Goal: Information Seeking & Learning: Learn about a topic

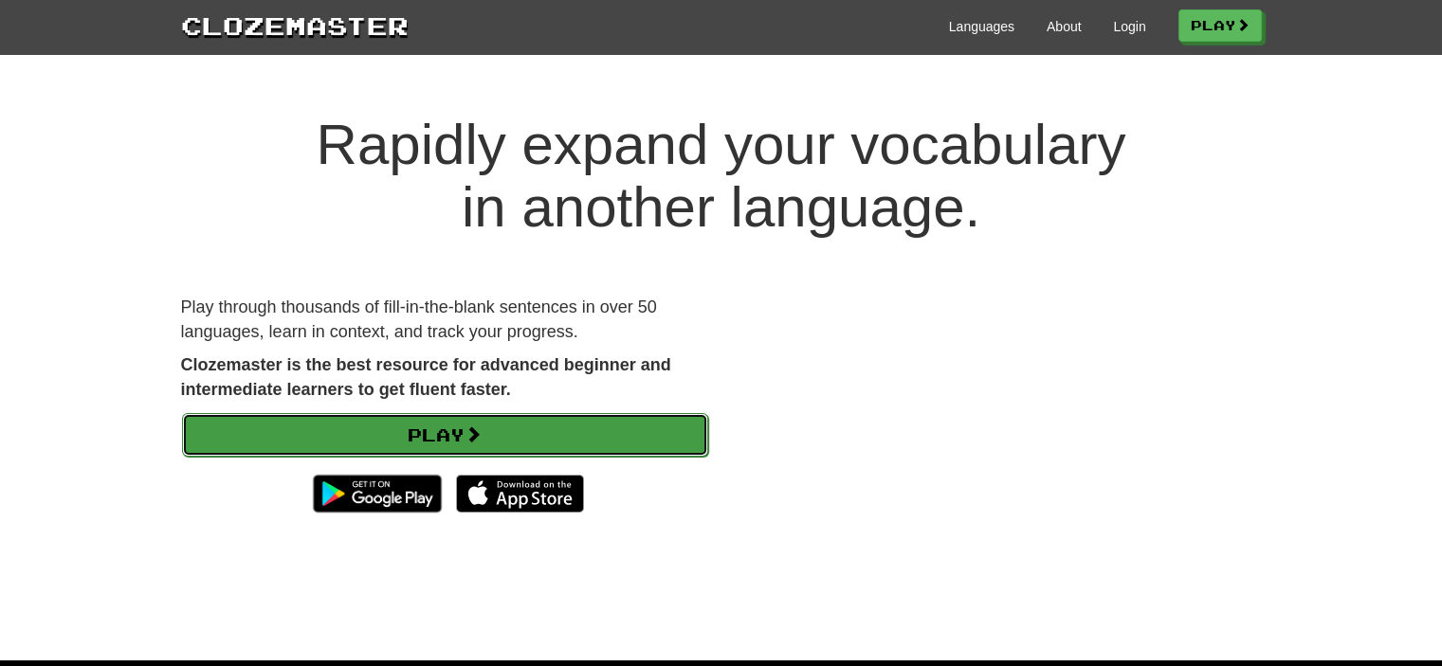
click at [523, 429] on link "Play" at bounding box center [445, 435] width 526 height 44
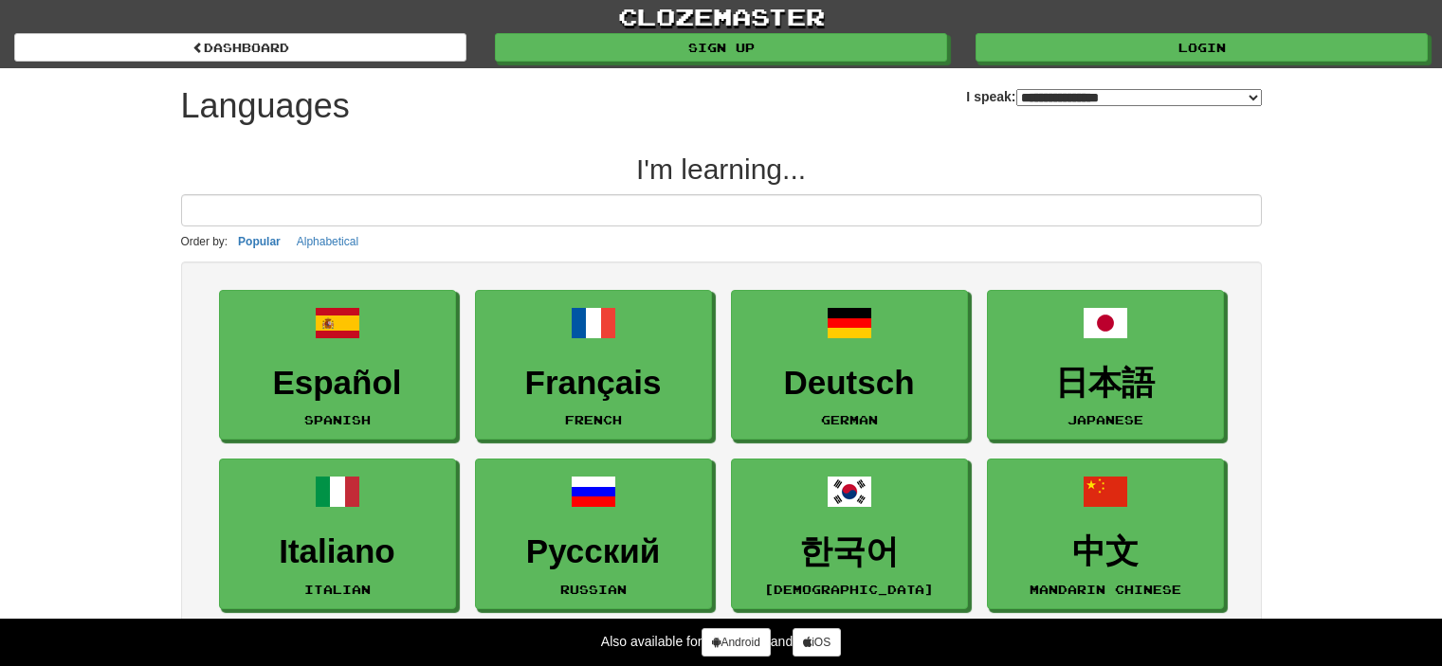
select select "*******"
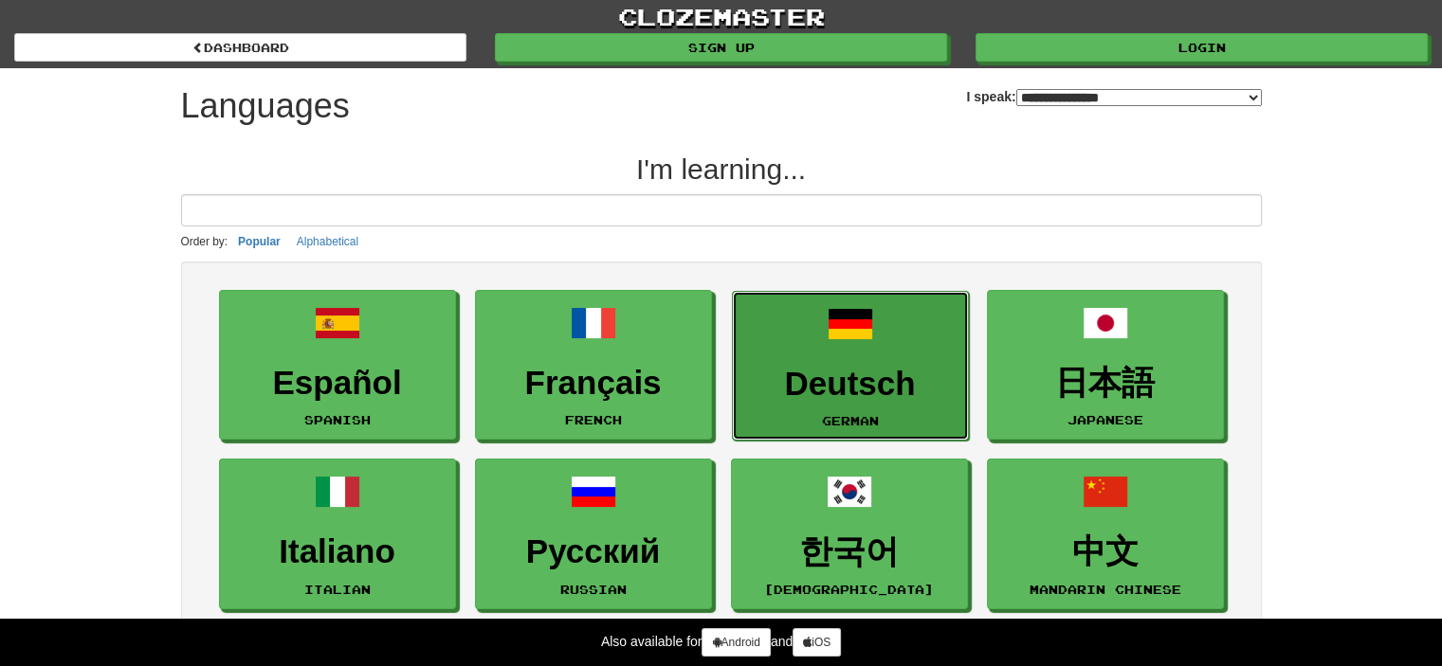
click at [864, 367] on h3 "Deutsch" at bounding box center [850, 384] width 216 height 37
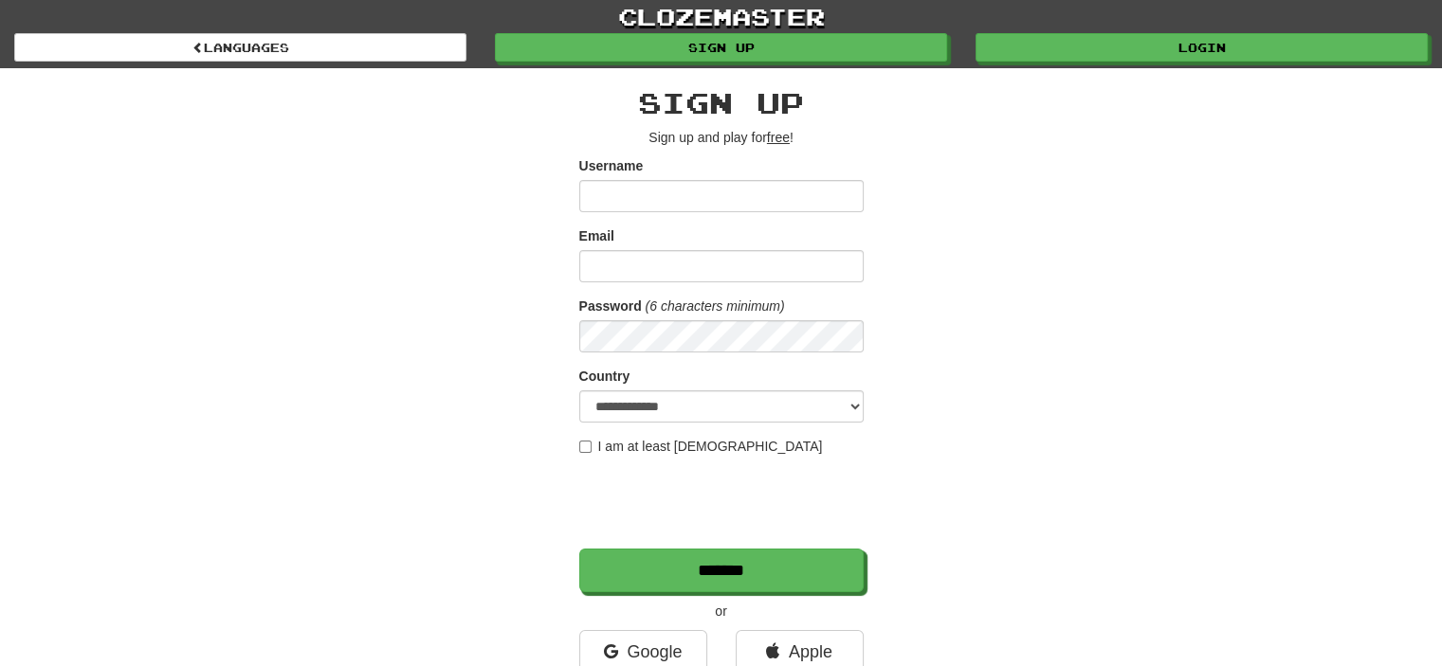
click at [690, 204] on input "Username" at bounding box center [721, 196] width 284 height 32
type input "*********"
type input "**********"
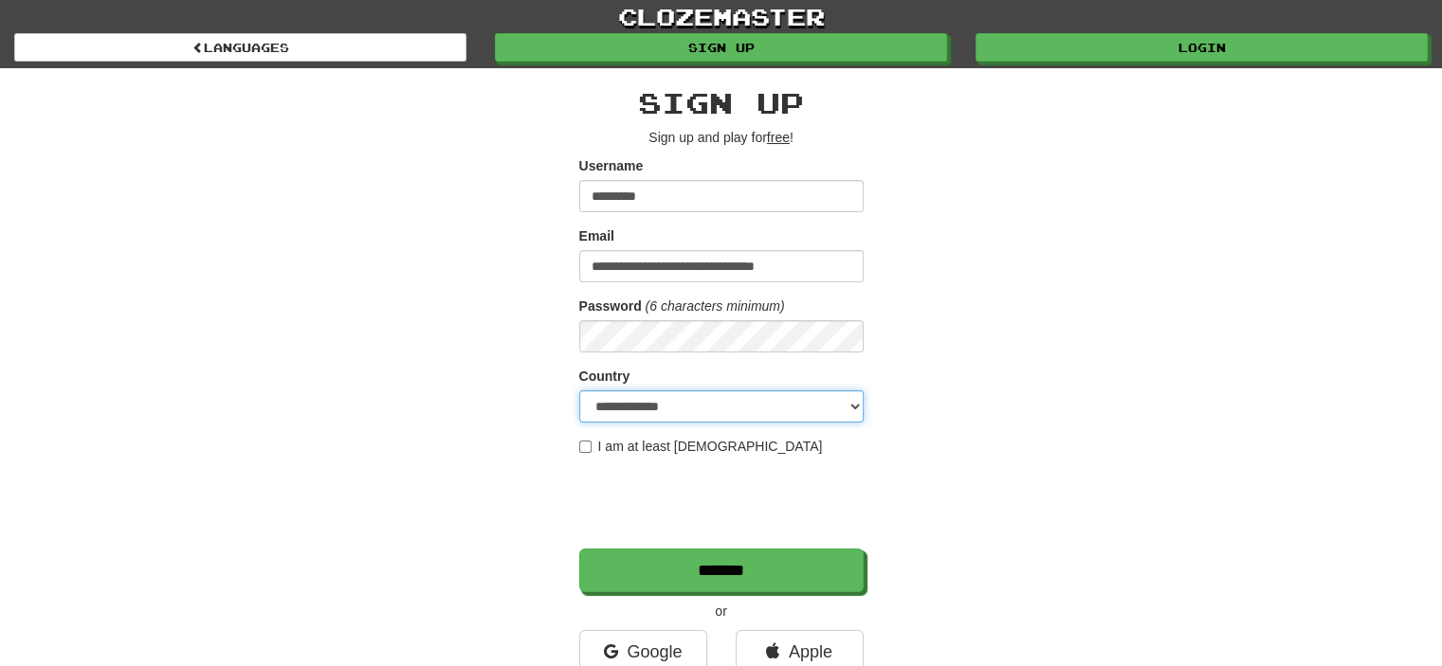
select select "**"
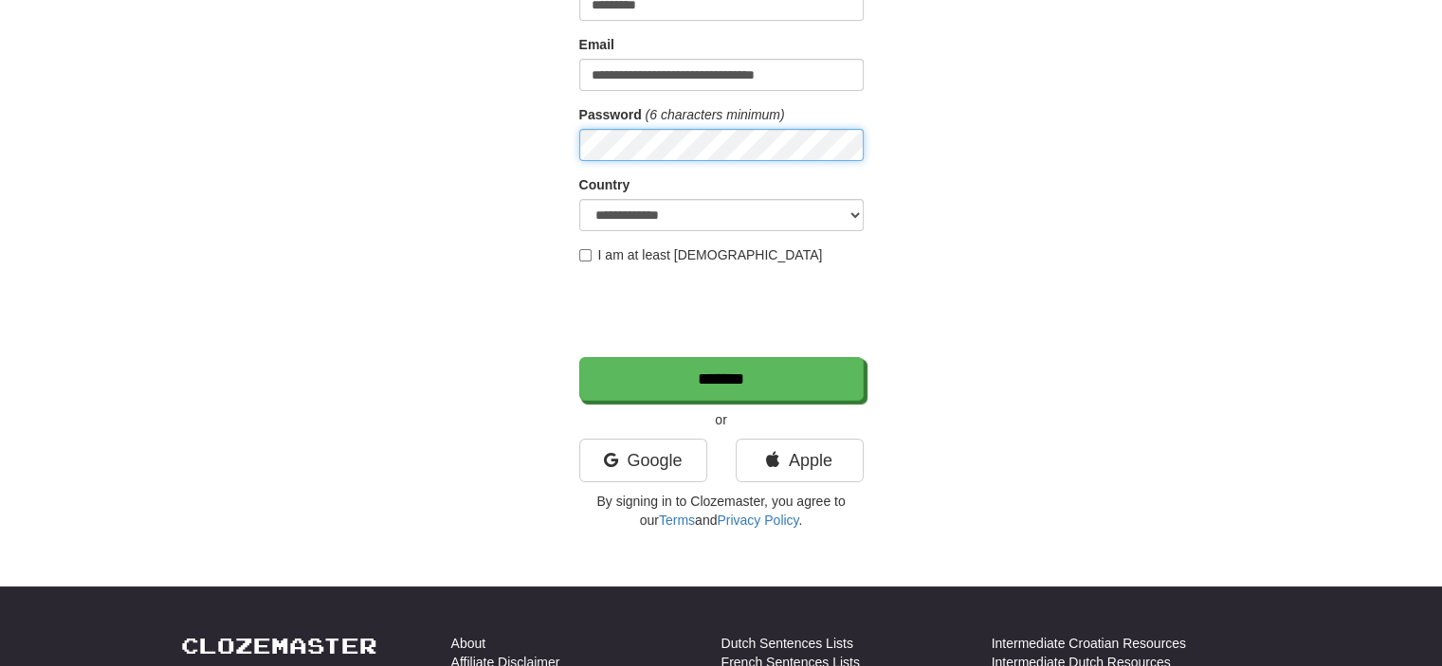
scroll to position [192, 0]
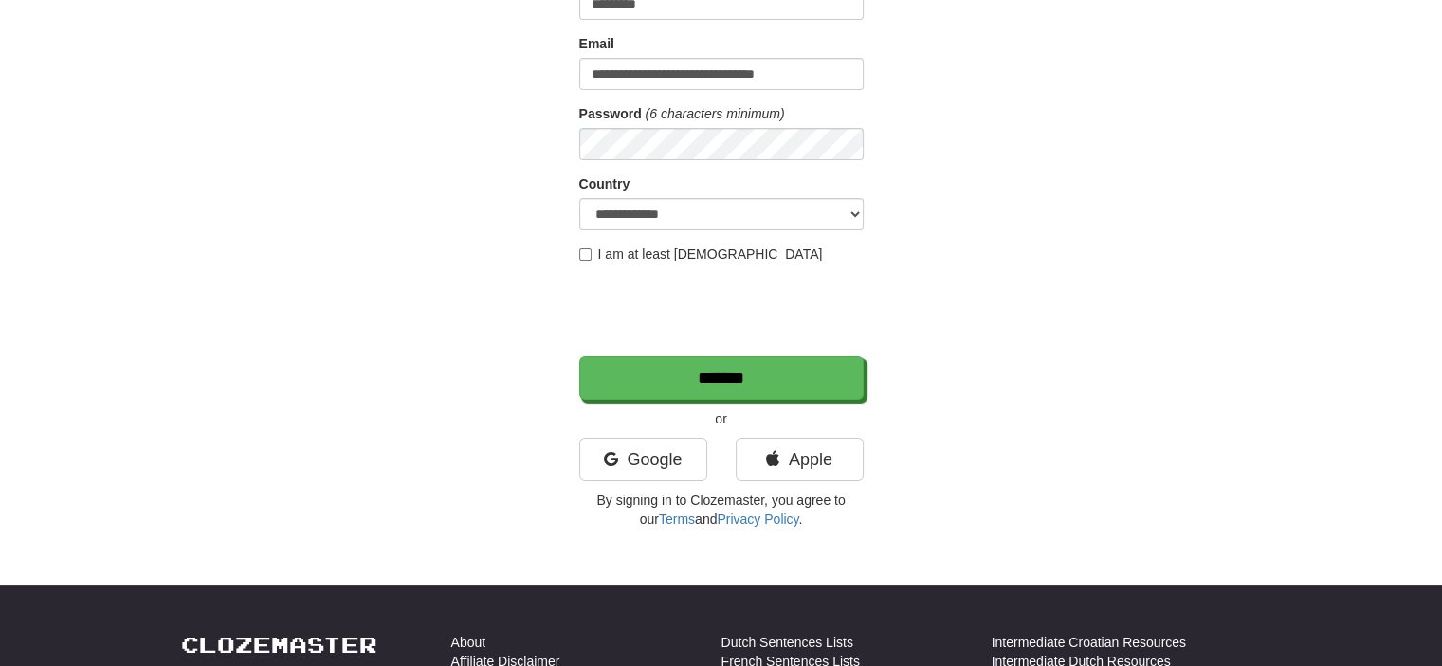
click at [576, 254] on div "**********" at bounding box center [721, 207] width 1109 height 663
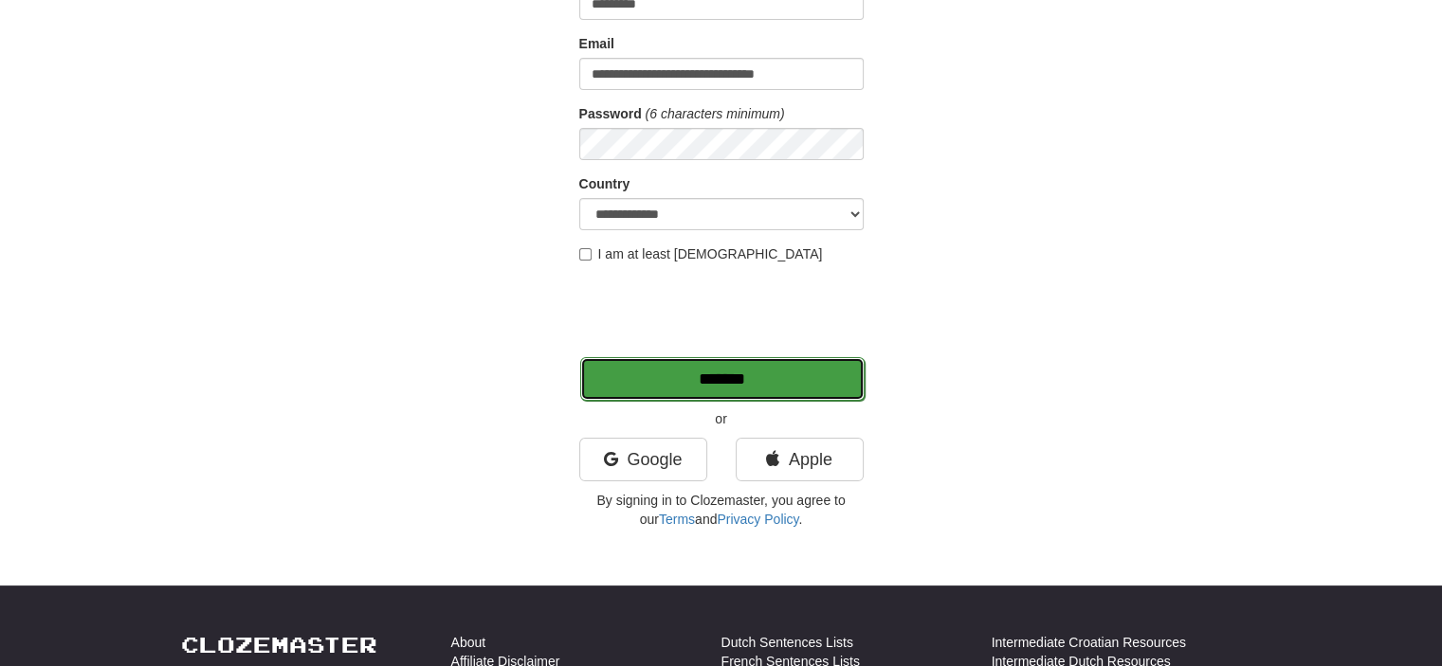
click at [788, 384] on input "*******" at bounding box center [722, 379] width 284 height 44
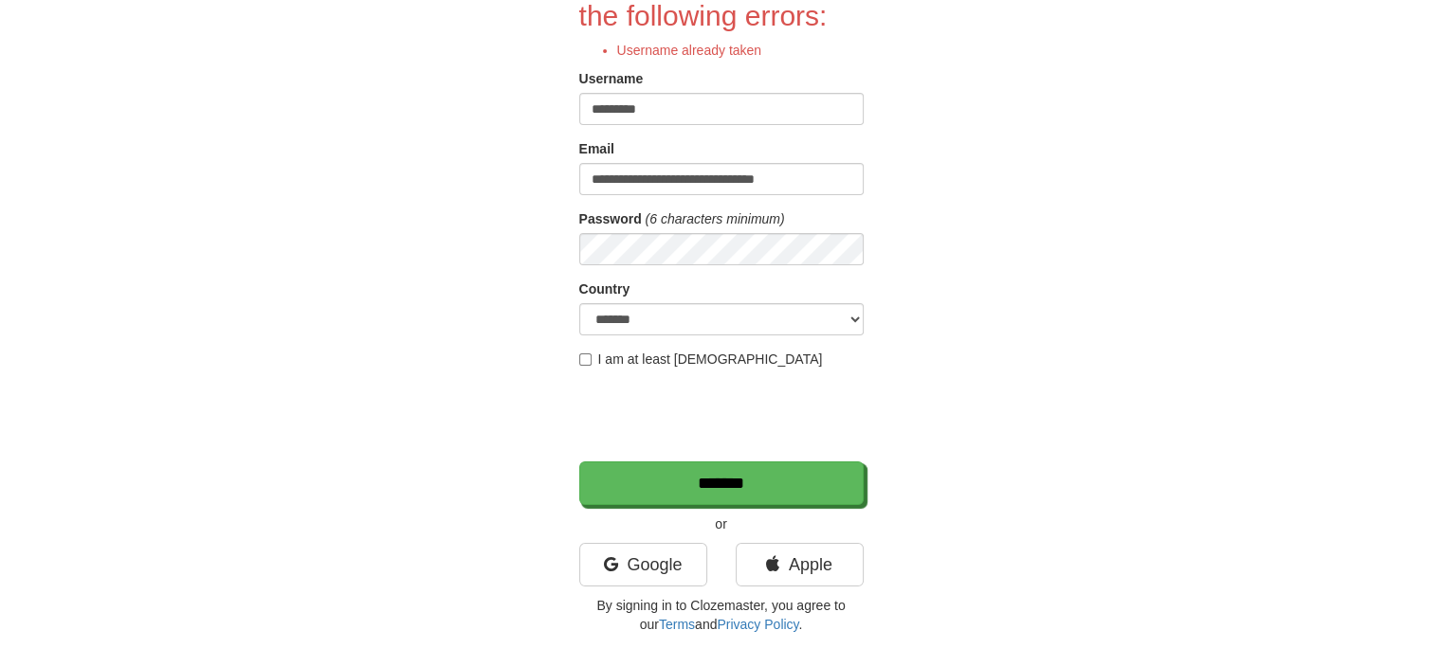
scroll to position [197, 0]
click at [685, 574] on link "Google" at bounding box center [643, 565] width 128 height 44
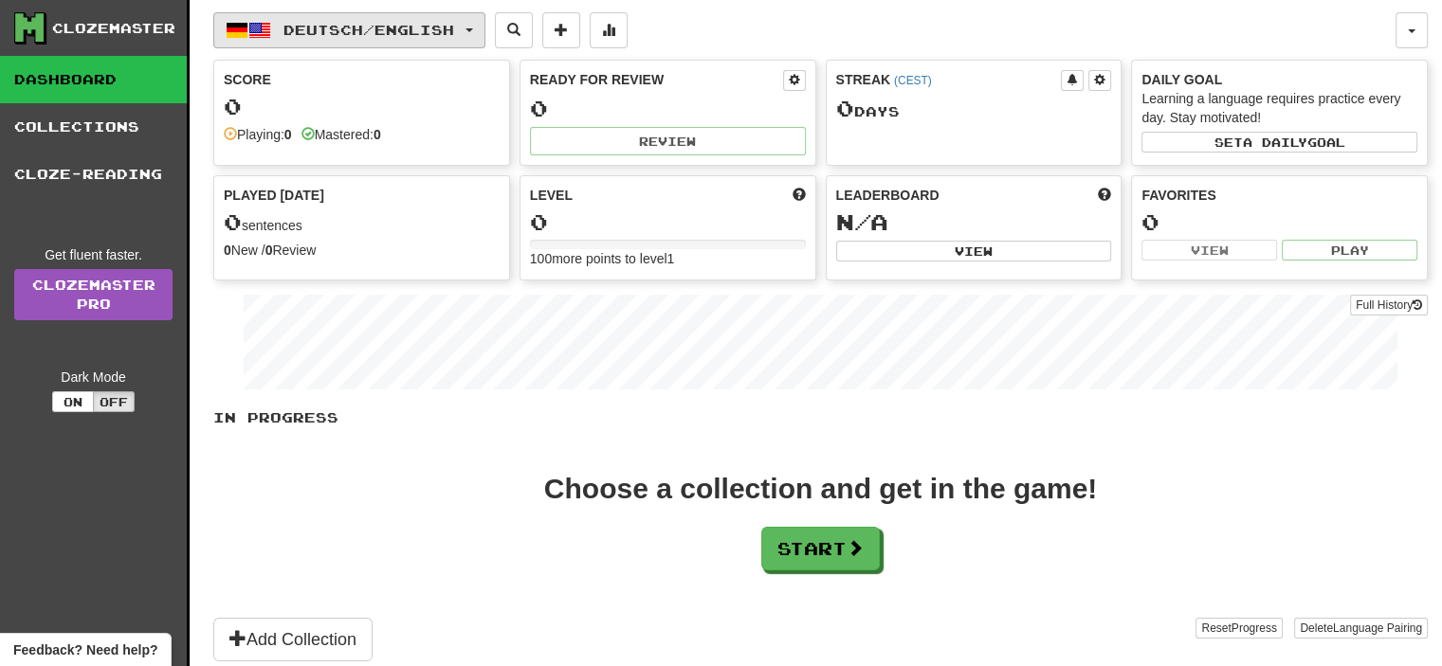
click at [414, 19] on button "Deutsch / English" at bounding box center [349, 30] width 272 height 36
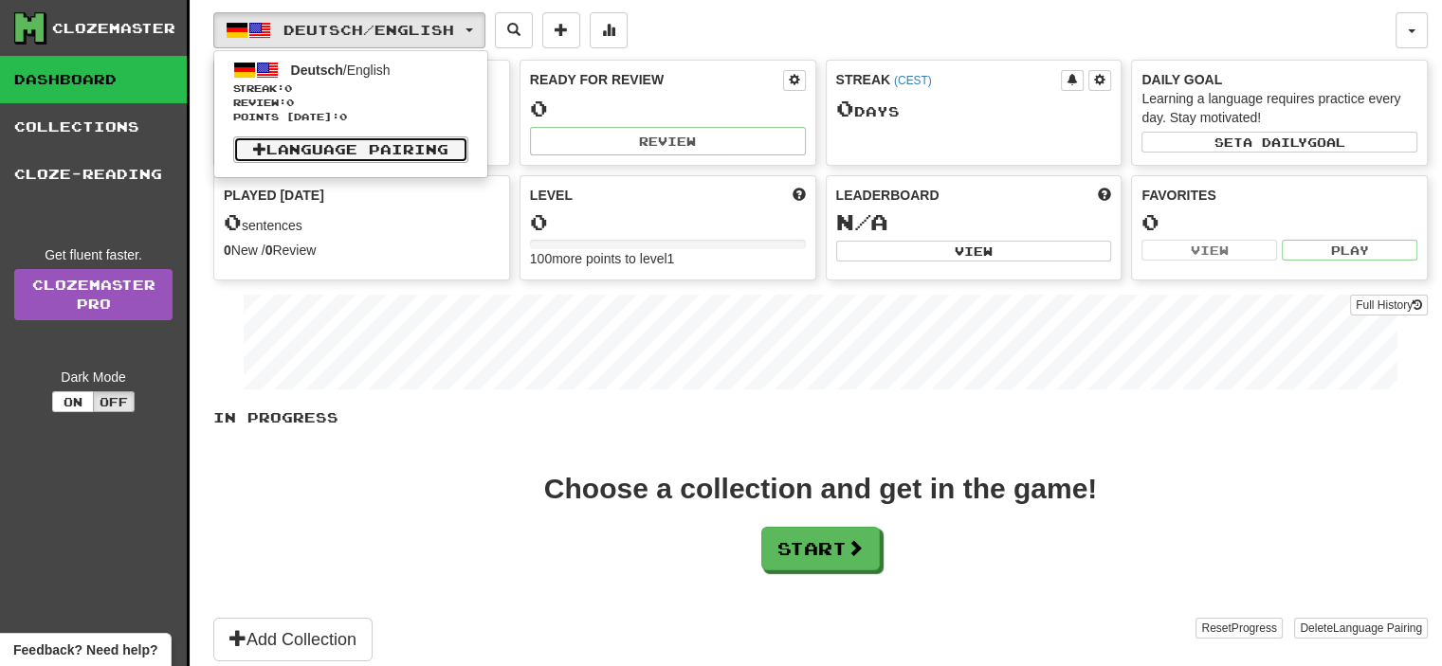
click at [398, 149] on link "Language Pairing" at bounding box center [350, 150] width 235 height 27
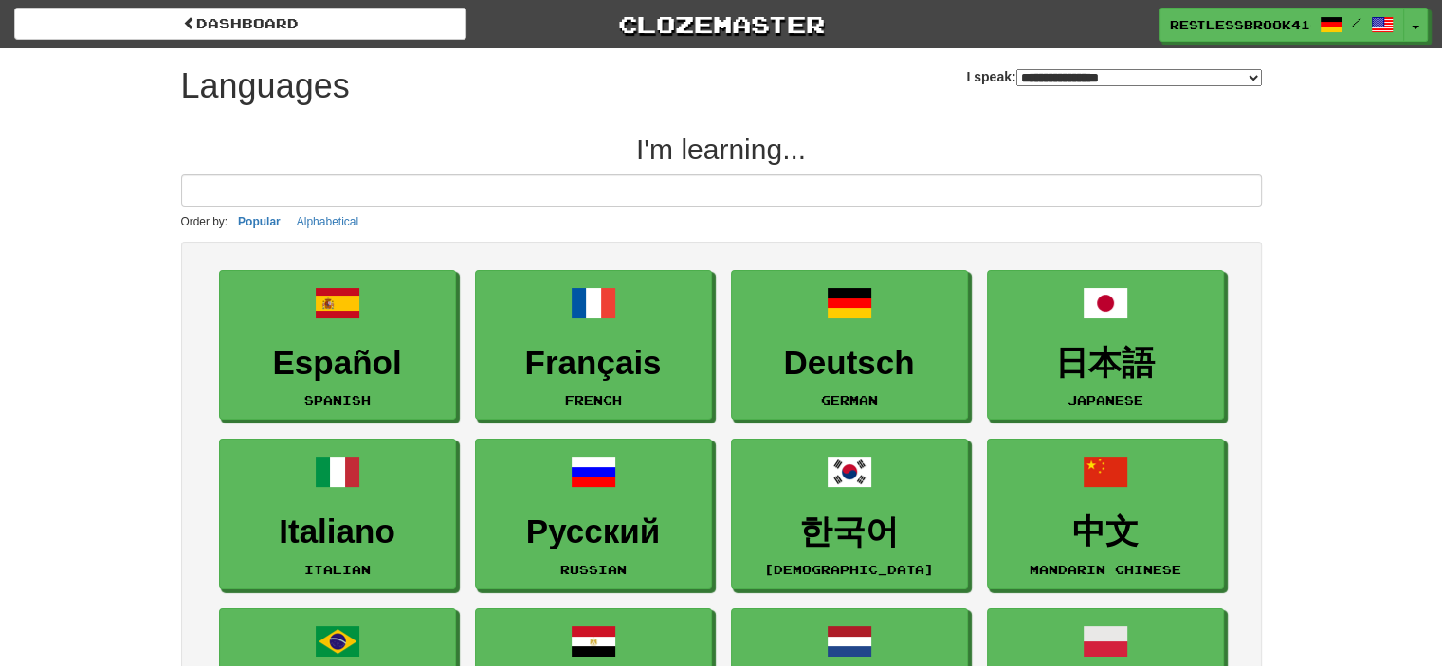
click at [1161, 69] on select "**********" at bounding box center [1139, 77] width 246 height 17
select select "*******"
click at [1016, 69] on select "**********" at bounding box center [1139, 77] width 246 height 17
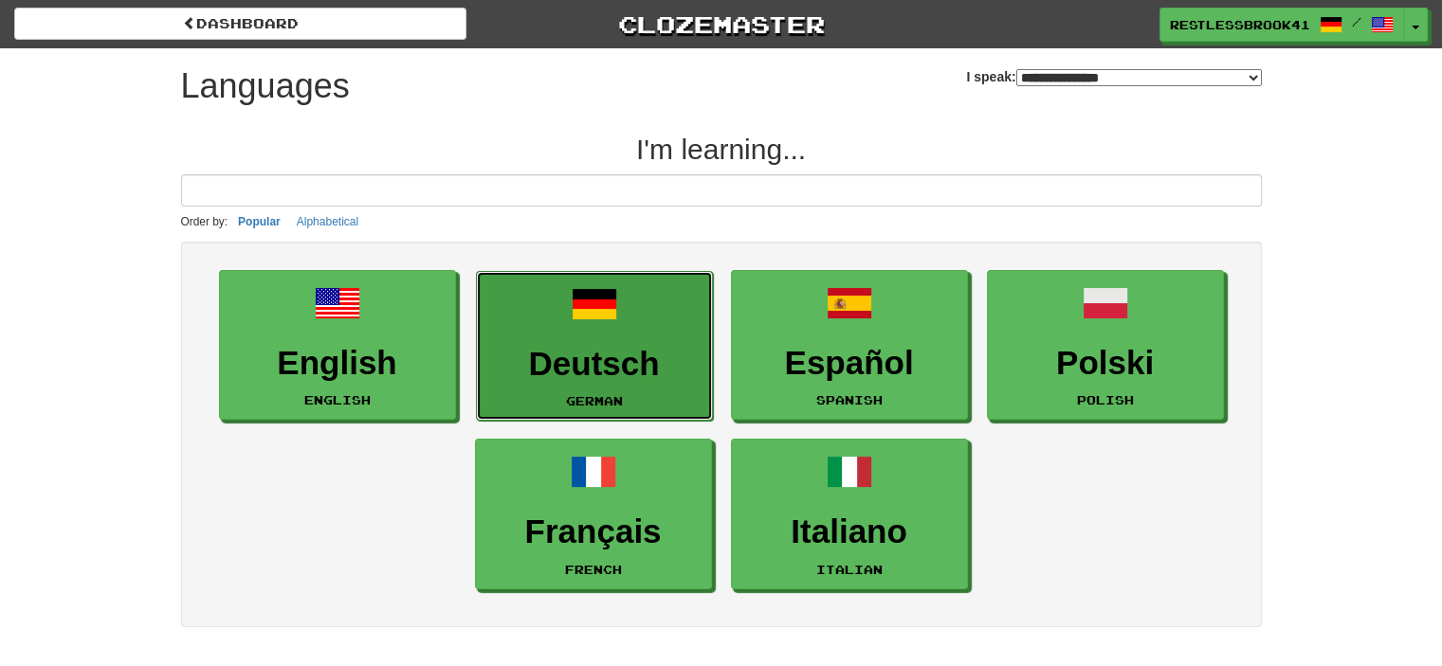
click at [576, 333] on link "Deutsch German" at bounding box center [594, 346] width 237 height 151
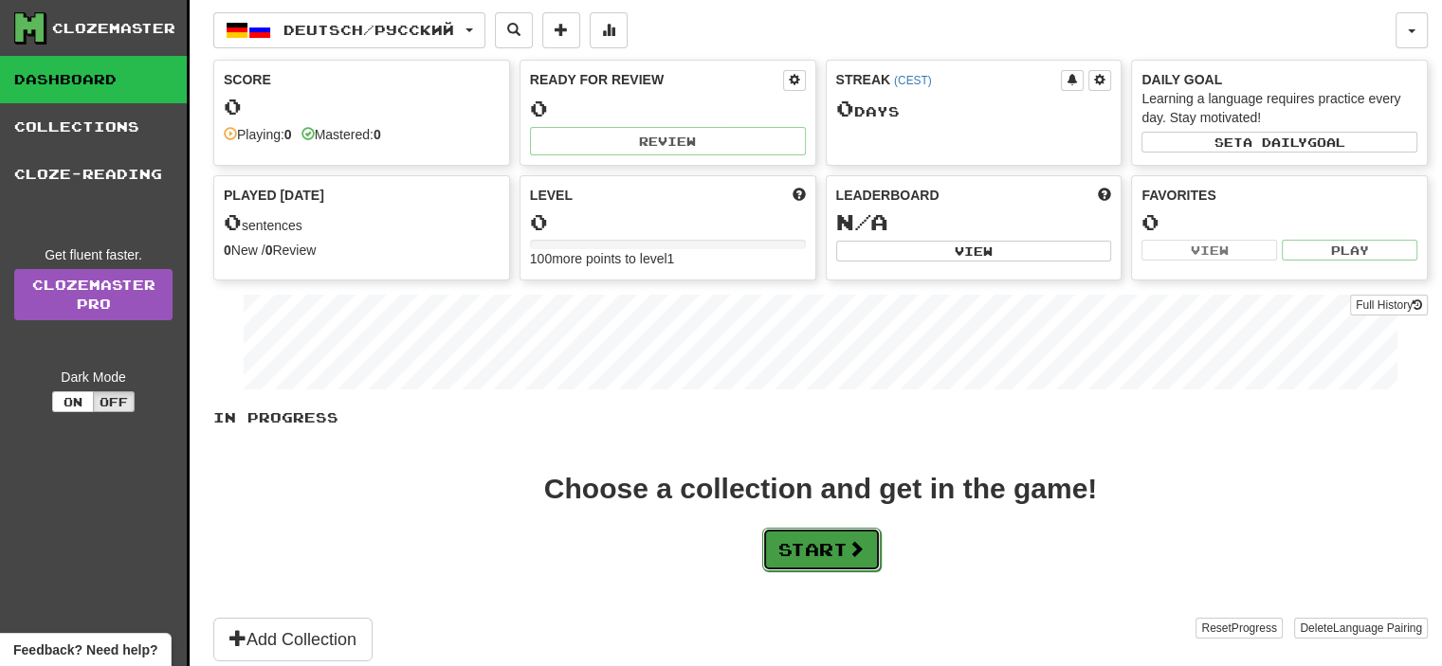
click at [811, 537] on button "Start" at bounding box center [821, 550] width 118 height 44
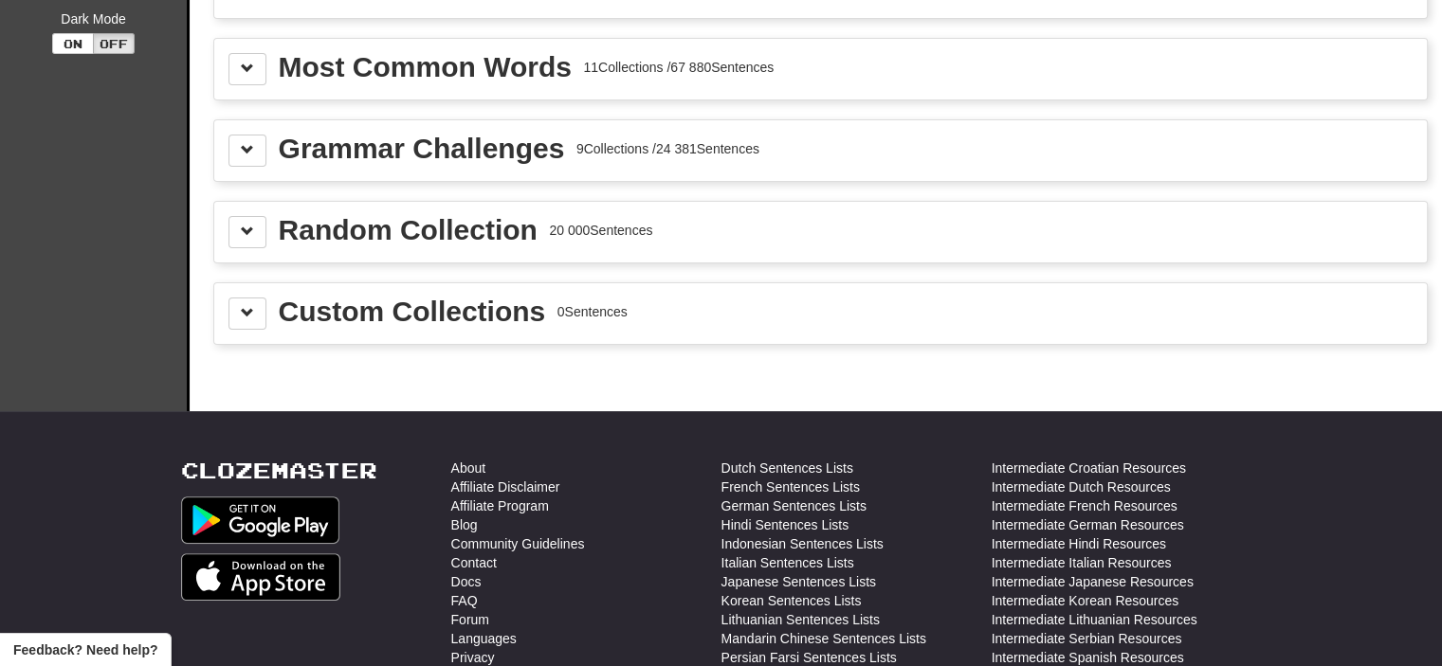
scroll to position [360, 0]
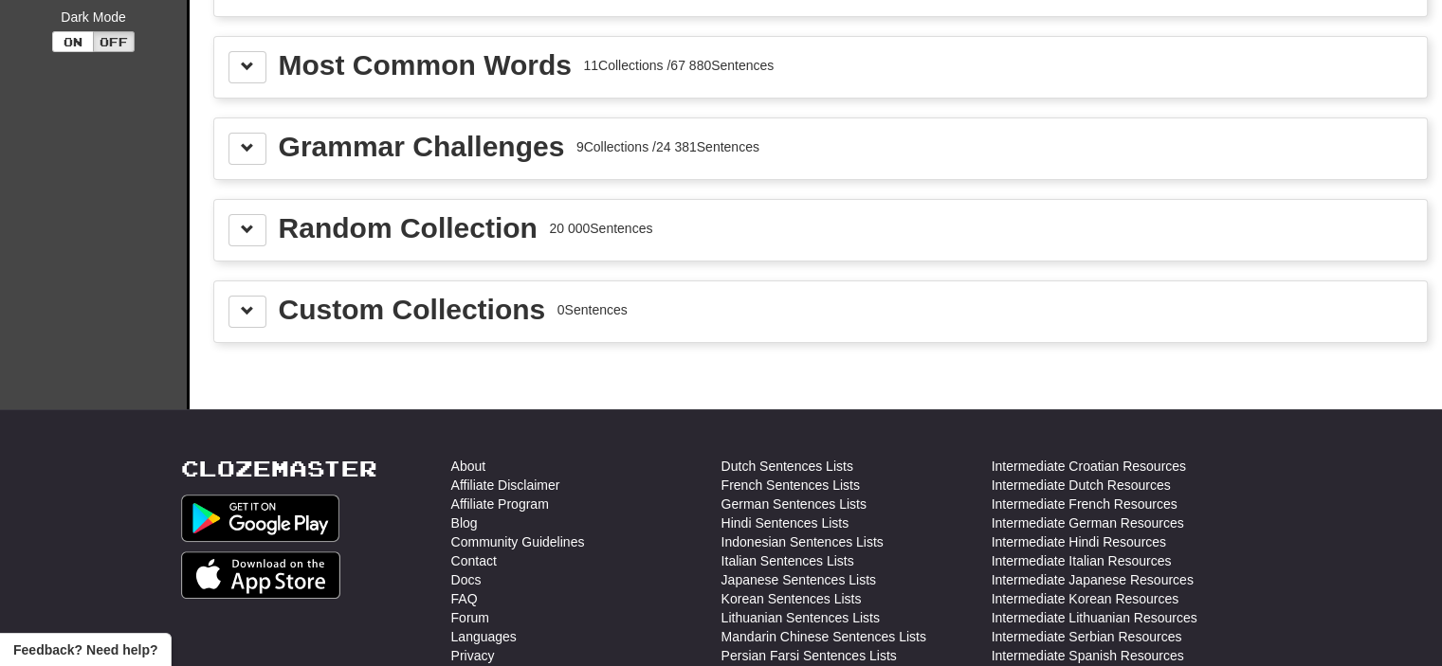
click at [957, 74] on div "Most Common Words 11 Collections / 67 880 Sentences" at bounding box center [820, 67] width 1184 height 32
click at [255, 60] on button at bounding box center [247, 67] width 38 height 32
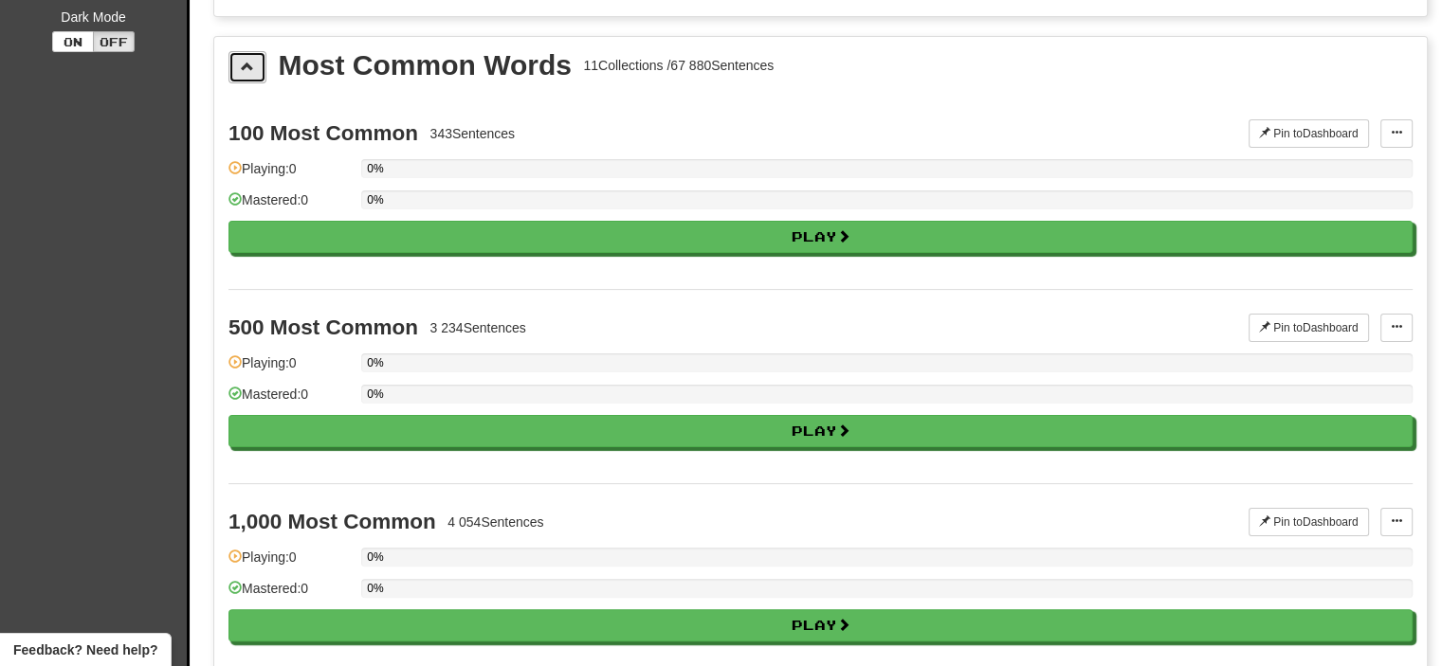
click at [249, 62] on span at bounding box center [247, 66] width 13 height 13
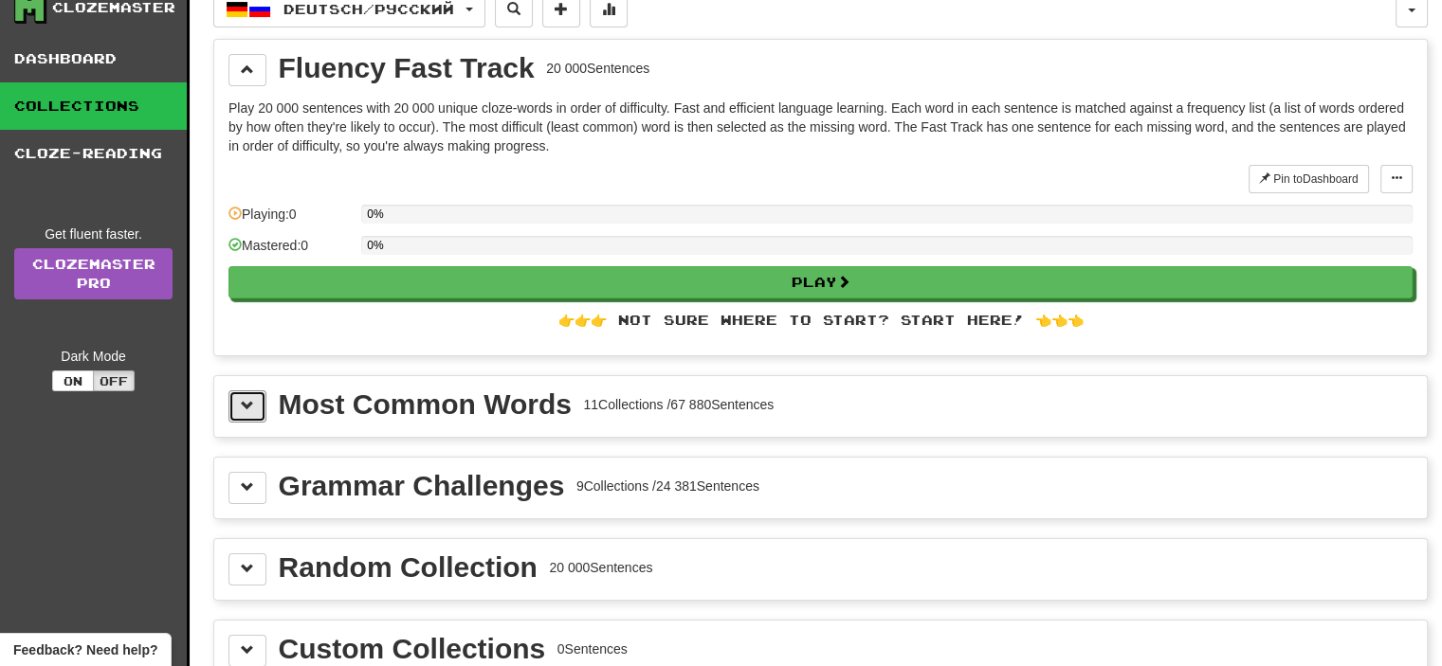
scroll to position [0, 0]
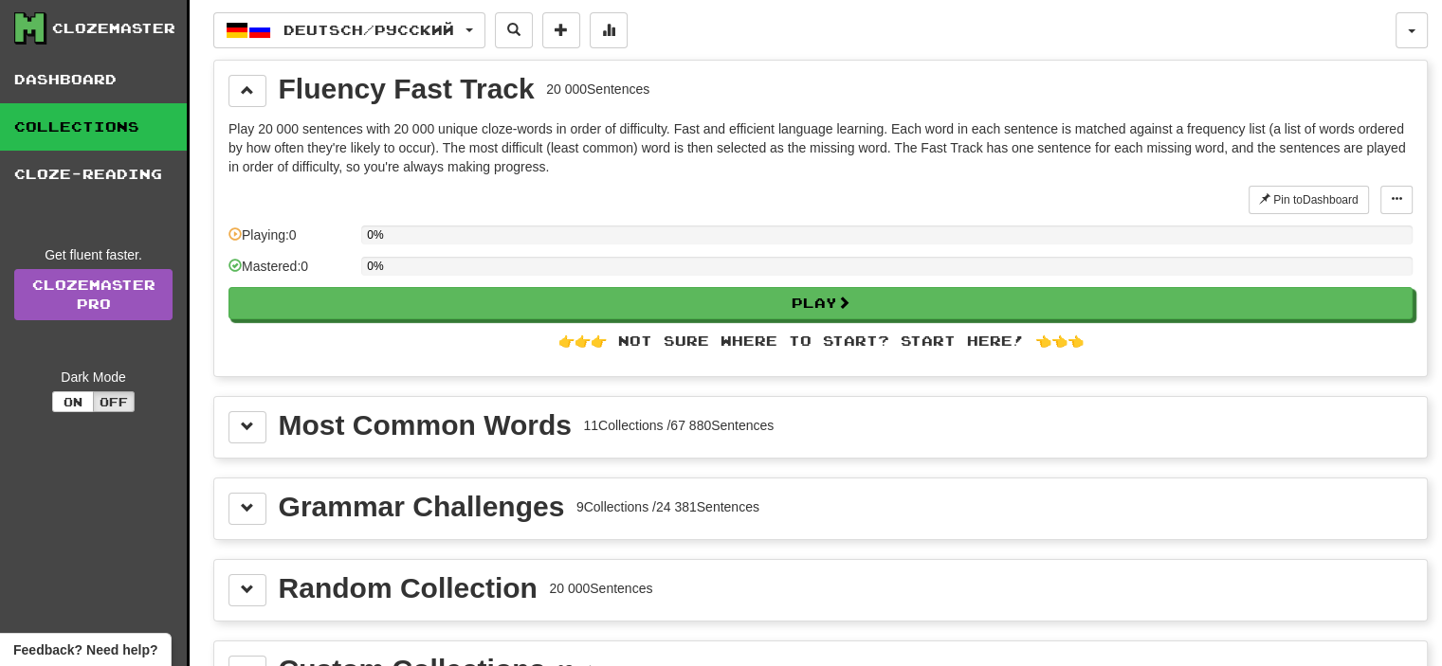
click at [246, 522] on div "Grammar Challenges 9 Collections / 24 381 Sentences" at bounding box center [820, 509] width 1212 height 61
click at [247, 502] on span at bounding box center [247, 507] width 13 height 13
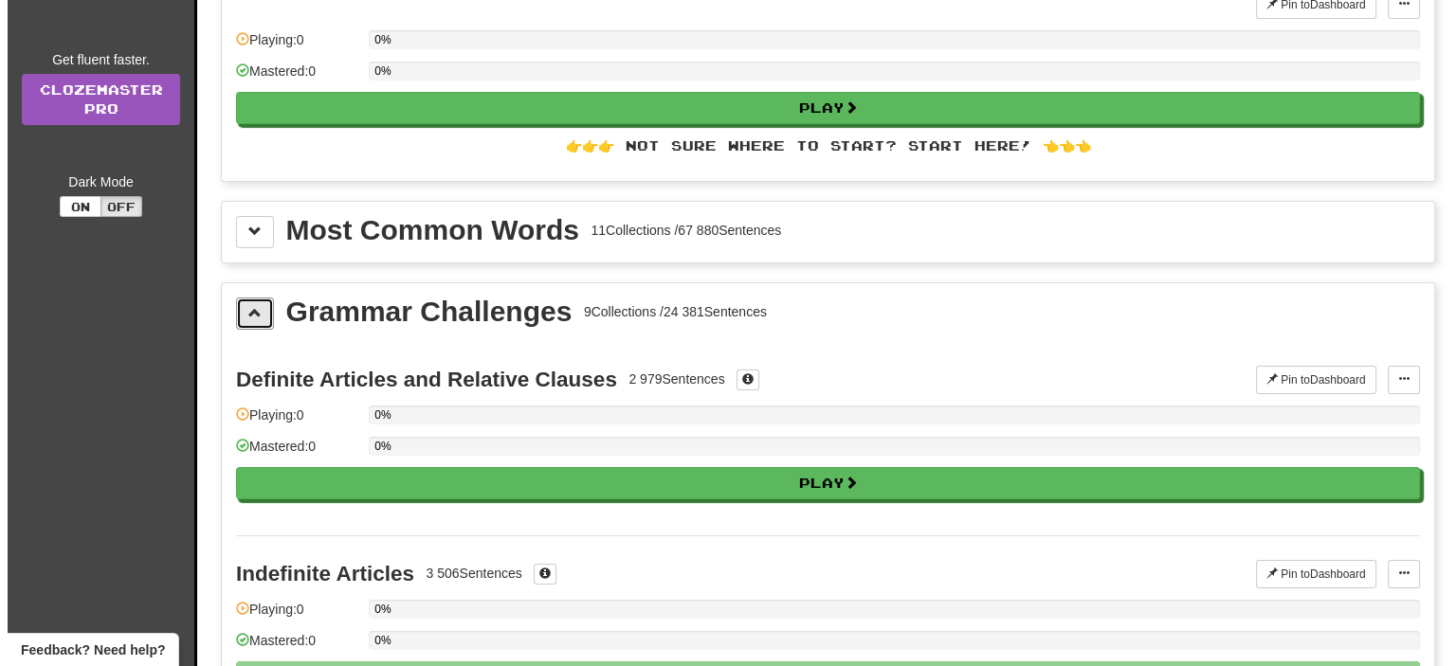
scroll to position [228, 0]
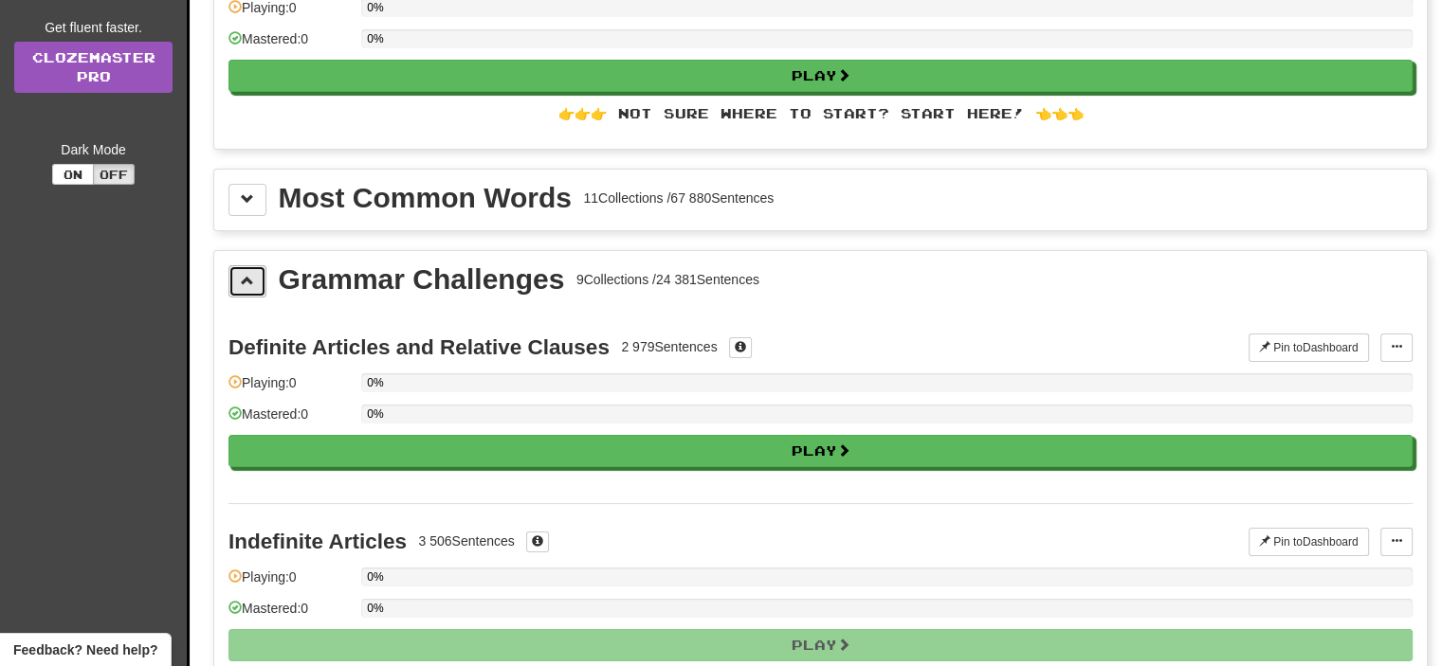
click at [246, 276] on span at bounding box center [247, 280] width 13 height 13
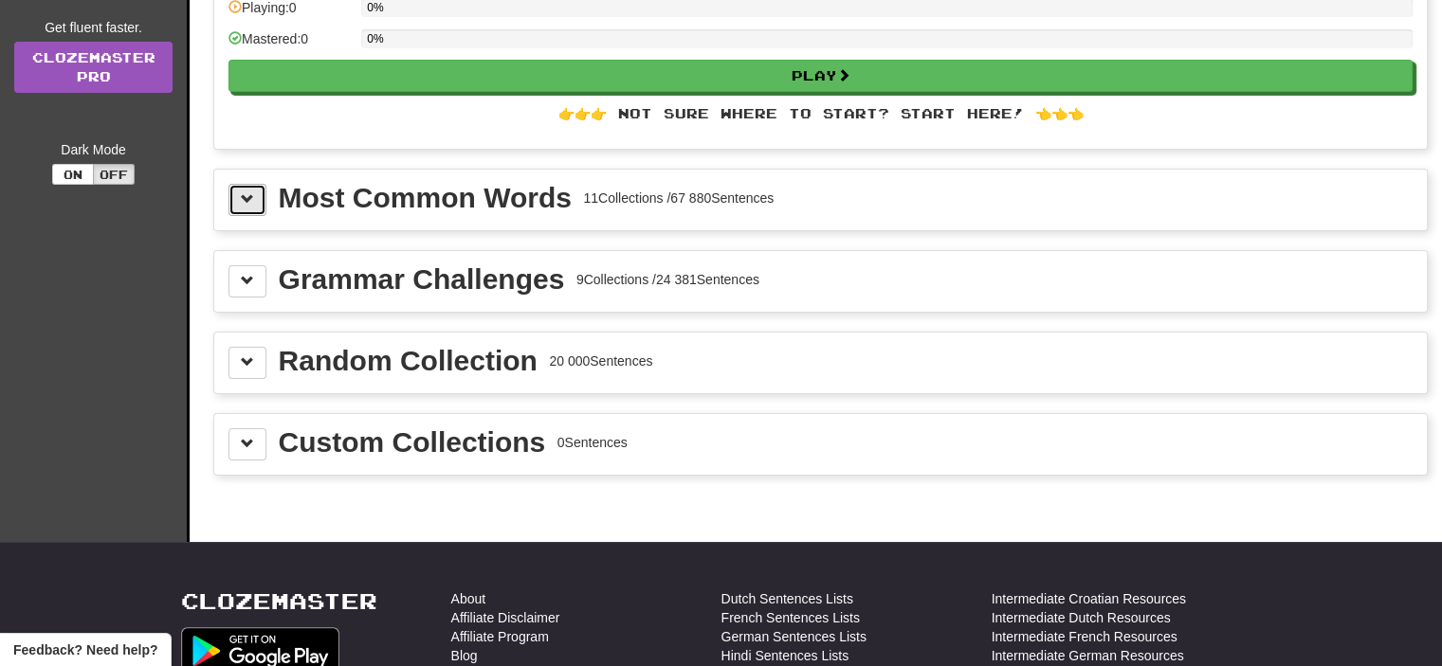
click at [250, 209] on button at bounding box center [247, 200] width 38 height 32
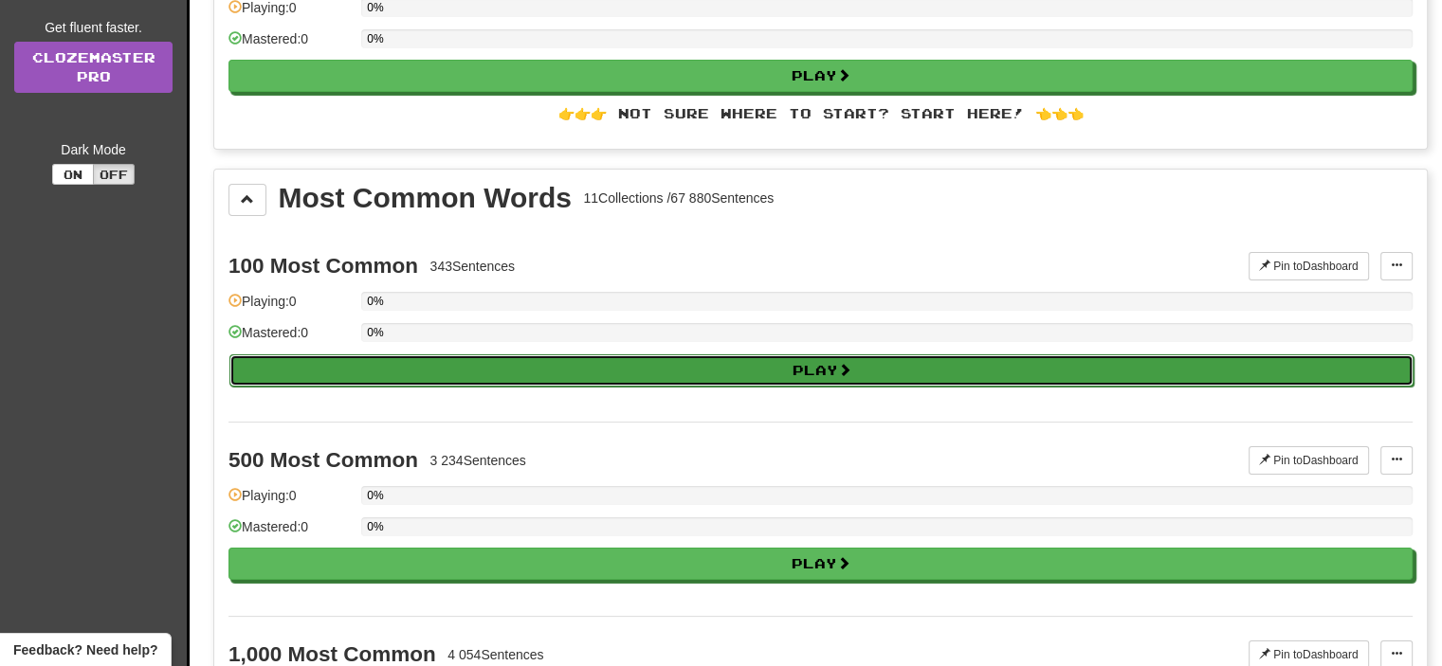
click at [875, 360] on button "Play" at bounding box center [821, 371] width 1184 height 32
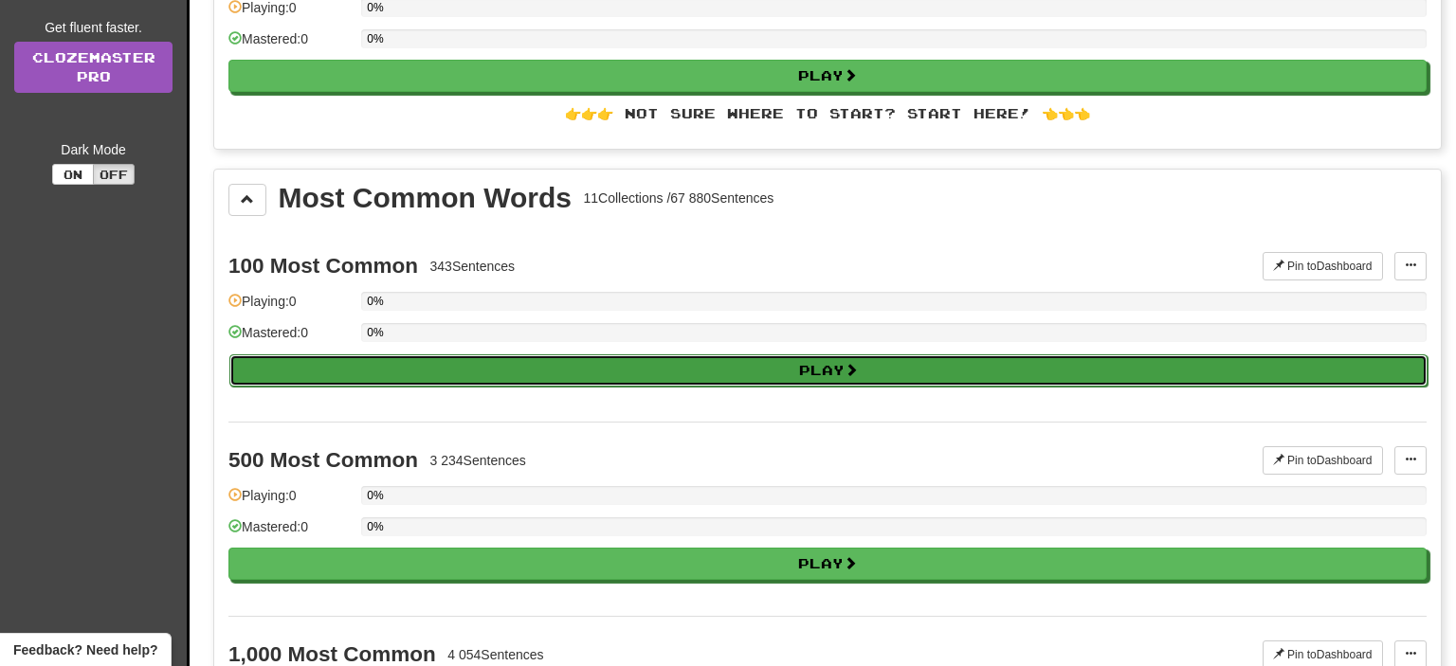
select select "**"
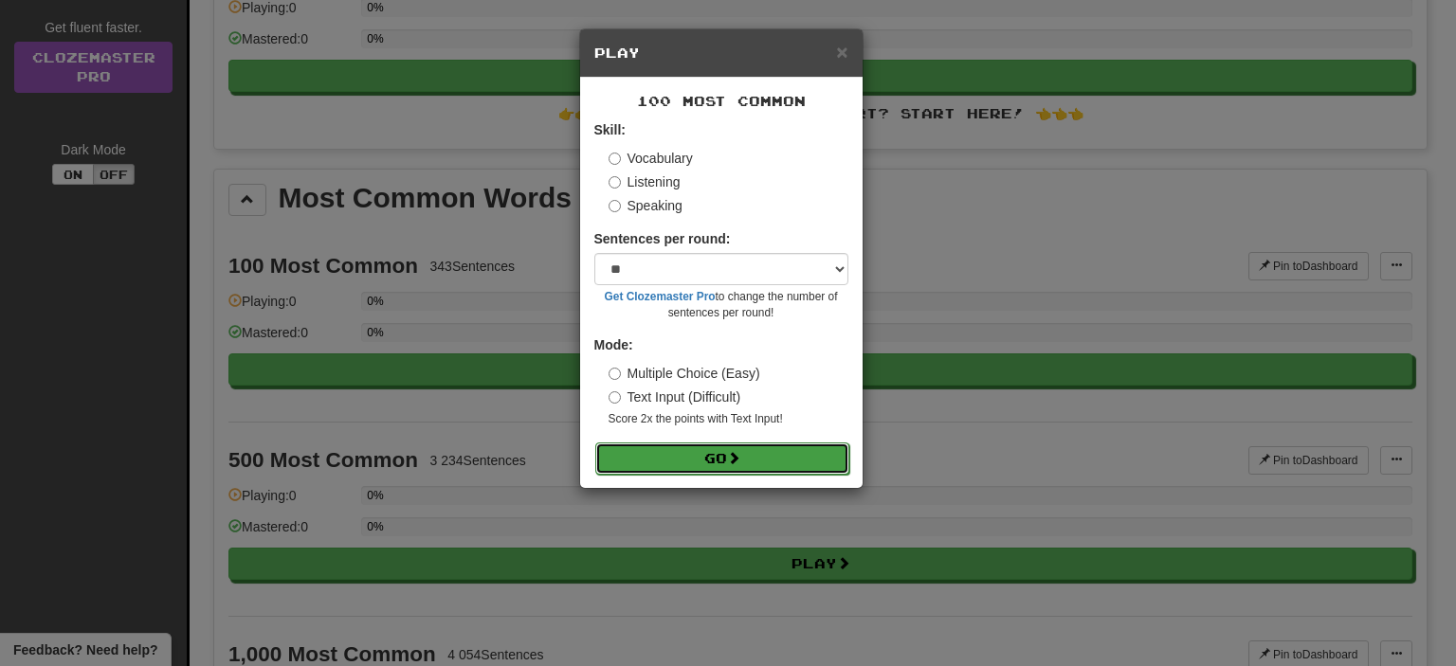
click at [757, 460] on button "Go" at bounding box center [722, 459] width 254 height 32
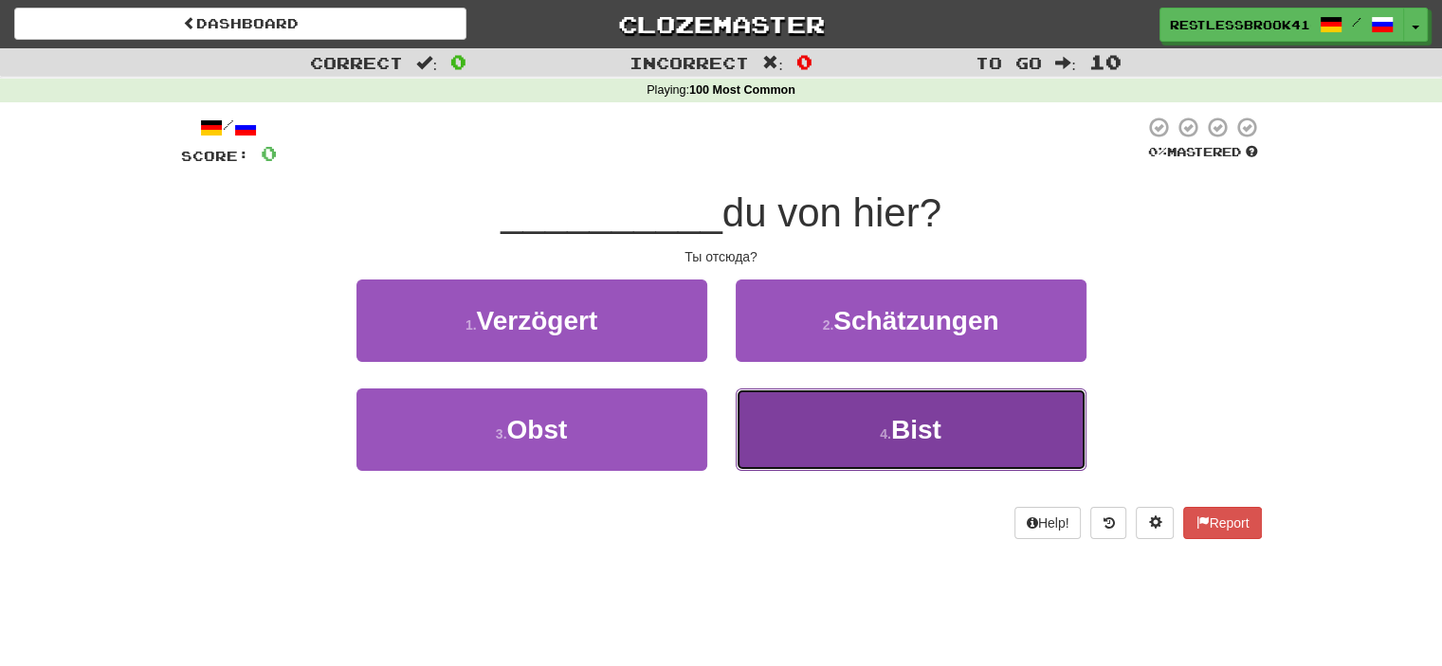
click at [900, 409] on button "4 . Bist" at bounding box center [911, 430] width 351 height 82
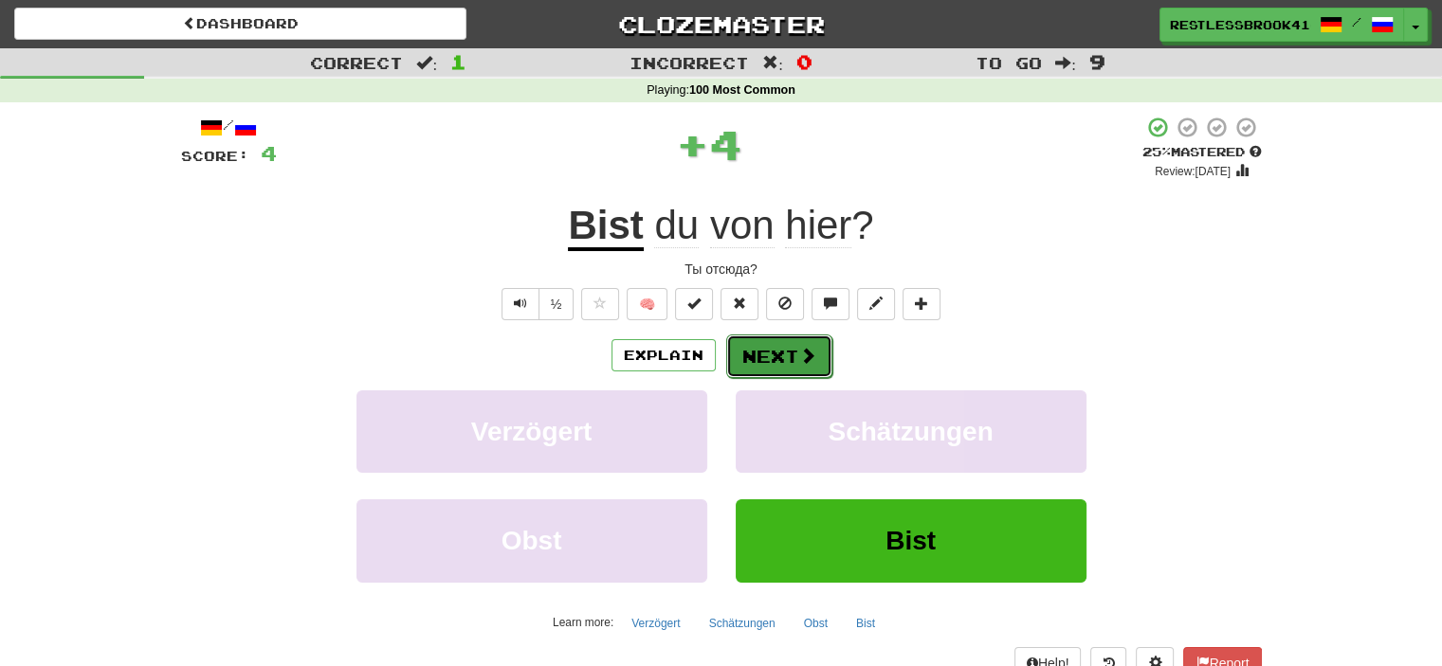
click at [783, 354] on button "Next" at bounding box center [779, 357] width 106 height 44
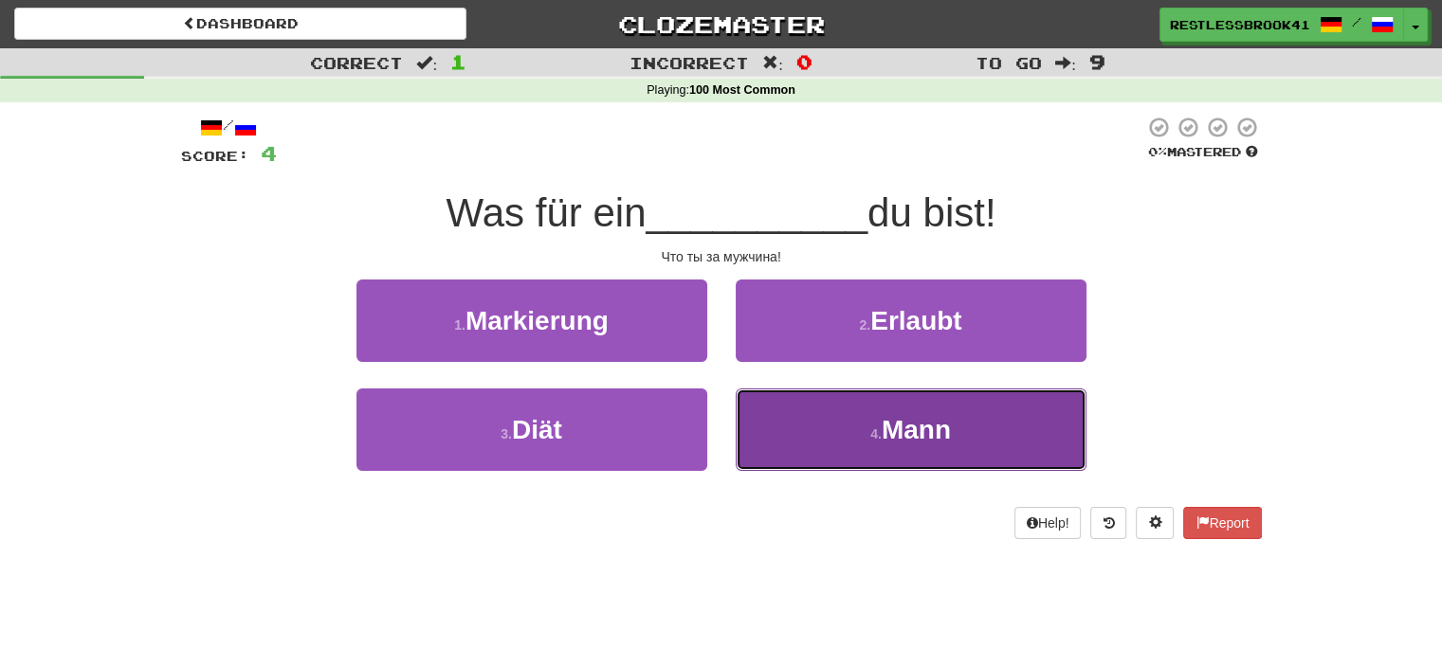
click at [843, 439] on button "4 . Mann" at bounding box center [911, 430] width 351 height 82
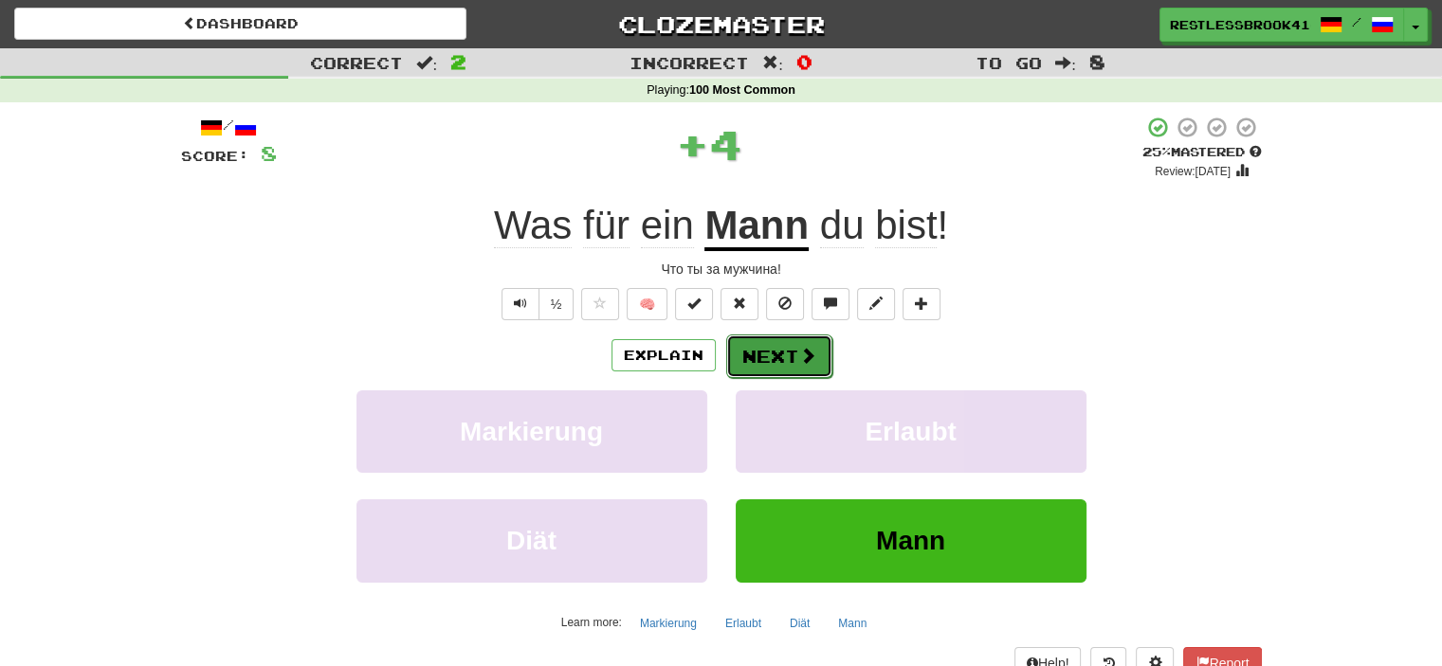
click at [811, 337] on button "Next" at bounding box center [779, 357] width 106 height 44
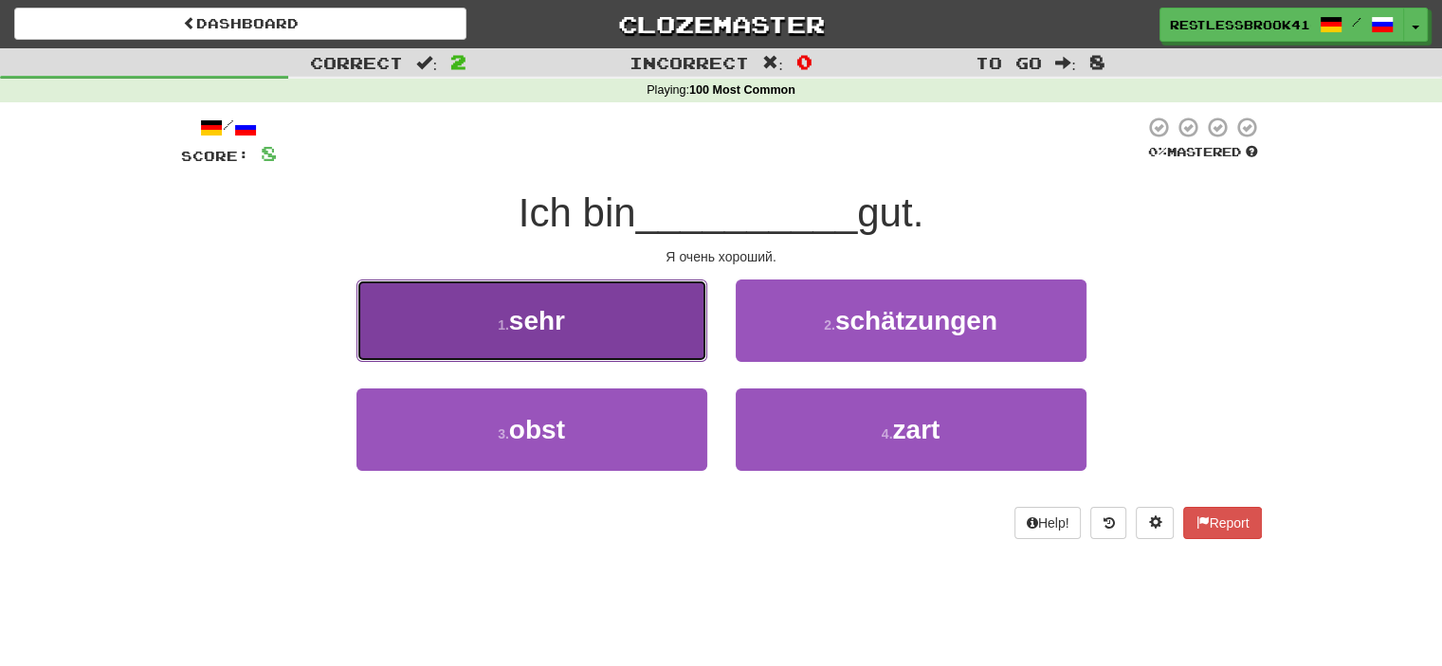
click at [490, 300] on button "1 . sehr" at bounding box center [531, 321] width 351 height 82
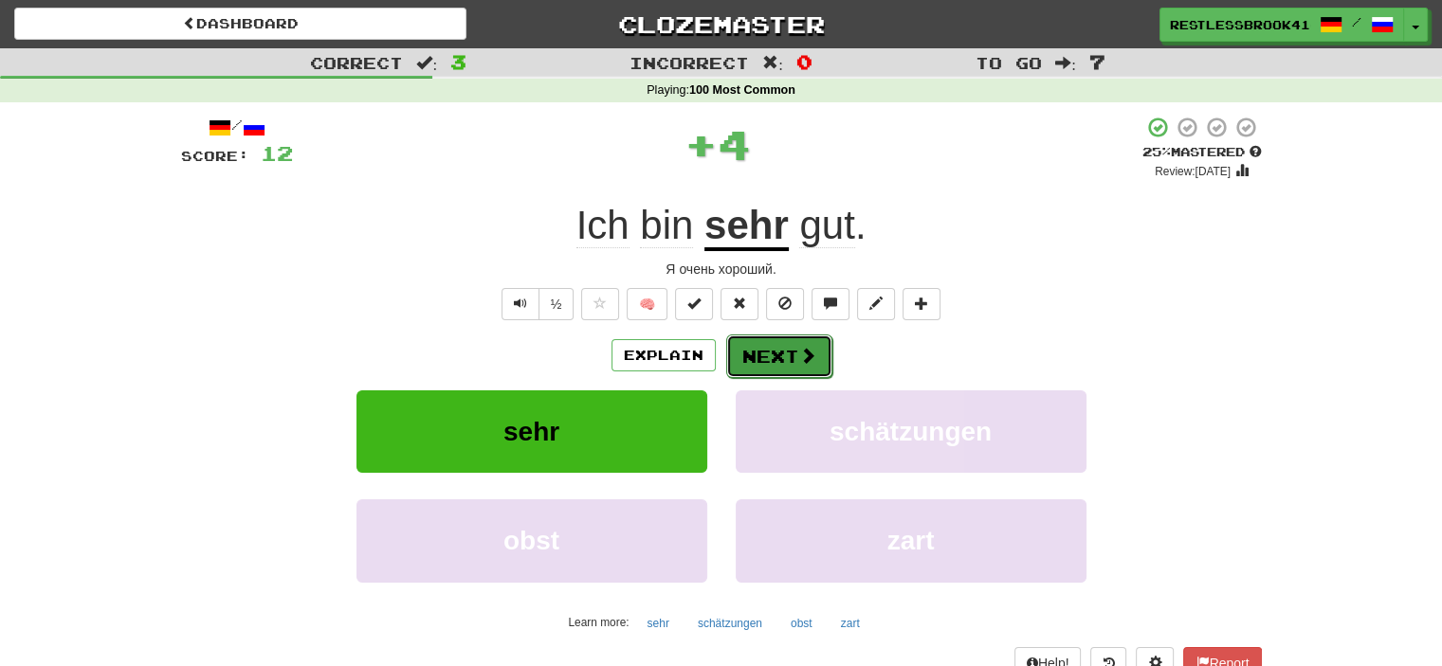
click at [804, 374] on button "Next" at bounding box center [779, 357] width 106 height 44
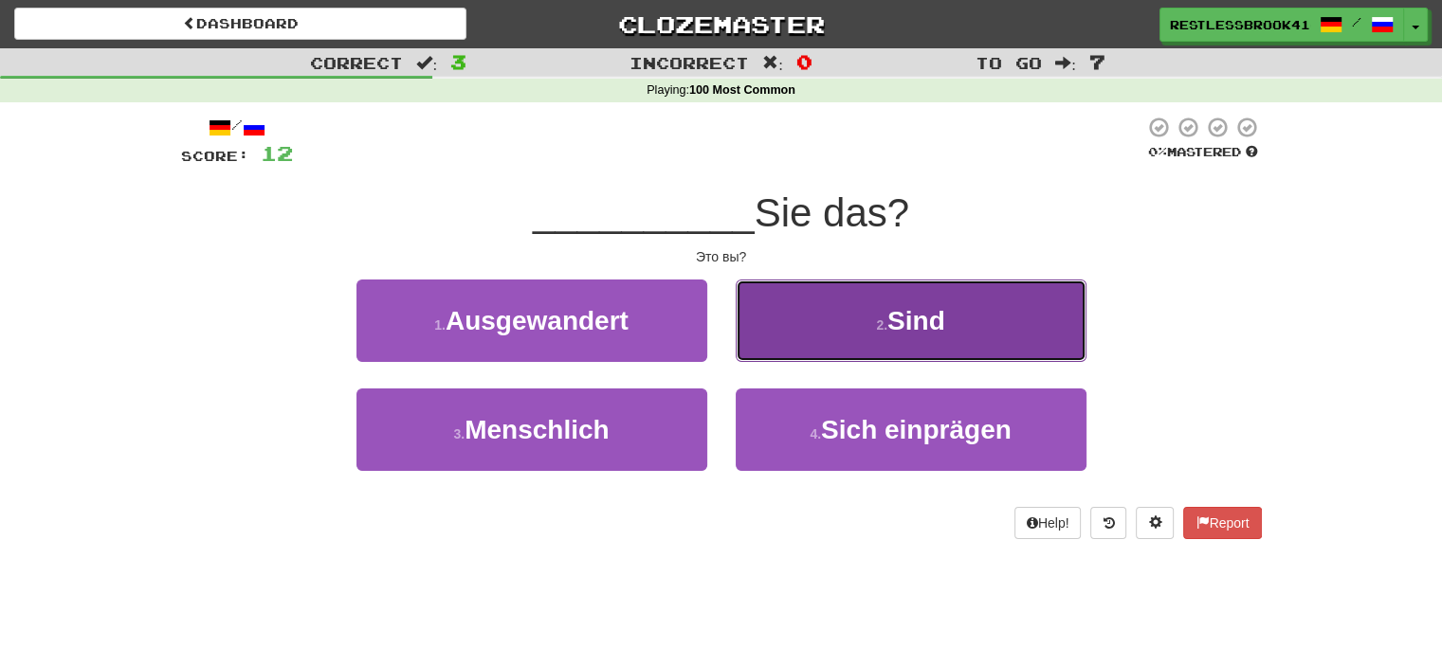
click at [857, 318] on button "2 . Sind" at bounding box center [911, 321] width 351 height 82
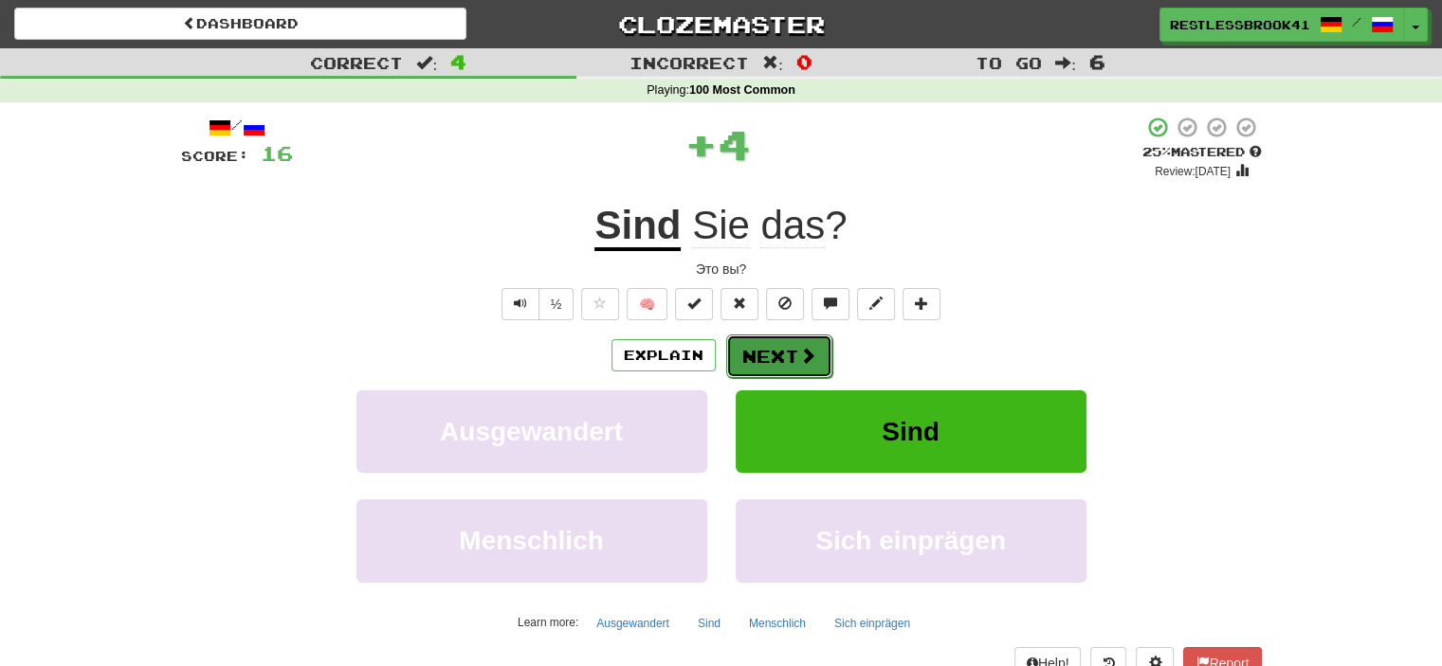
click at [793, 363] on button "Next" at bounding box center [779, 357] width 106 height 44
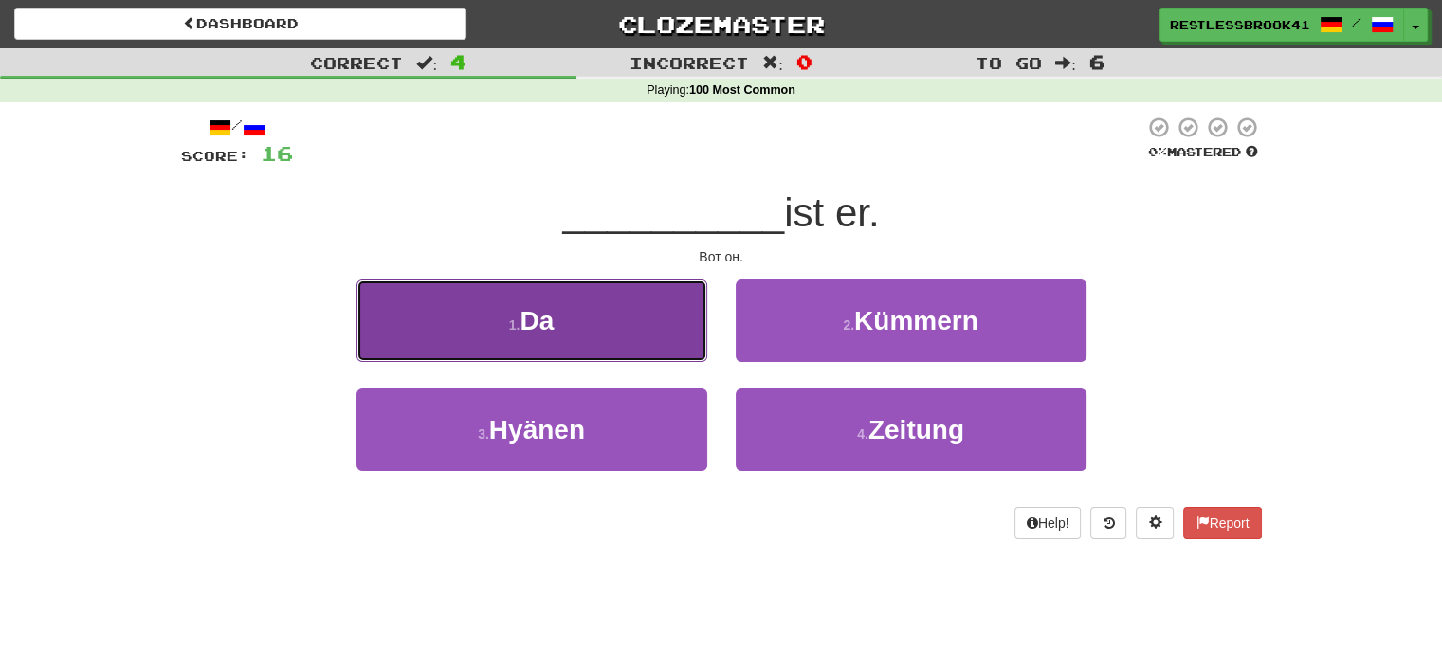
click at [576, 314] on button "1 . Da" at bounding box center [531, 321] width 351 height 82
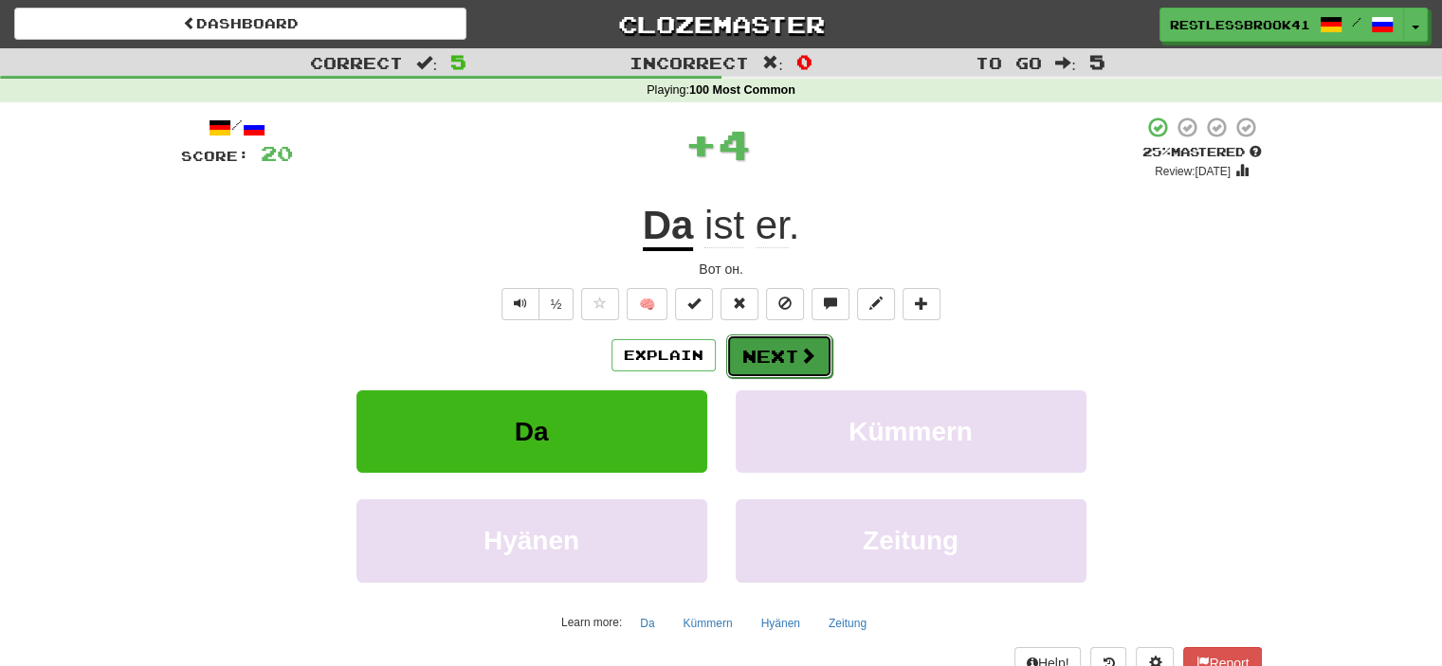
click at [759, 344] on button "Next" at bounding box center [779, 357] width 106 height 44
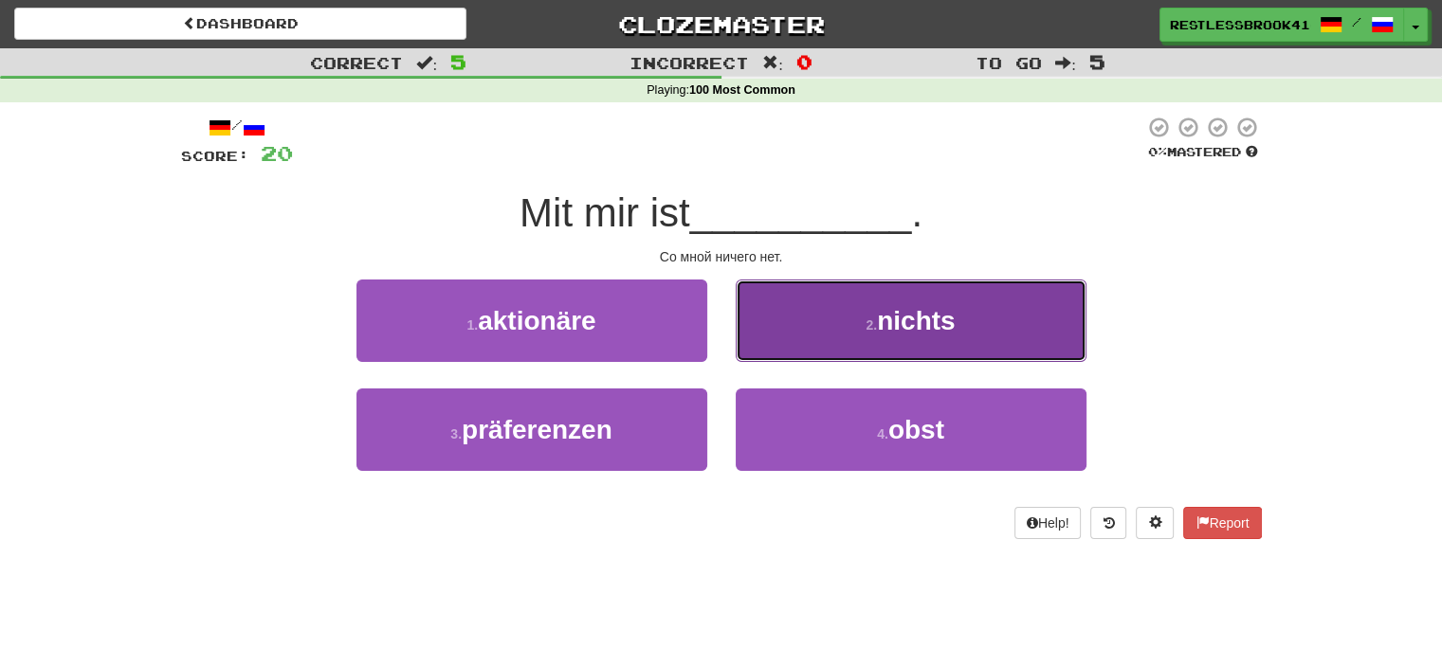
click at [972, 322] on button "2 . nichts" at bounding box center [911, 321] width 351 height 82
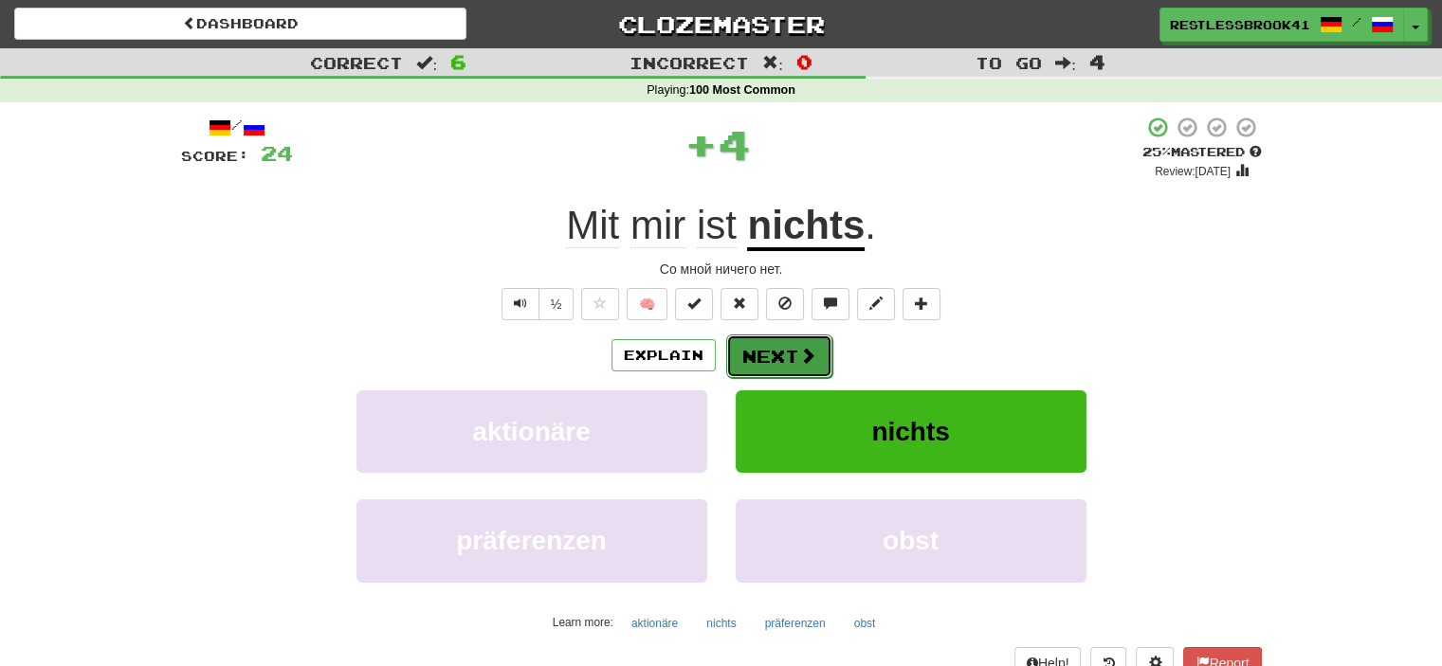
click at [778, 363] on button "Next" at bounding box center [779, 357] width 106 height 44
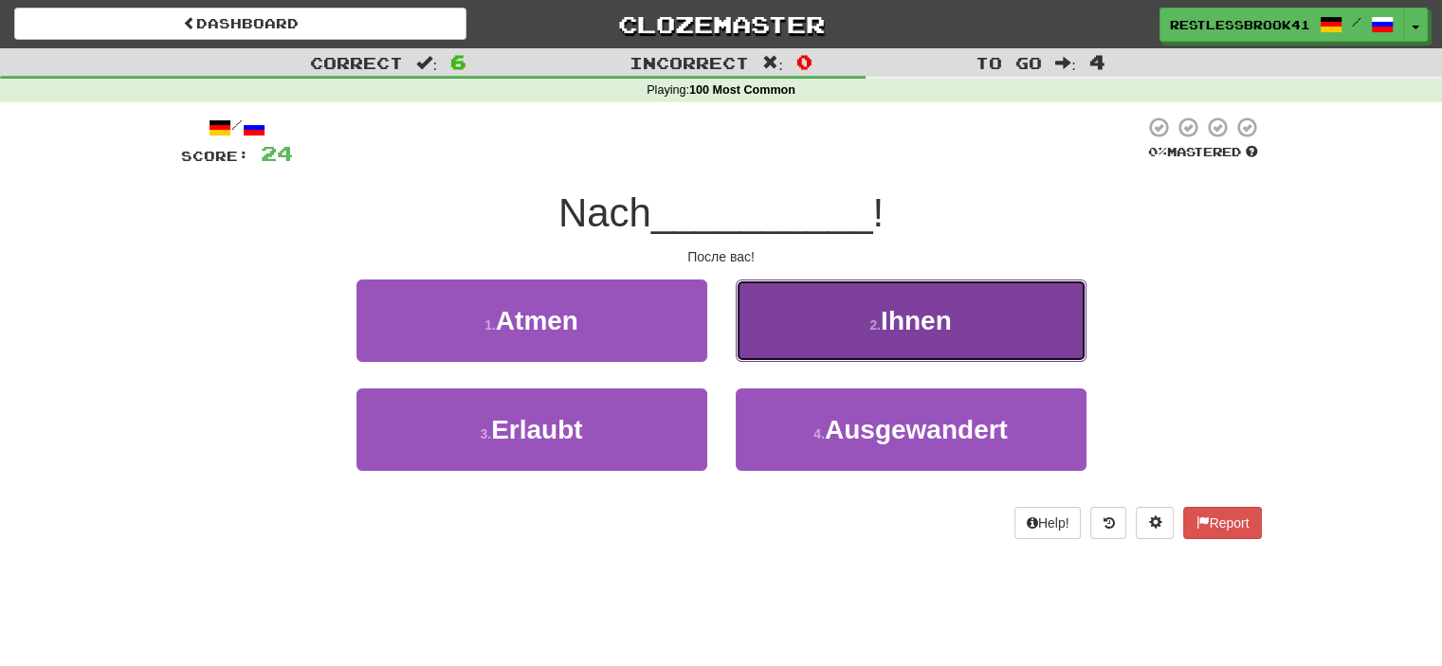
click at [915, 315] on span "Ihnen" at bounding box center [916, 320] width 71 height 29
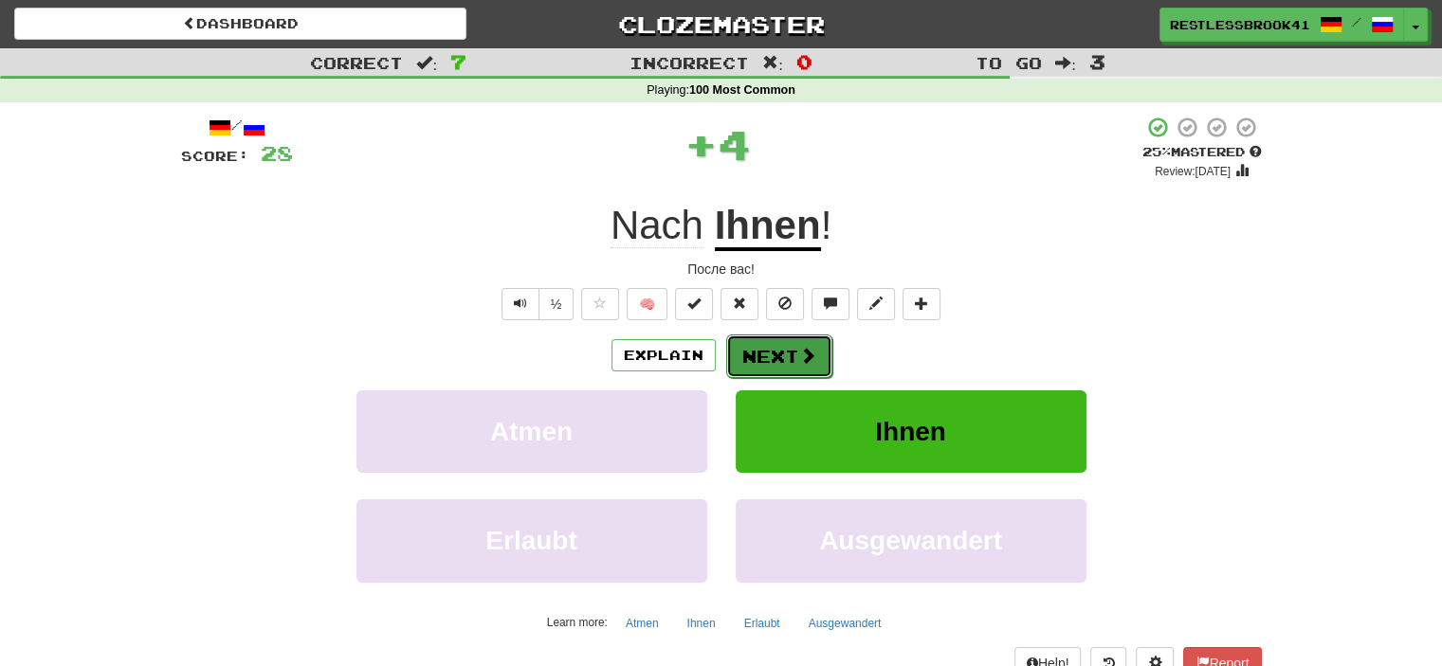
click at [774, 351] on button "Next" at bounding box center [779, 357] width 106 height 44
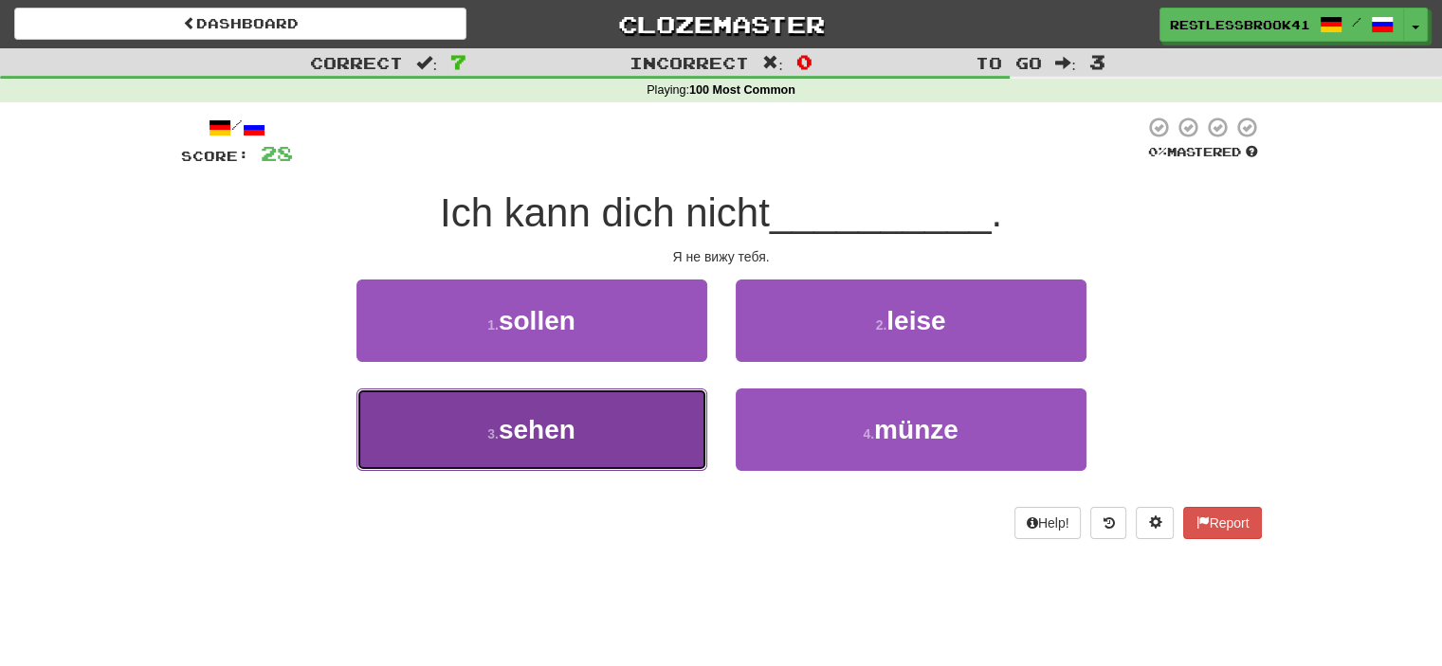
click at [576, 421] on button "3 . sehen" at bounding box center [531, 430] width 351 height 82
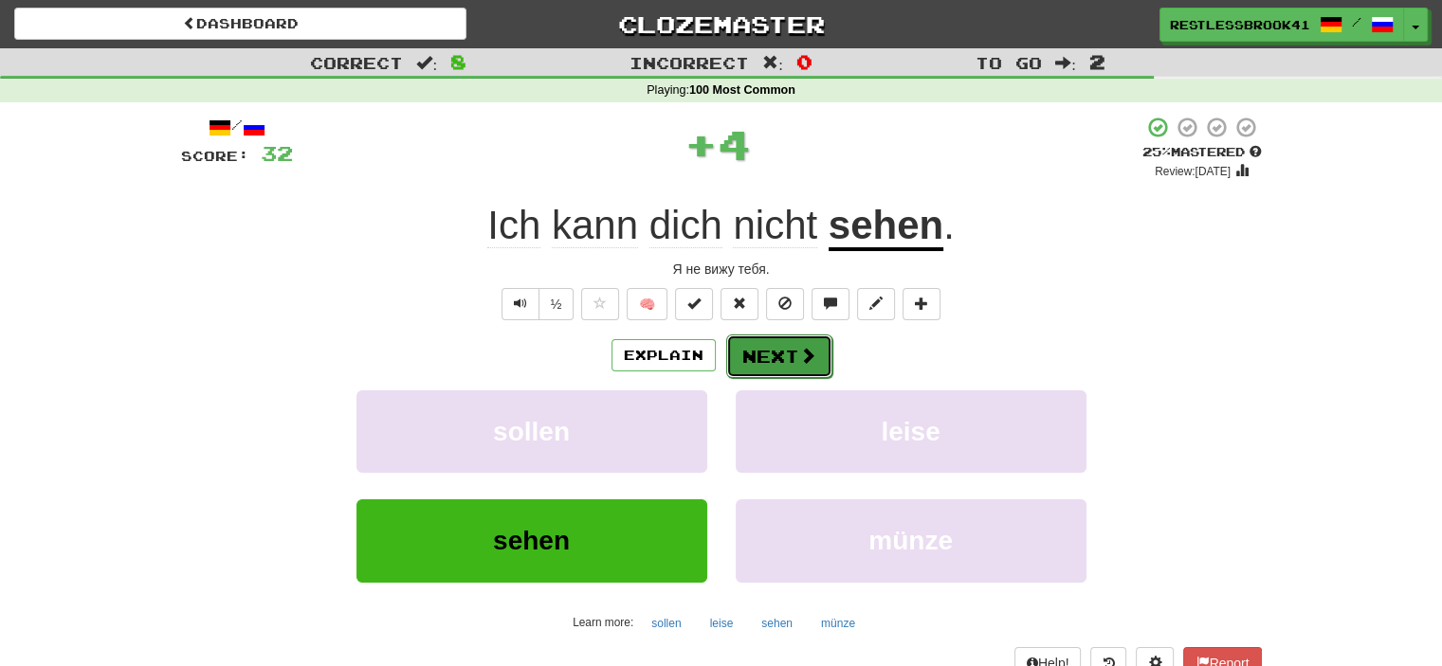
click at [771, 355] on button "Next" at bounding box center [779, 357] width 106 height 44
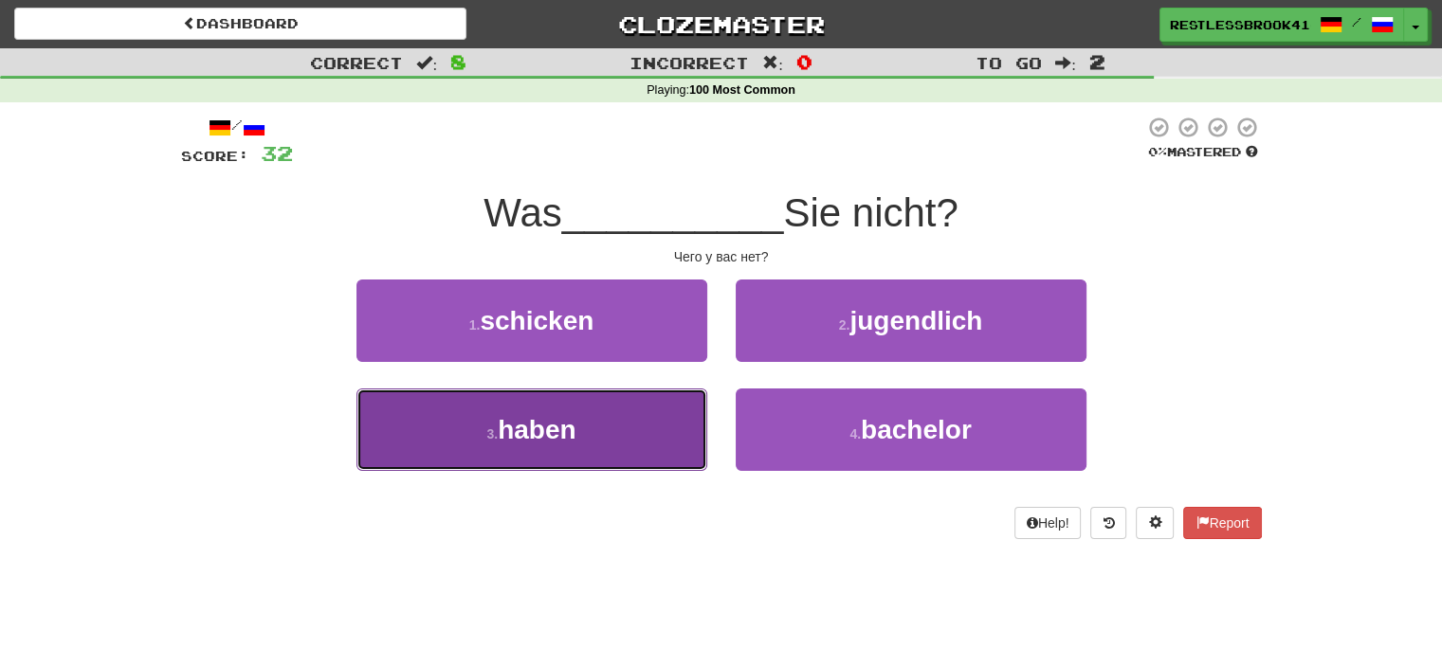
click at [489, 415] on button "3 . haben" at bounding box center [531, 430] width 351 height 82
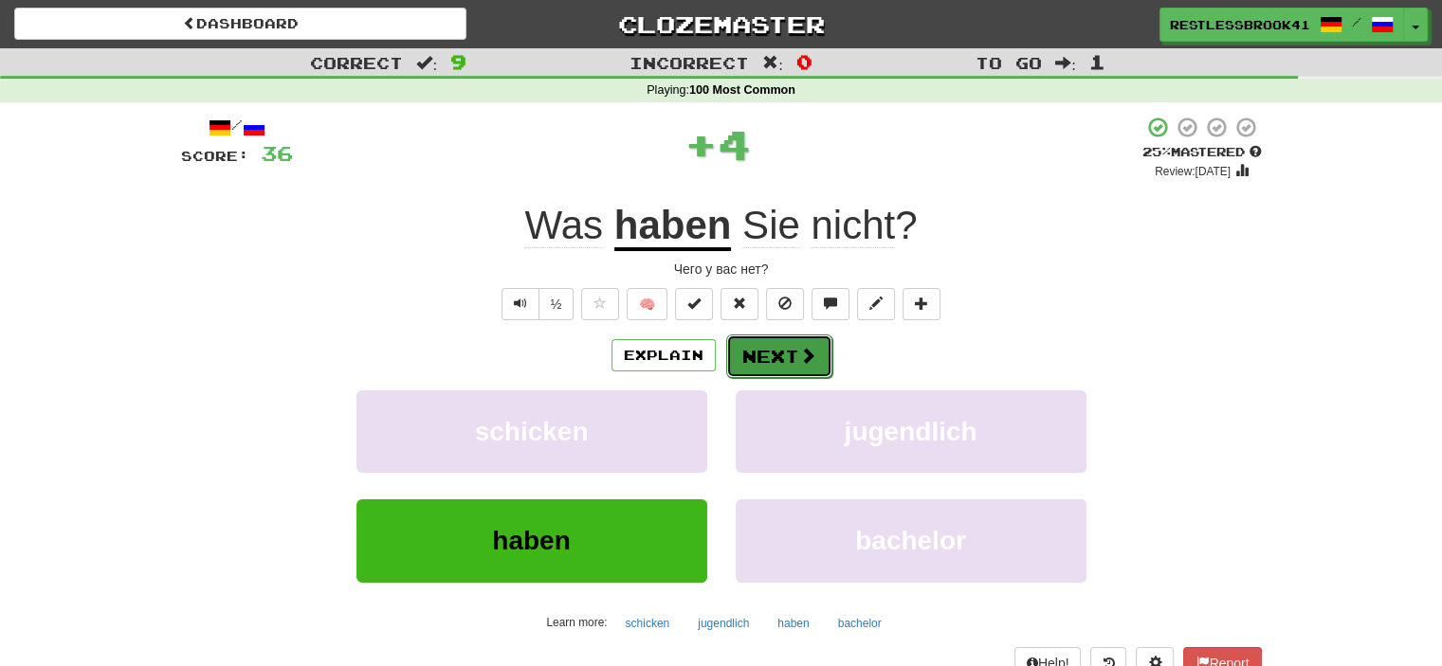
click at [766, 350] on button "Next" at bounding box center [779, 357] width 106 height 44
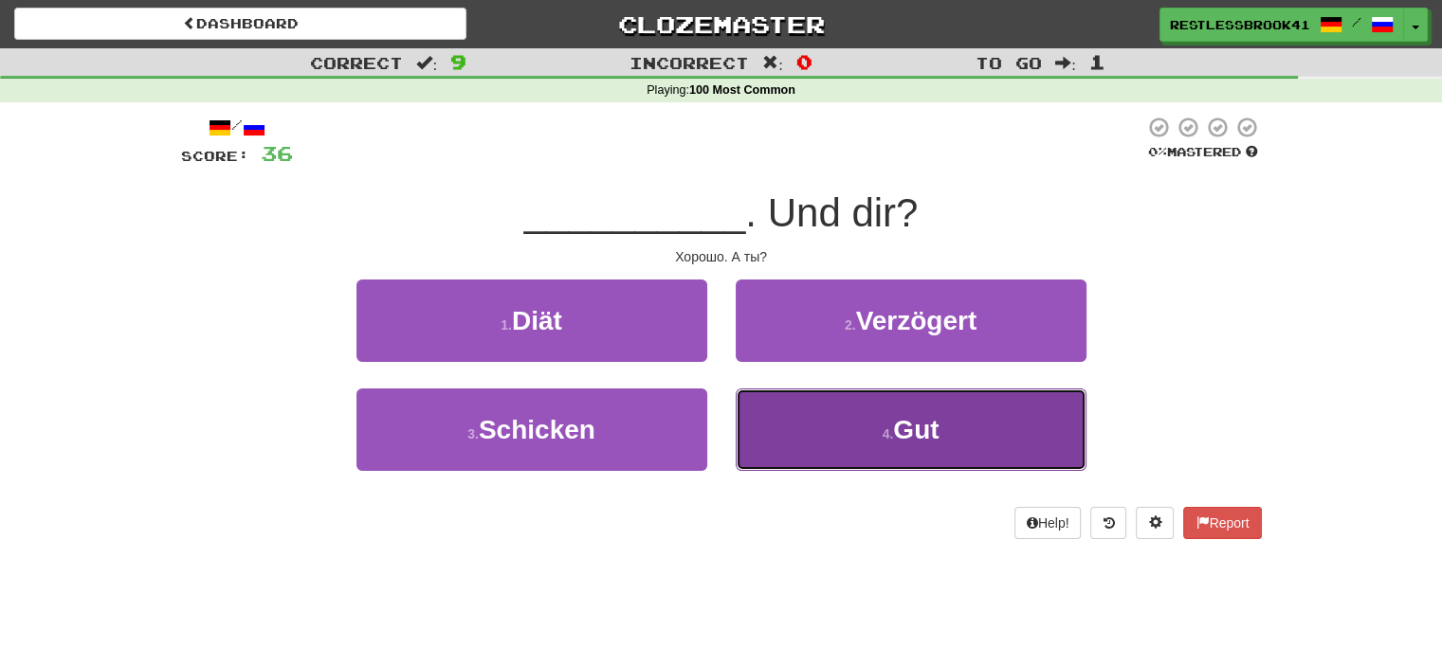
click at [895, 401] on button "4 . Gut" at bounding box center [911, 430] width 351 height 82
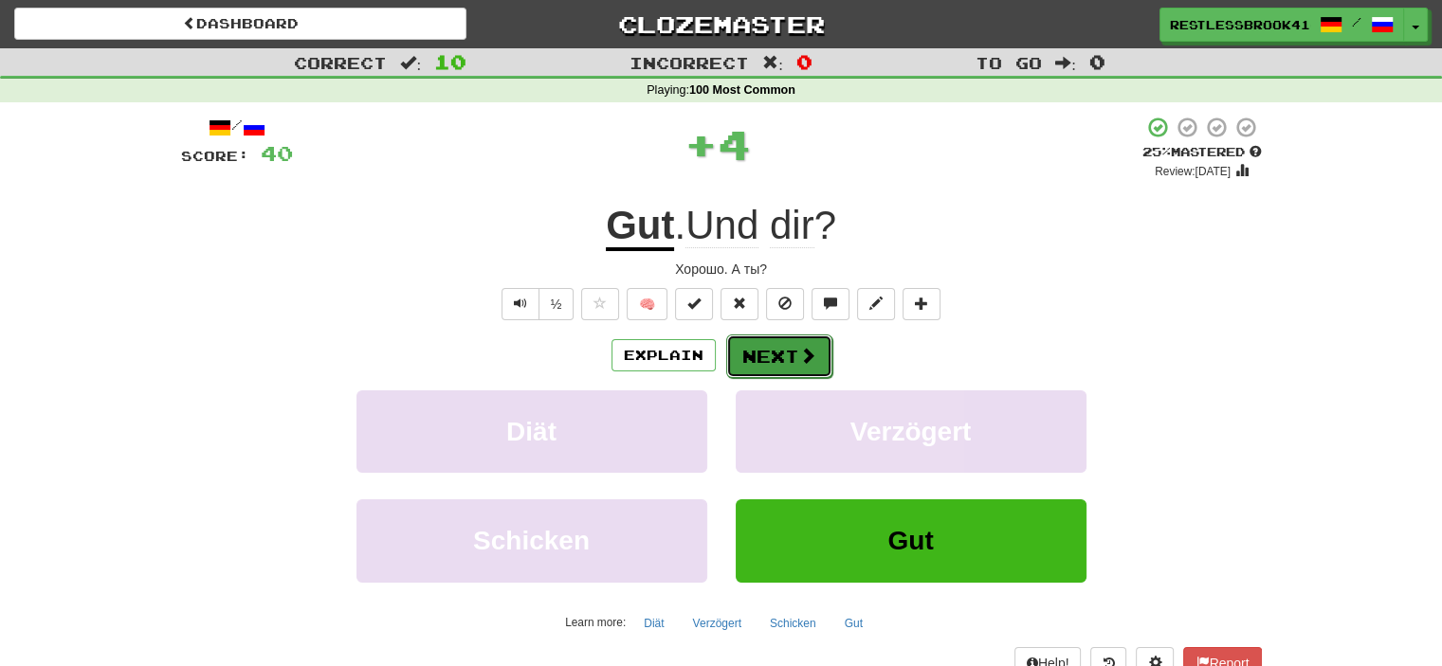
click at [799, 356] on span at bounding box center [807, 355] width 17 height 17
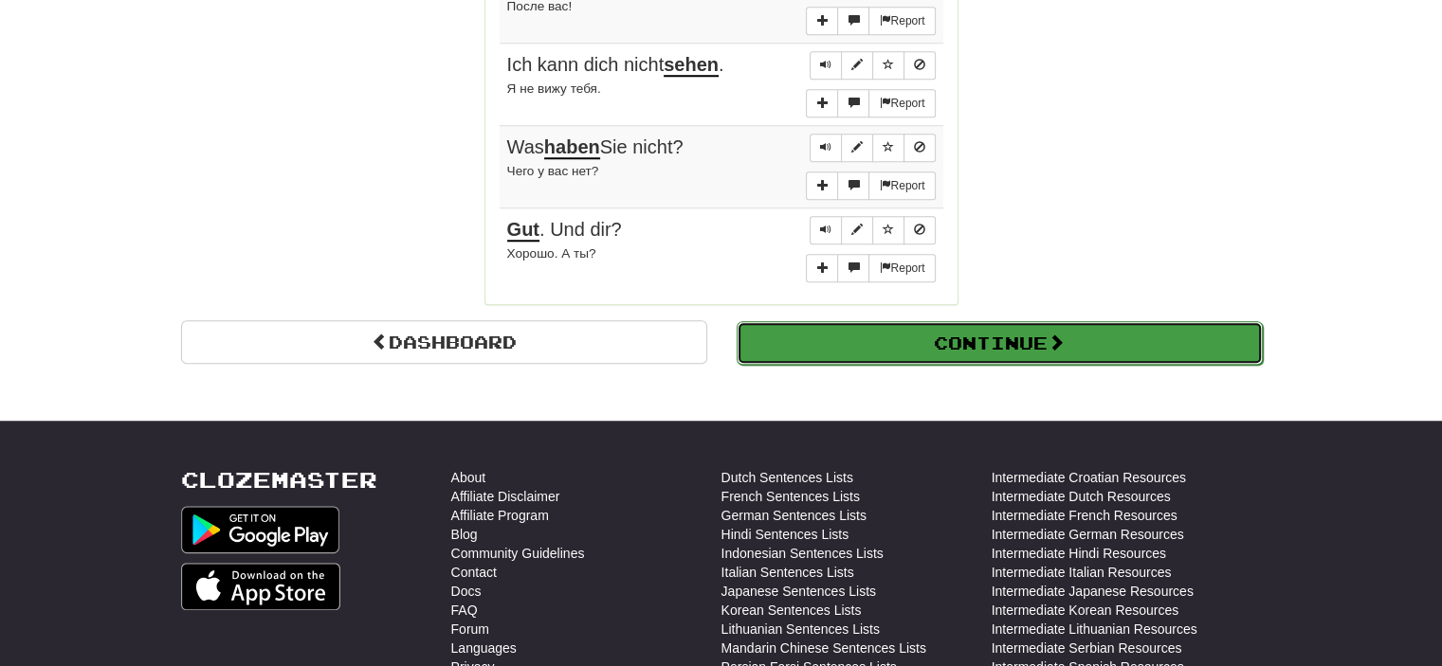
click at [1016, 334] on button "Continue" at bounding box center [1000, 343] width 526 height 44
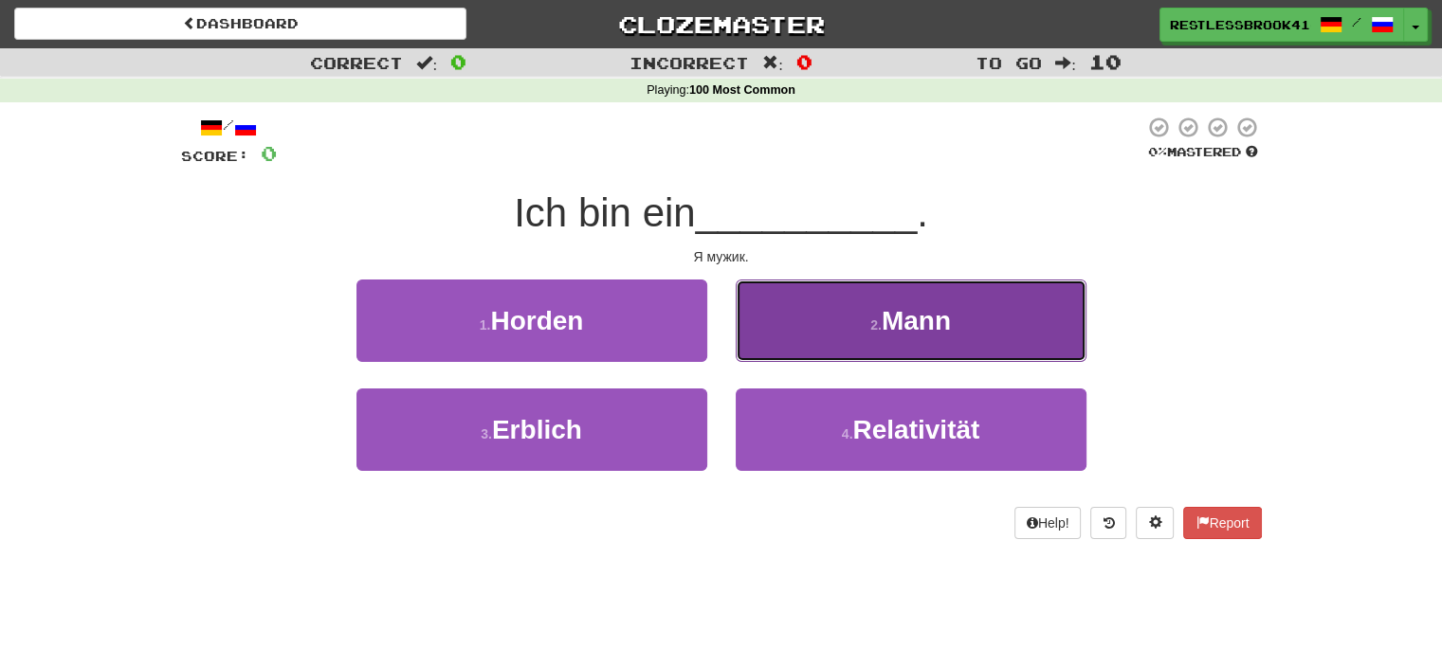
click at [974, 340] on button "2 . Mann" at bounding box center [911, 321] width 351 height 82
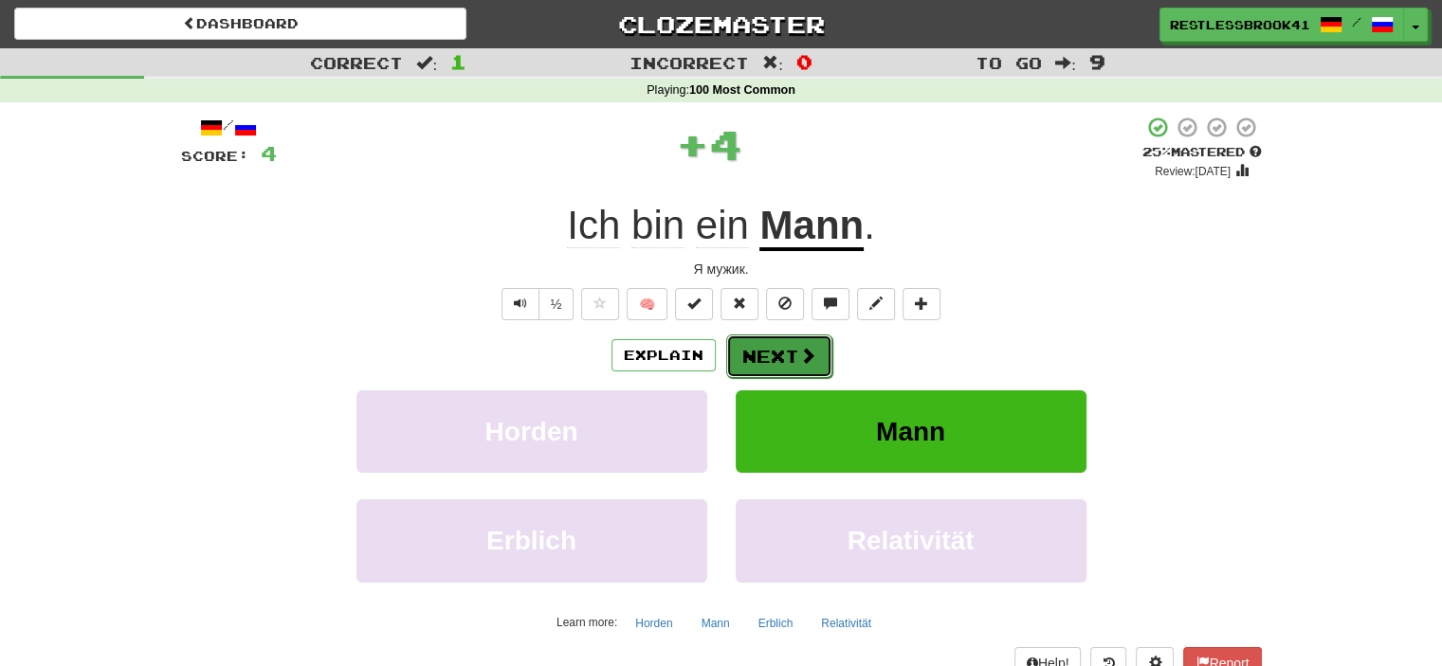
click at [813, 356] on span at bounding box center [807, 355] width 17 height 17
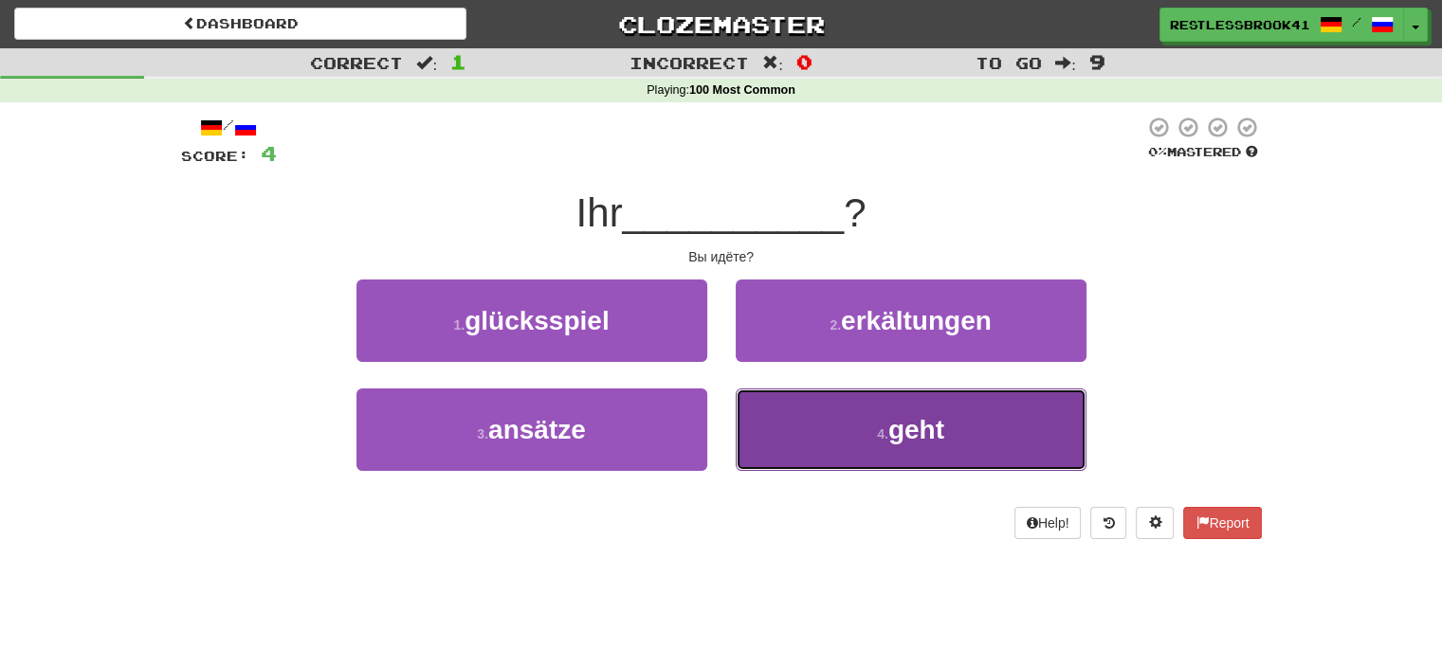
click at [862, 439] on button "4 . geht" at bounding box center [911, 430] width 351 height 82
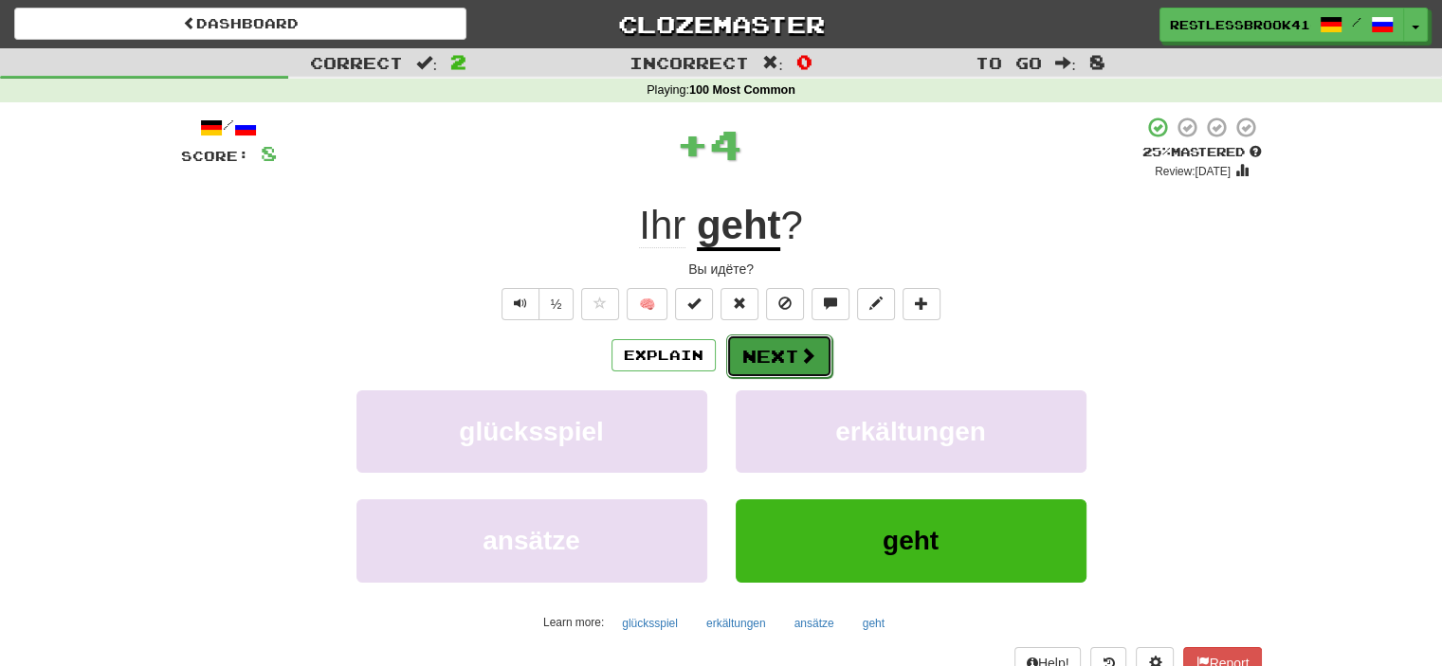
click at [807, 366] on button "Next" at bounding box center [779, 357] width 106 height 44
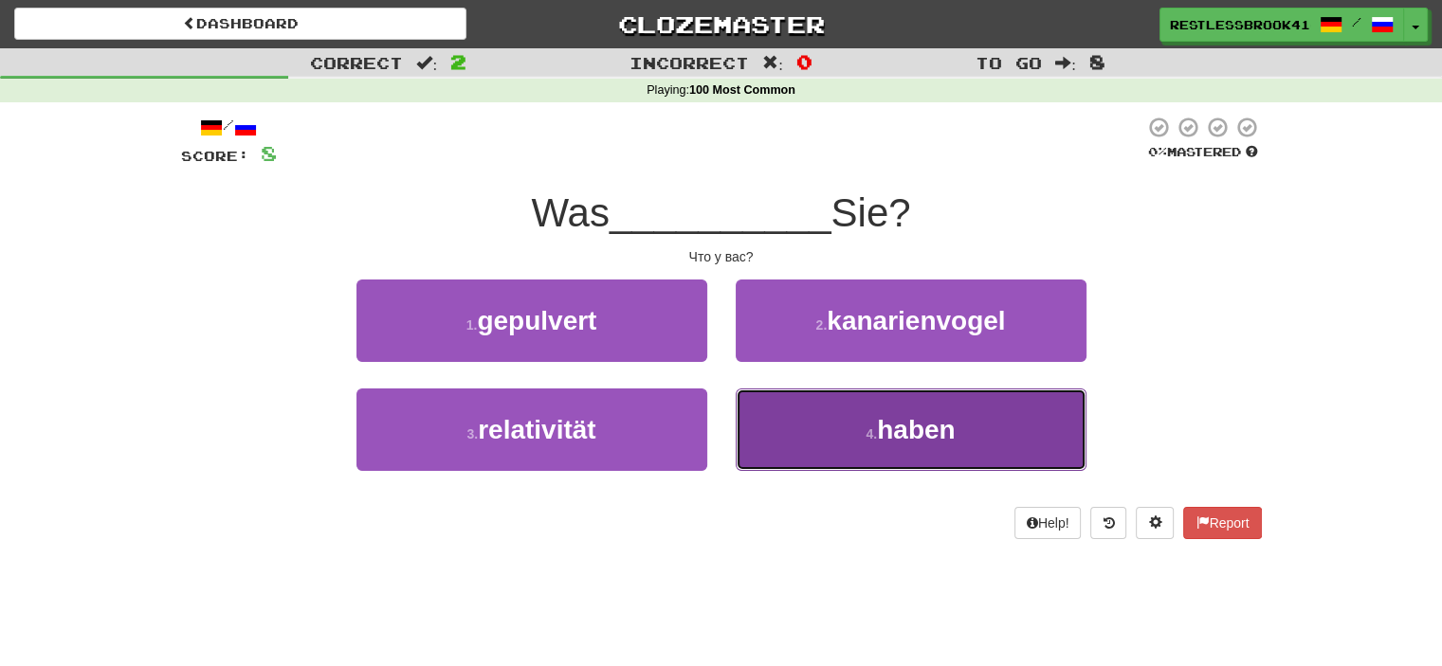
click at [895, 424] on span "haben" at bounding box center [916, 429] width 78 height 29
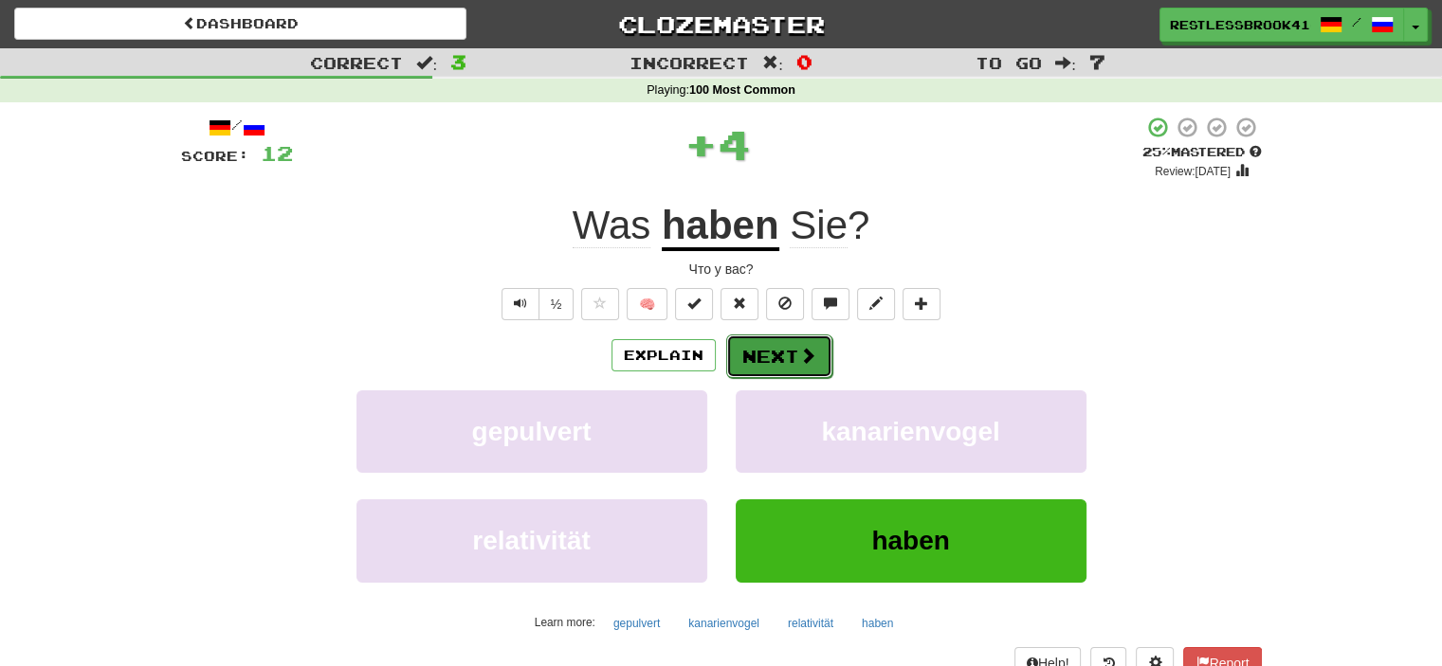
click at [781, 371] on button "Next" at bounding box center [779, 357] width 106 height 44
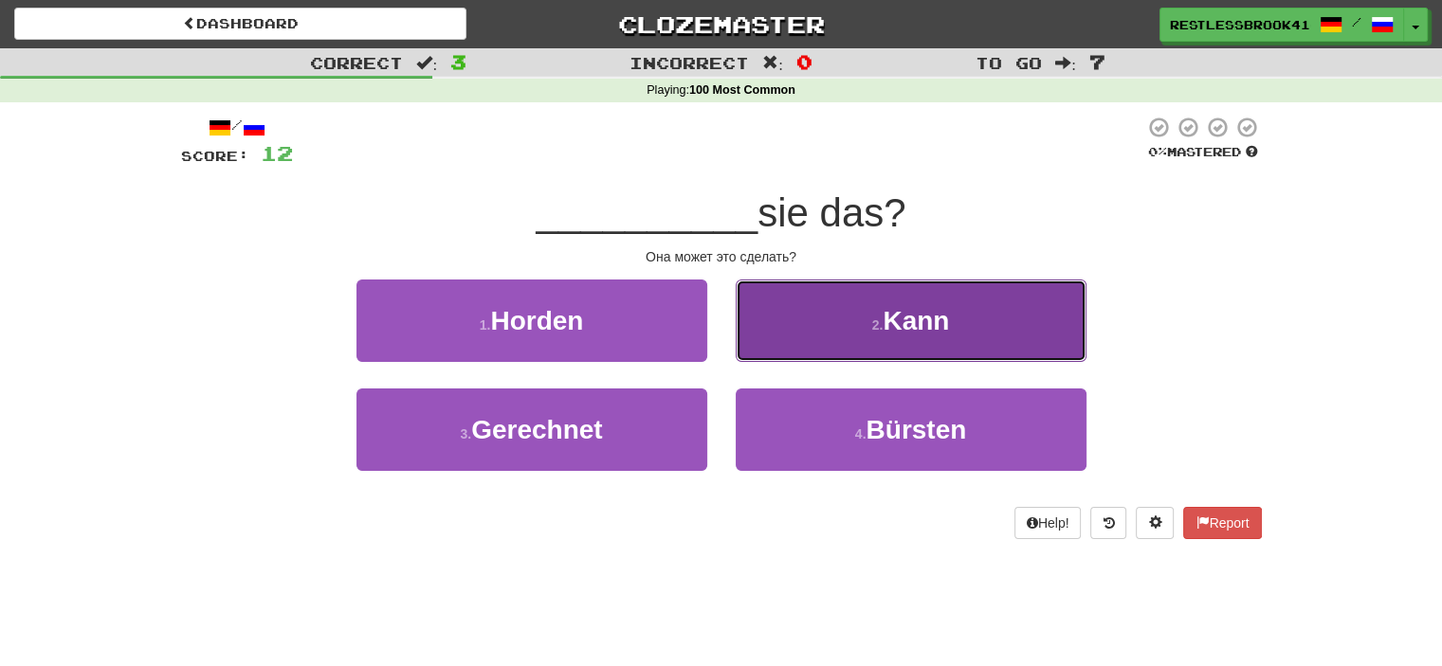
click at [895, 335] on span "Kann" at bounding box center [916, 320] width 66 height 29
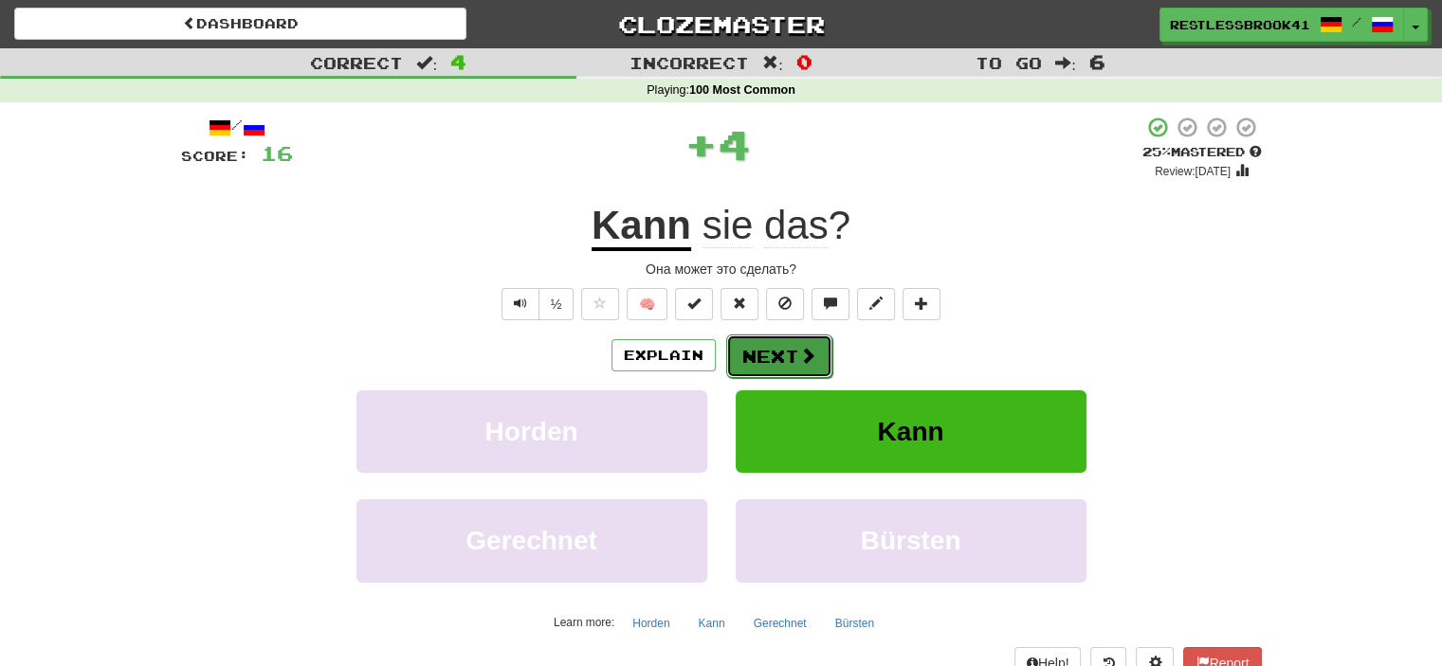
click at [755, 356] on button "Next" at bounding box center [779, 357] width 106 height 44
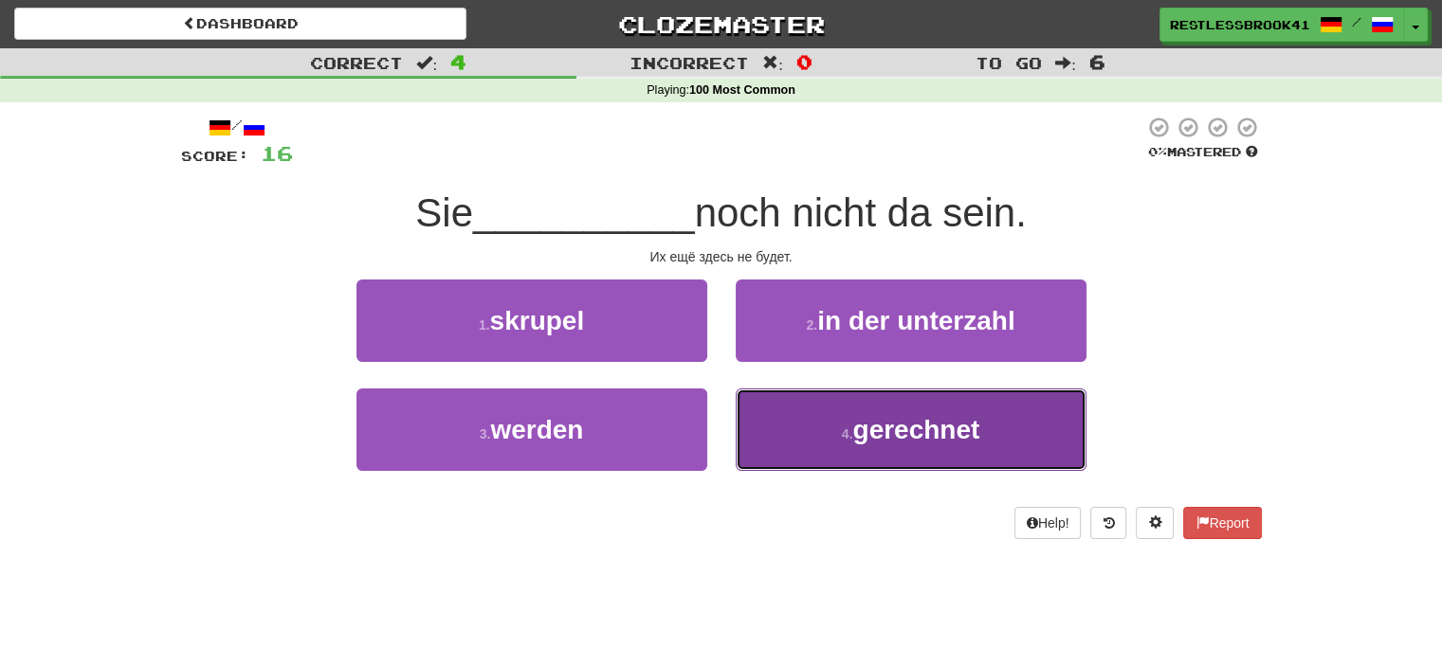
click at [925, 439] on span "gerechnet" at bounding box center [915, 429] width 127 height 29
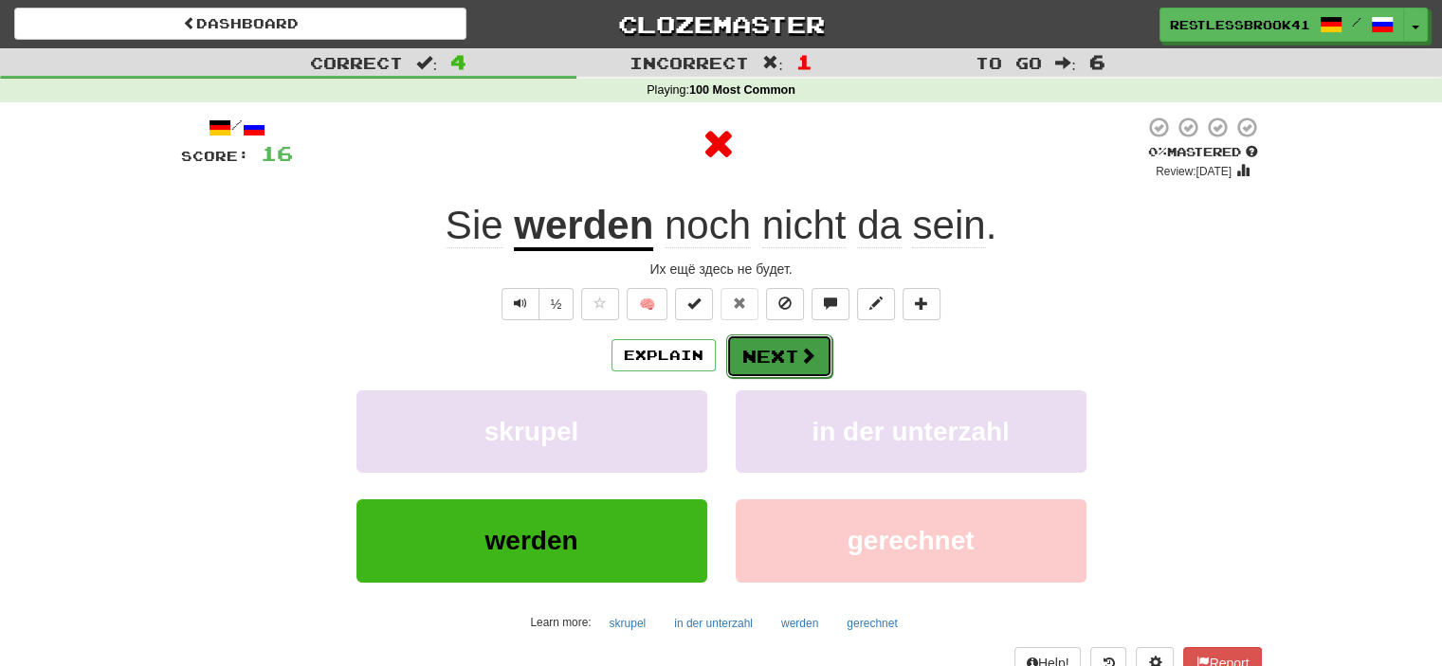
click at [768, 368] on button "Next" at bounding box center [779, 357] width 106 height 44
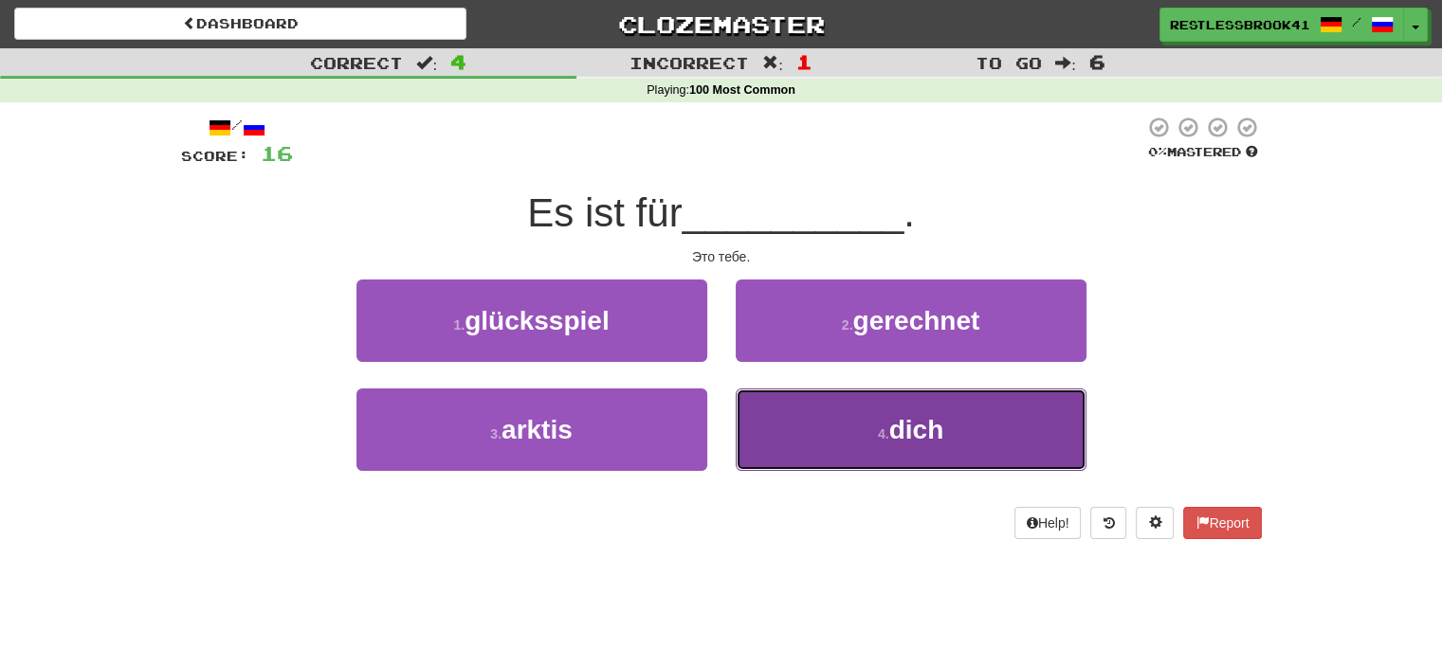
click at [803, 408] on button "4 . dich" at bounding box center [911, 430] width 351 height 82
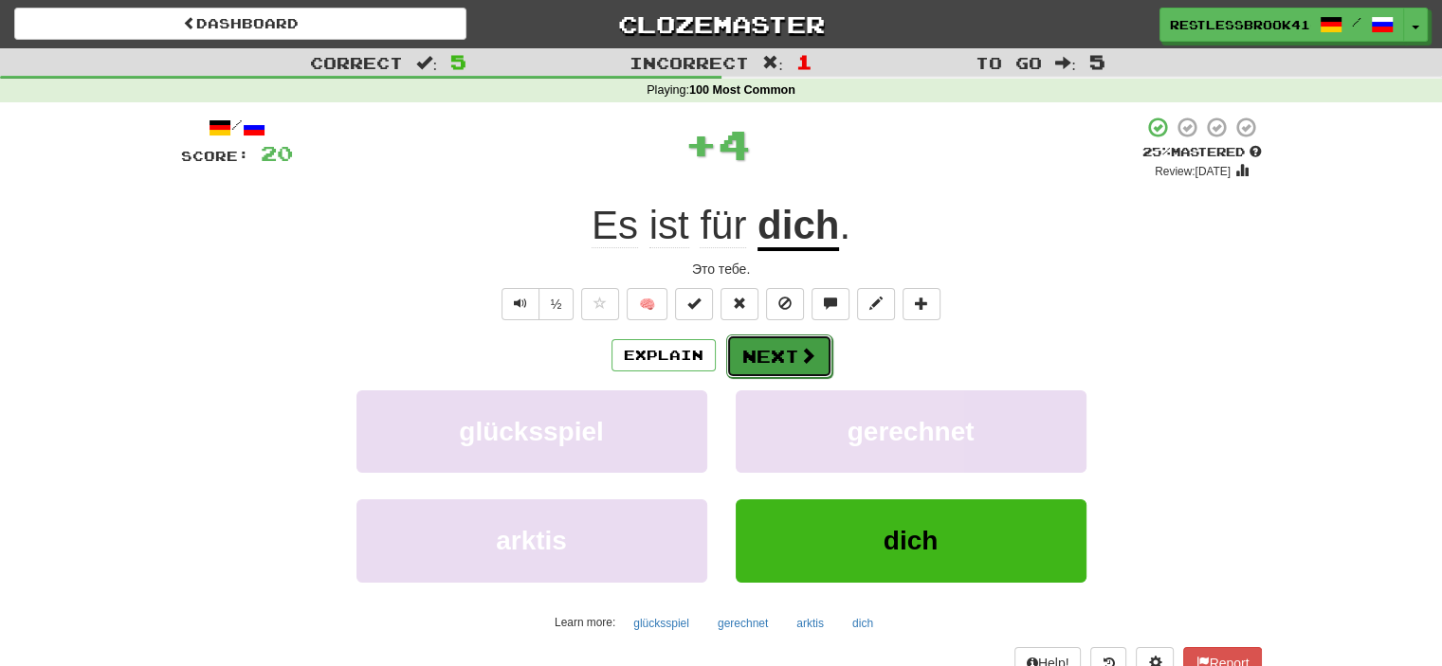
click at [754, 355] on button "Next" at bounding box center [779, 357] width 106 height 44
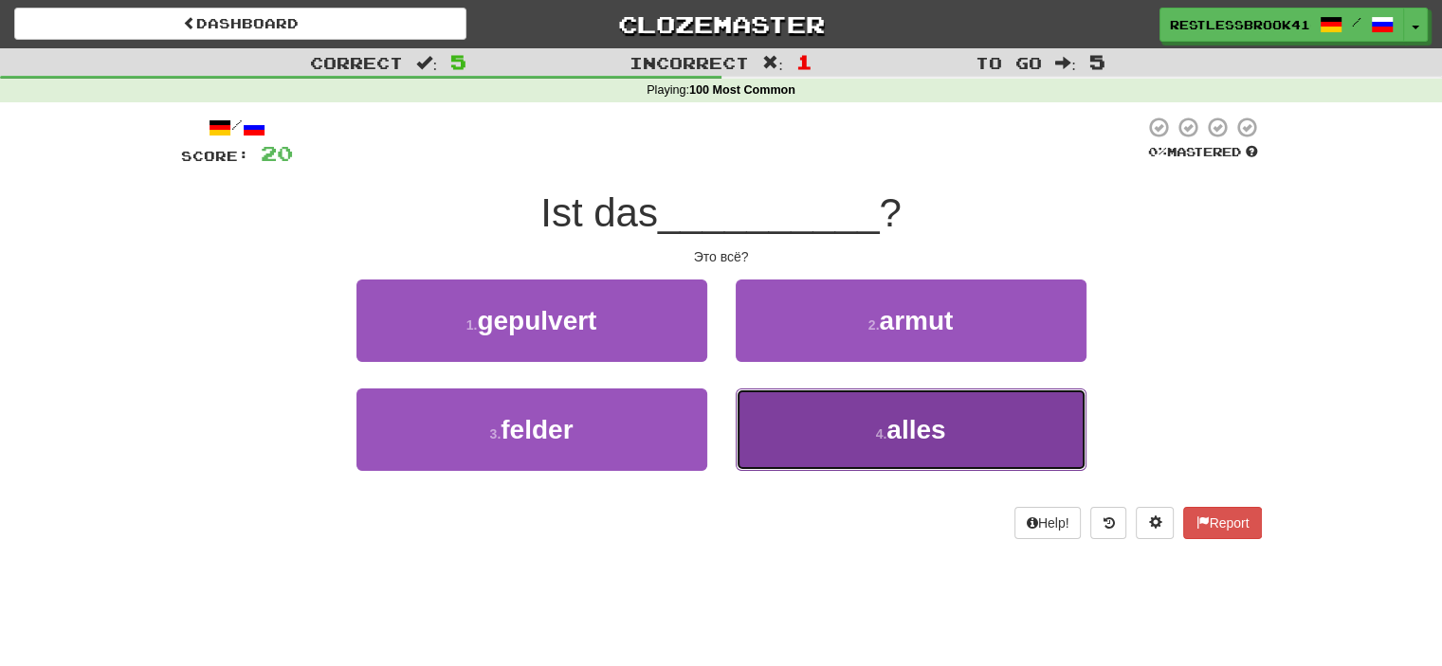
click at [861, 424] on button "4 . alles" at bounding box center [911, 430] width 351 height 82
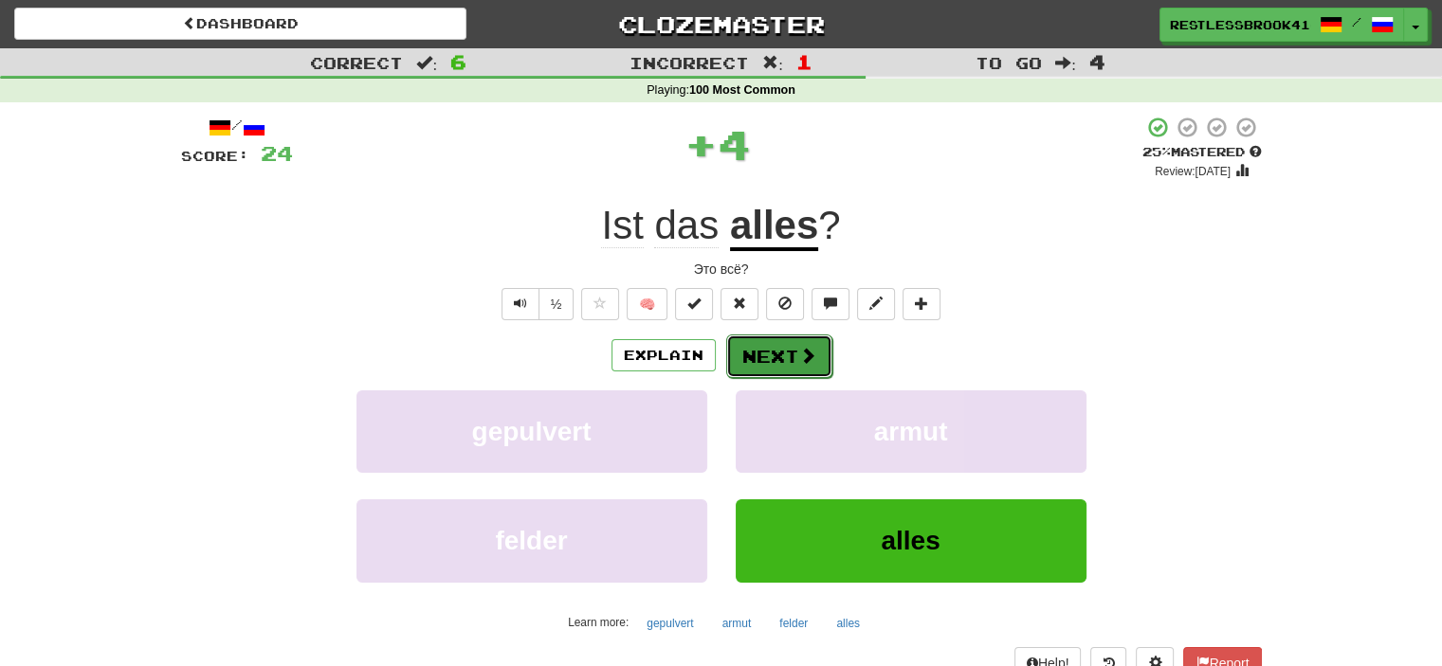
click at [799, 353] on span at bounding box center [807, 355] width 17 height 17
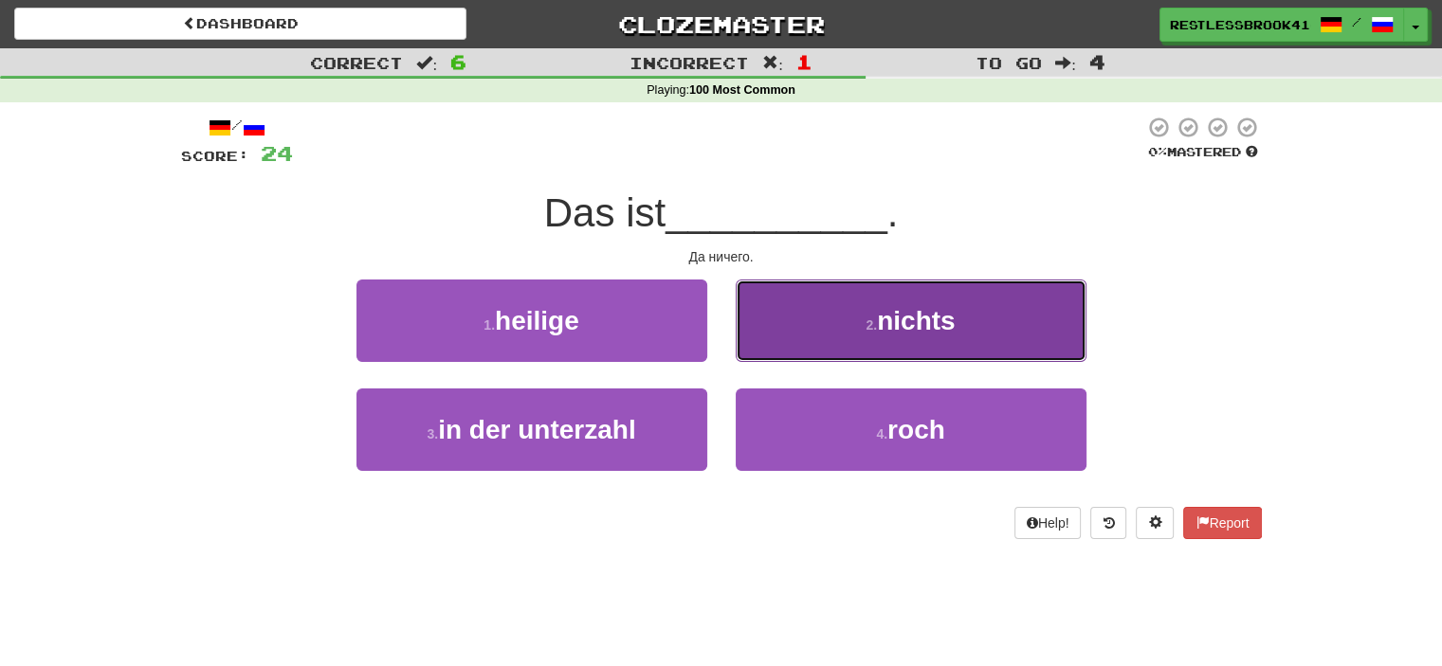
click at [800, 343] on button "2 . nichts" at bounding box center [911, 321] width 351 height 82
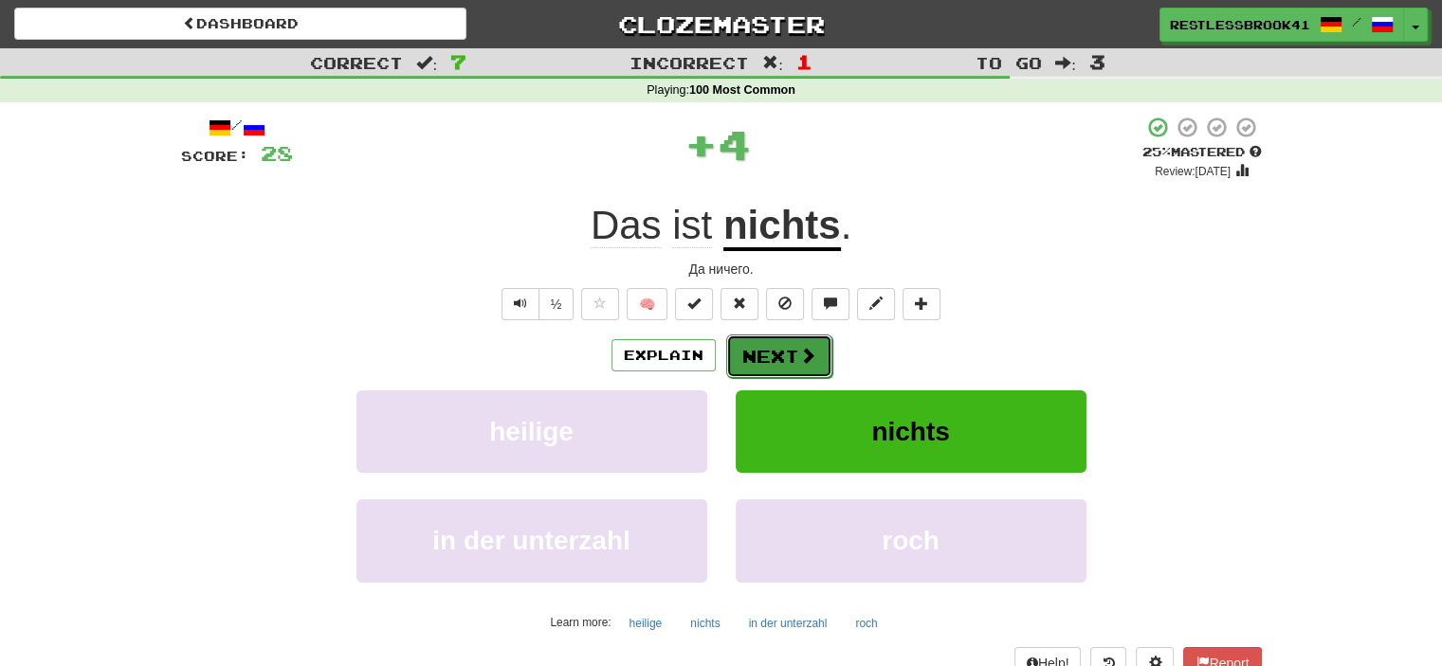
click at [789, 362] on button "Next" at bounding box center [779, 357] width 106 height 44
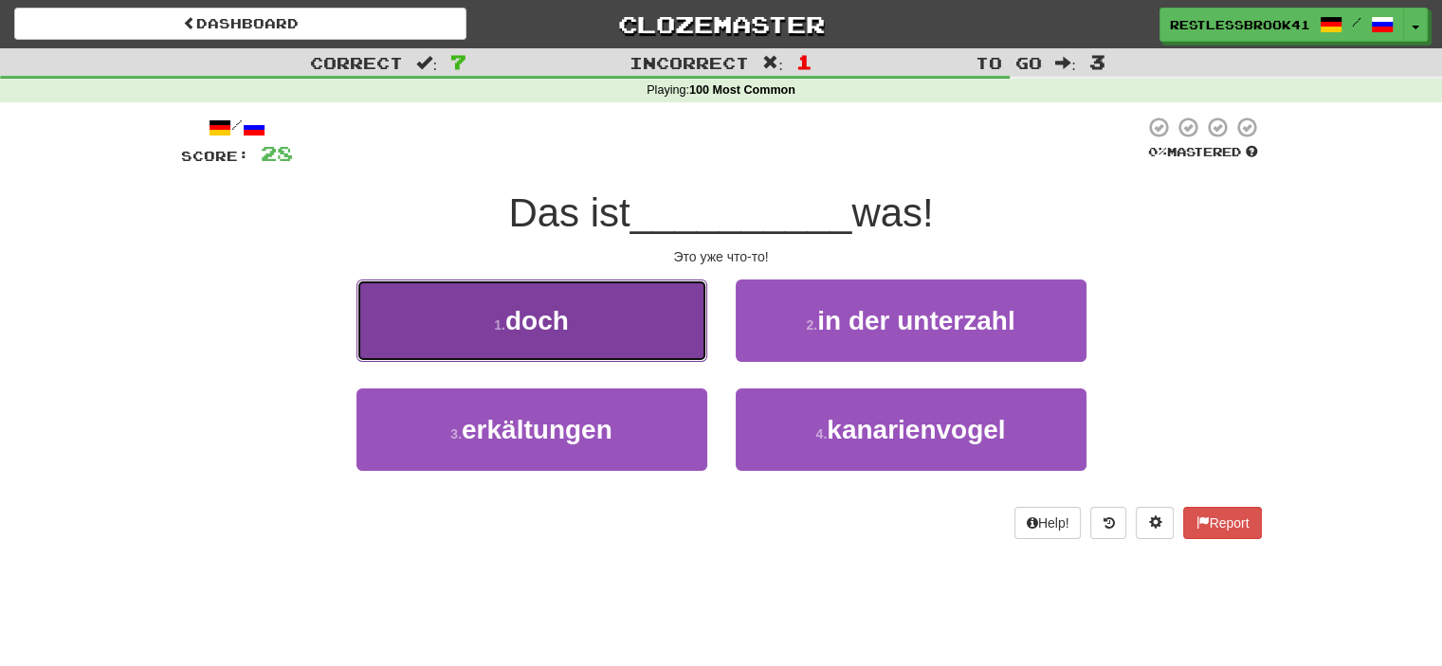
click at [645, 299] on button "1 . doch" at bounding box center [531, 321] width 351 height 82
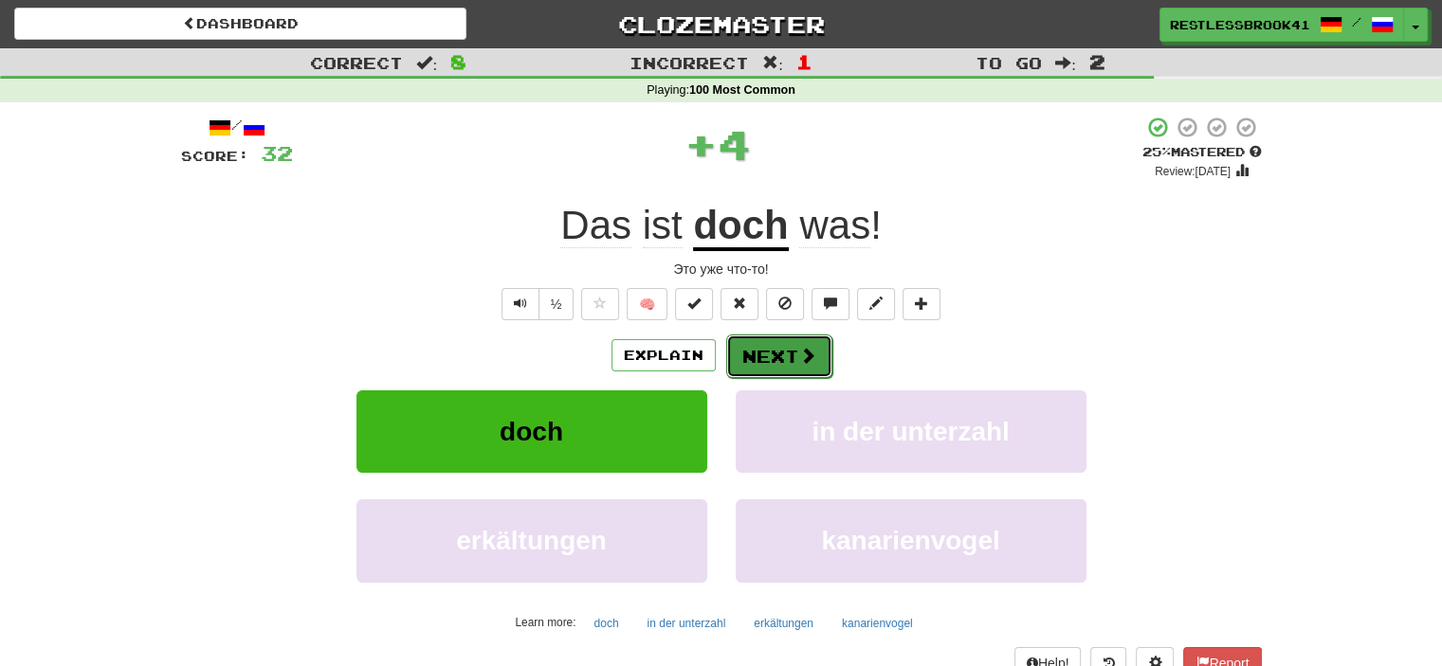
click at [762, 362] on button "Next" at bounding box center [779, 357] width 106 height 44
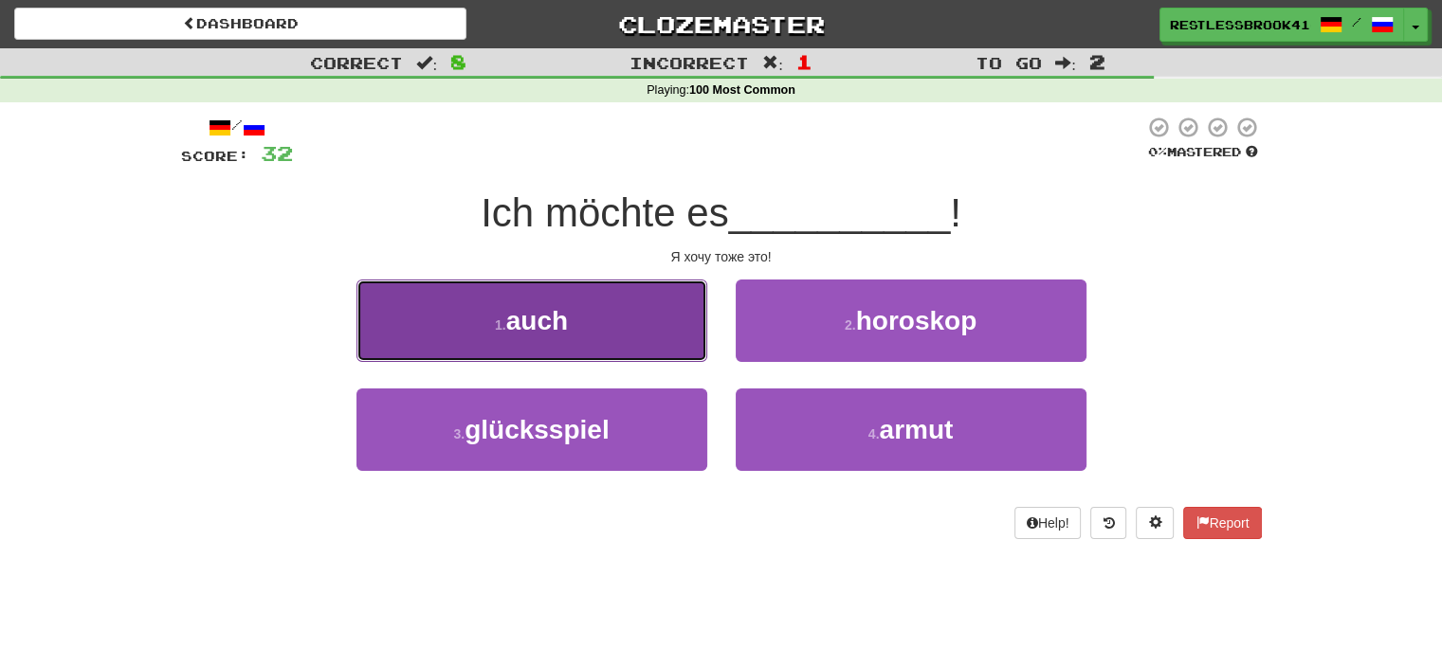
click at [592, 337] on button "1 . auch" at bounding box center [531, 321] width 351 height 82
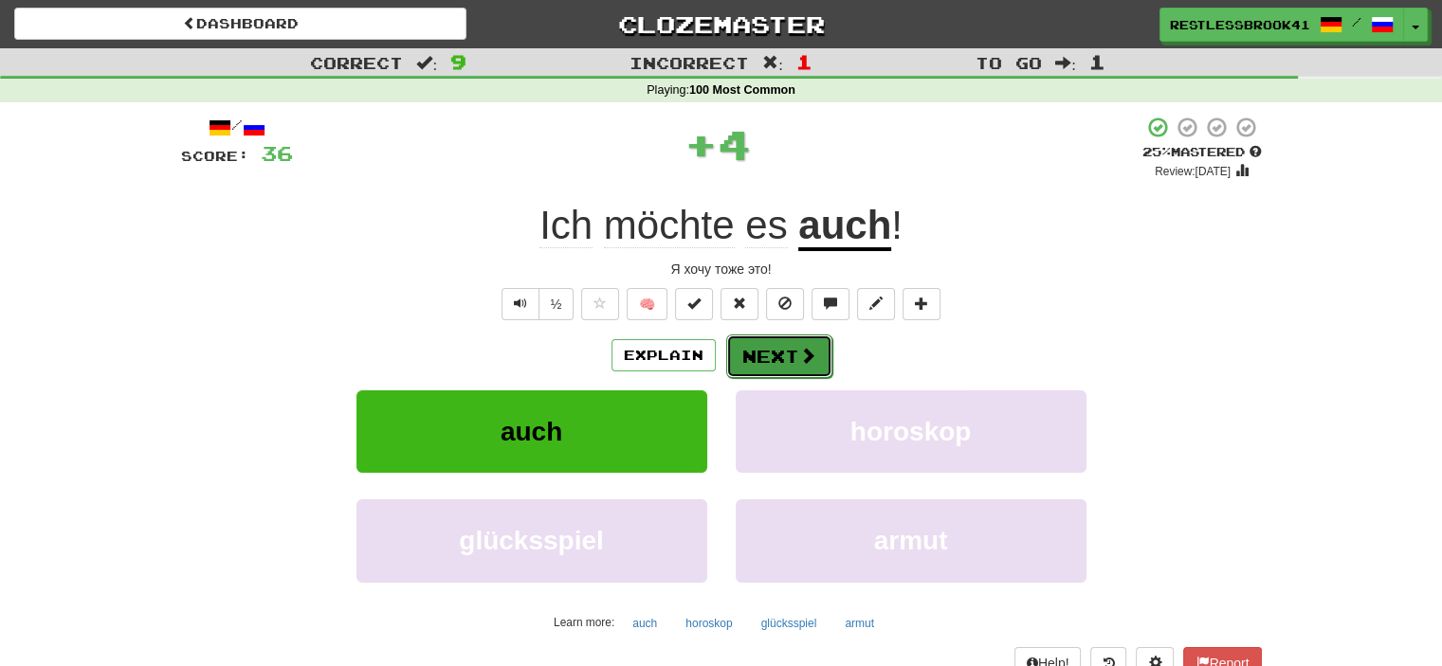
click at [786, 367] on button "Next" at bounding box center [779, 357] width 106 height 44
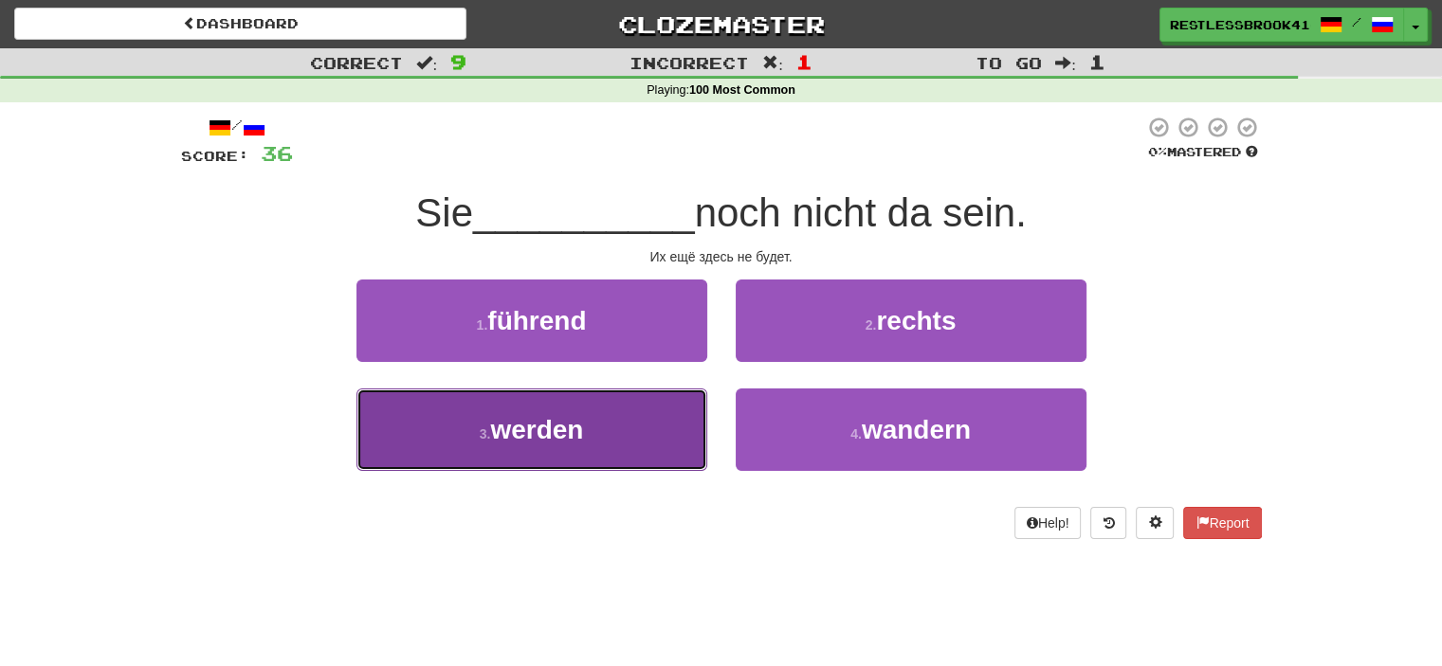
click at [595, 424] on button "3 . werden" at bounding box center [531, 430] width 351 height 82
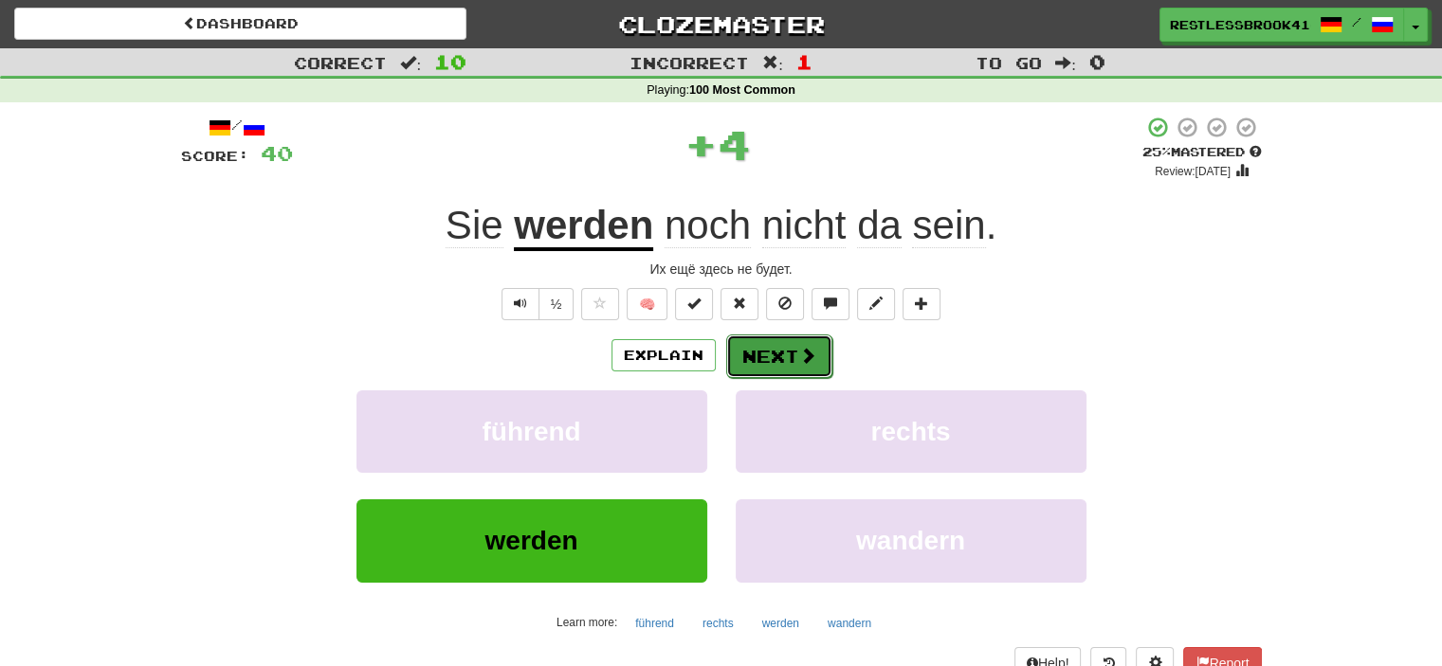
click at [759, 340] on button "Next" at bounding box center [779, 357] width 106 height 44
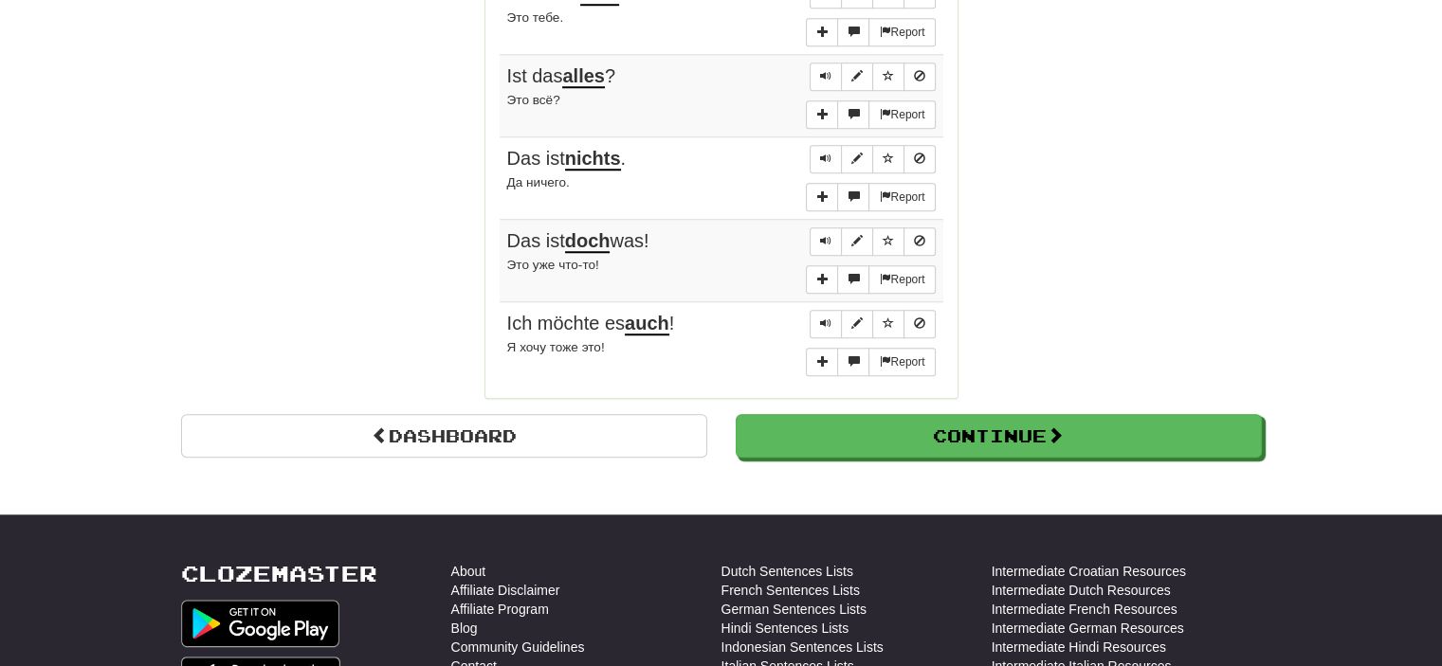
scroll to position [1555, 0]
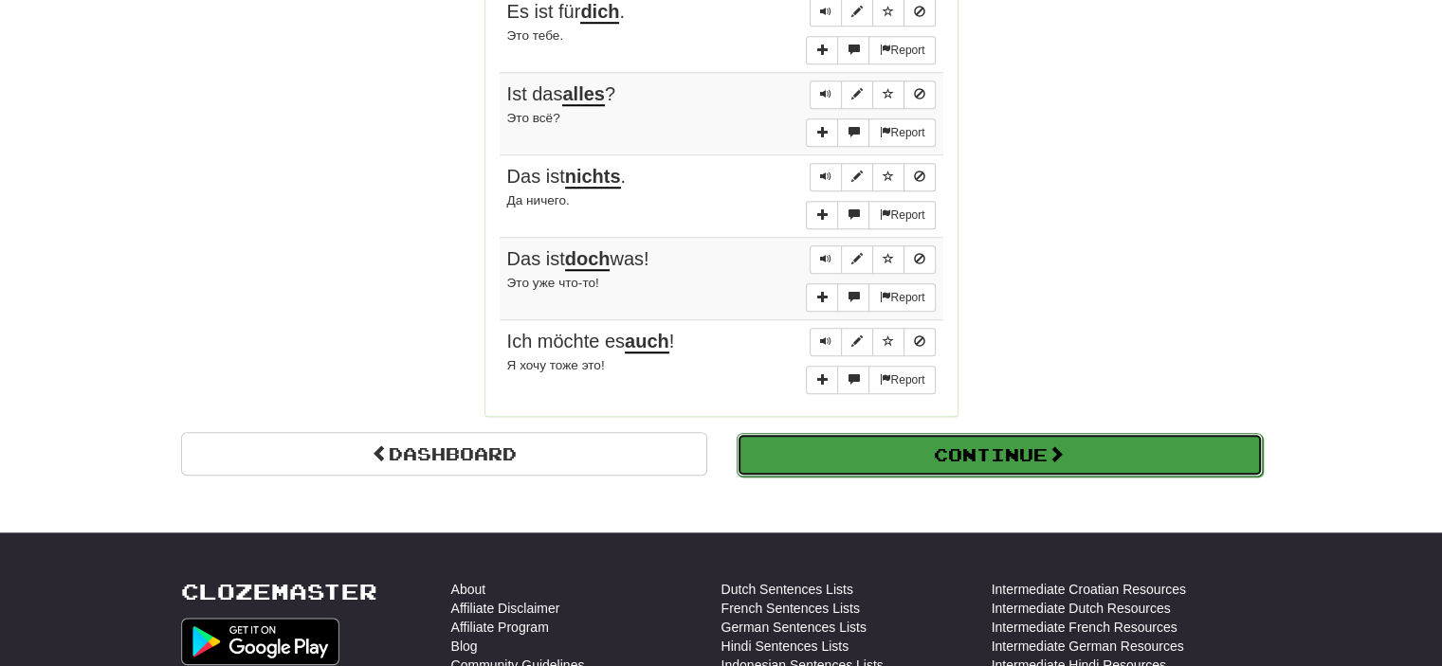
click at [990, 457] on button "Continue" at bounding box center [1000, 455] width 526 height 44
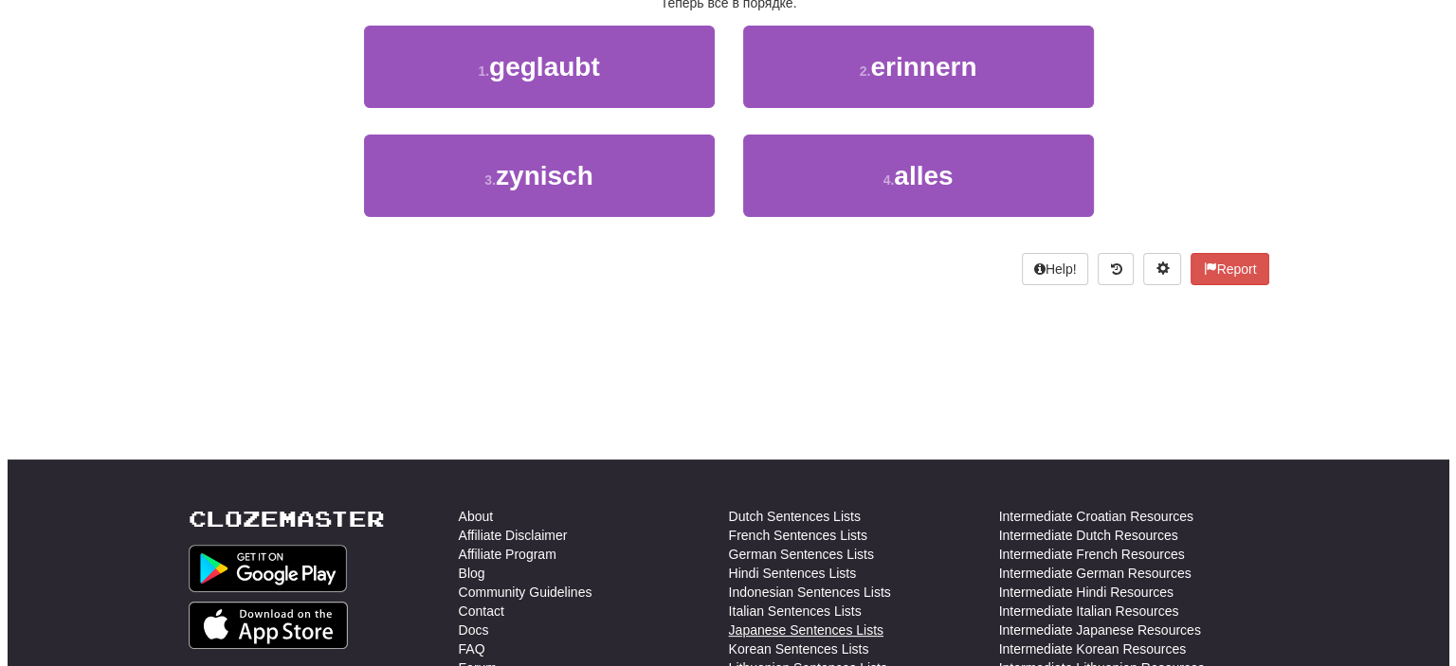
scroll to position [0, 0]
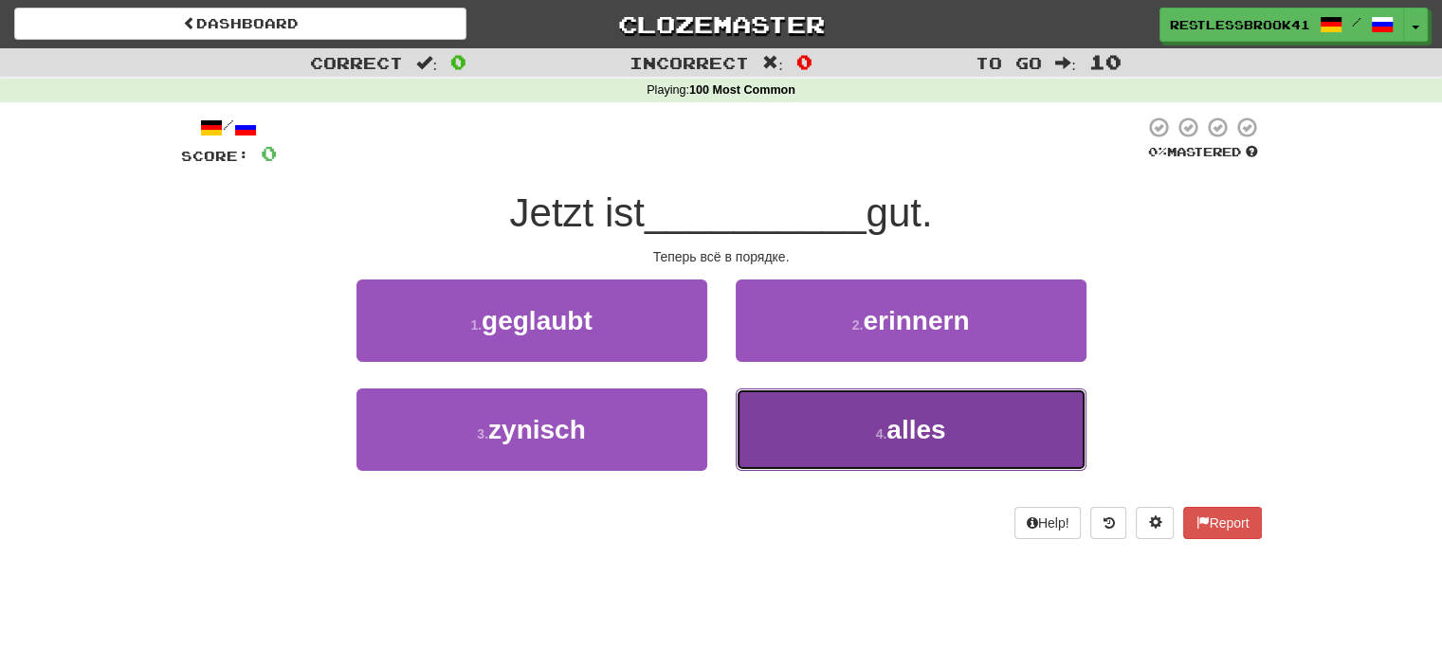
click at [798, 442] on button "4 . alles" at bounding box center [911, 430] width 351 height 82
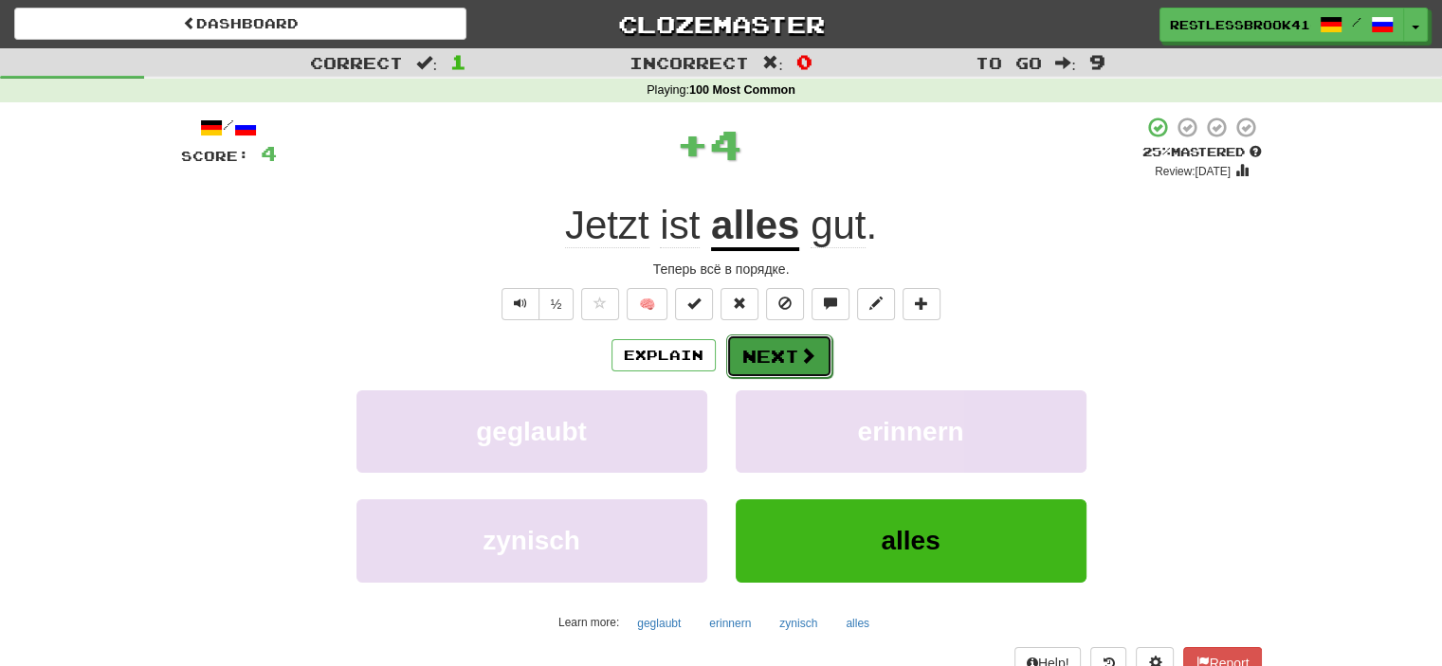
click at [807, 366] on button "Next" at bounding box center [779, 357] width 106 height 44
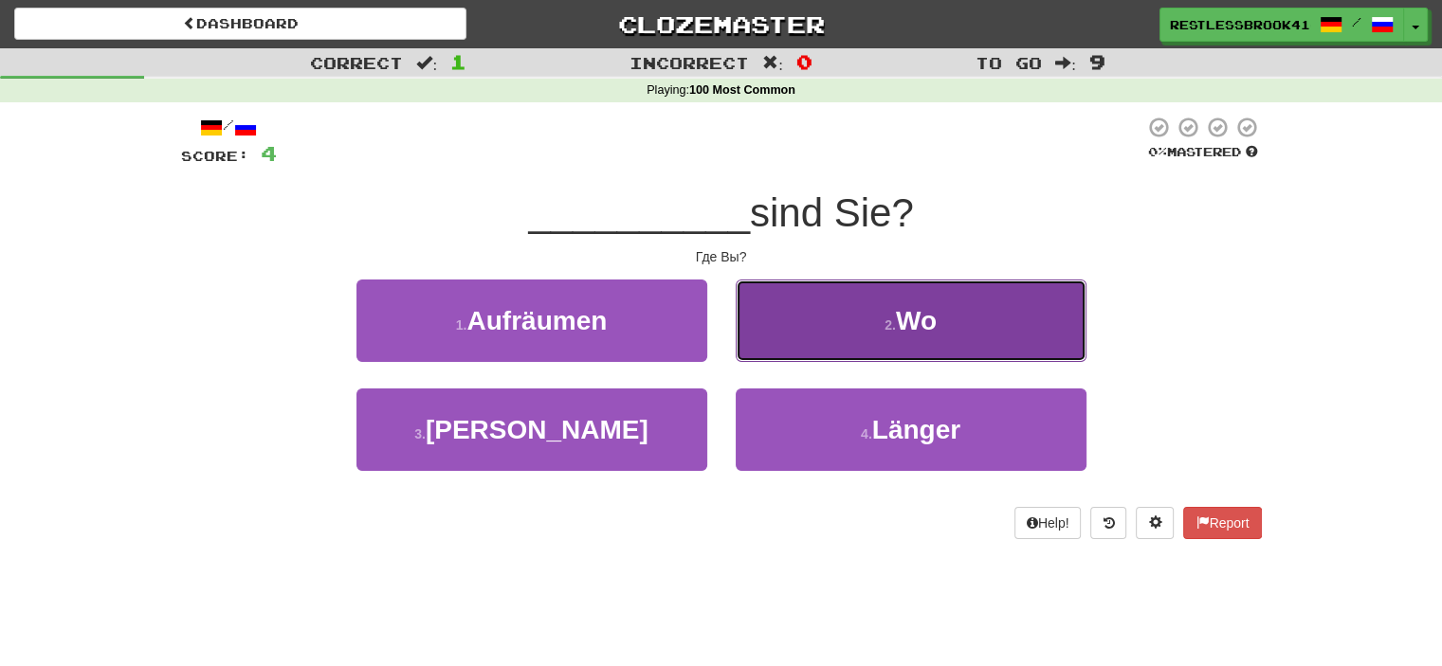
click at [777, 299] on button "2 . Wo" at bounding box center [911, 321] width 351 height 82
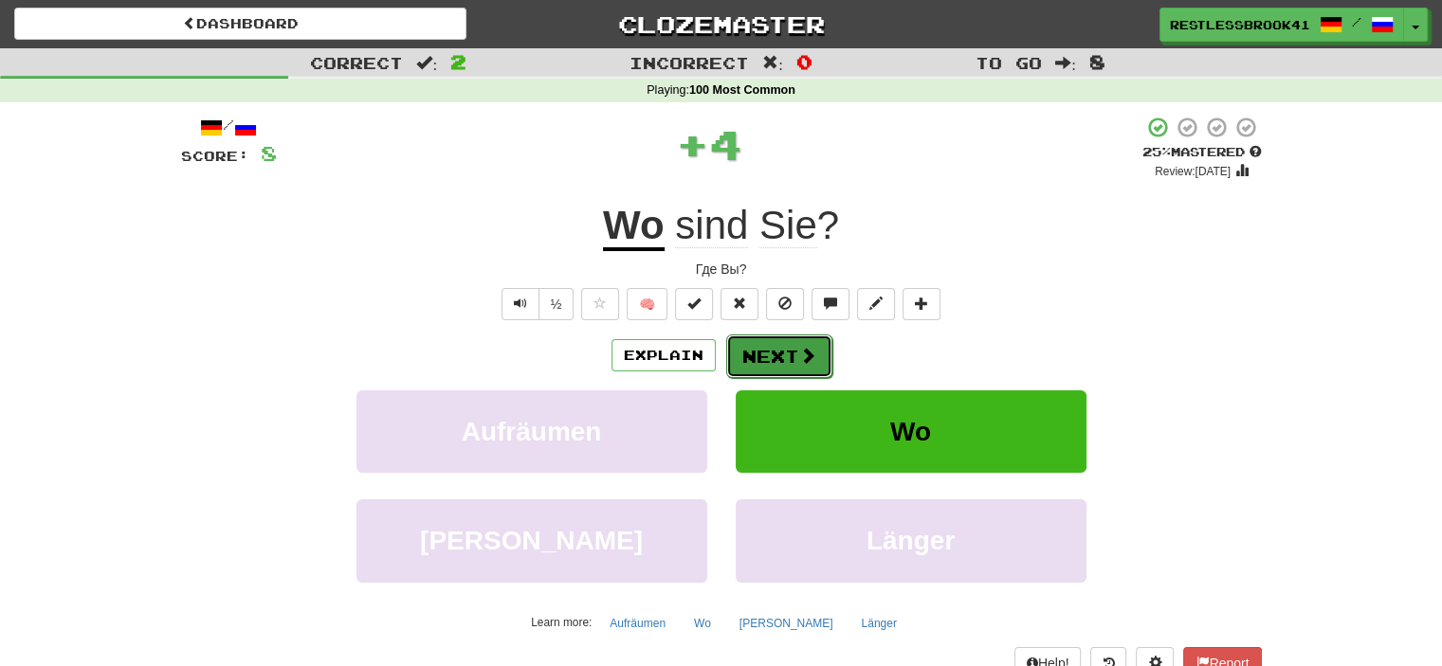
click at [768, 356] on button "Next" at bounding box center [779, 357] width 106 height 44
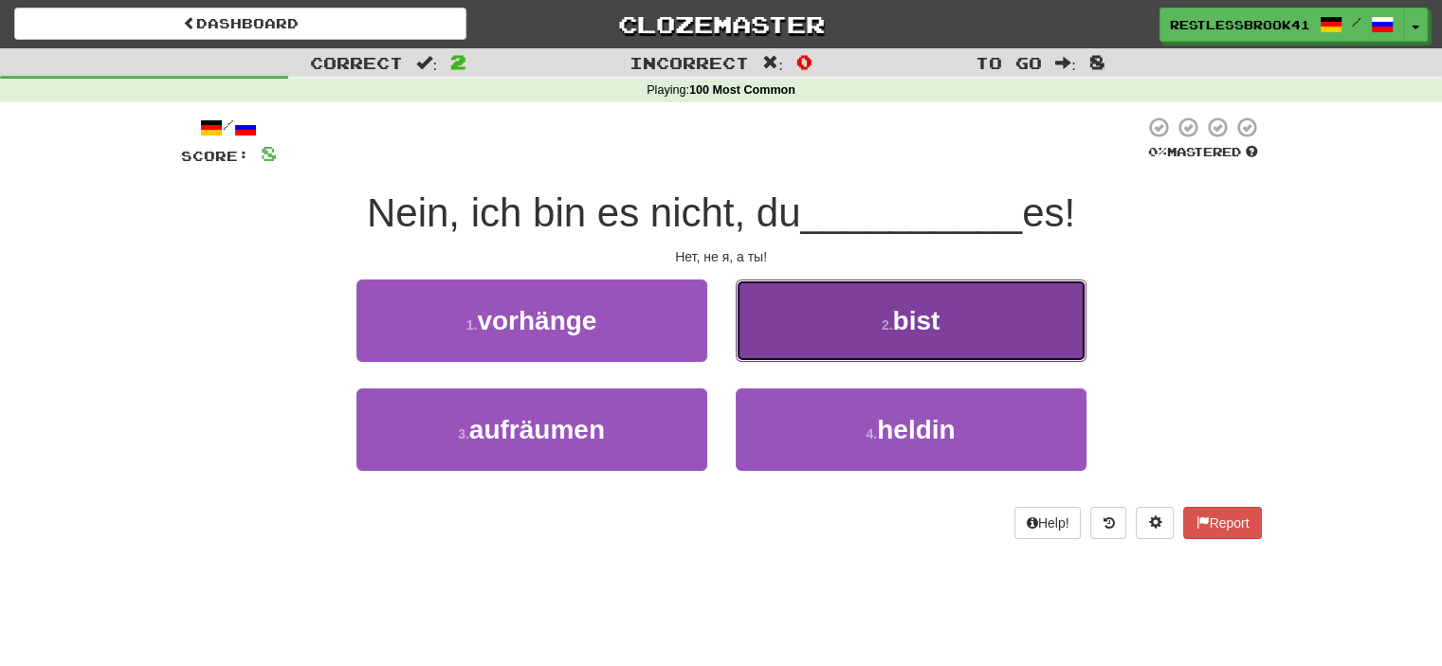
click at [818, 335] on button "2 . bist" at bounding box center [911, 321] width 351 height 82
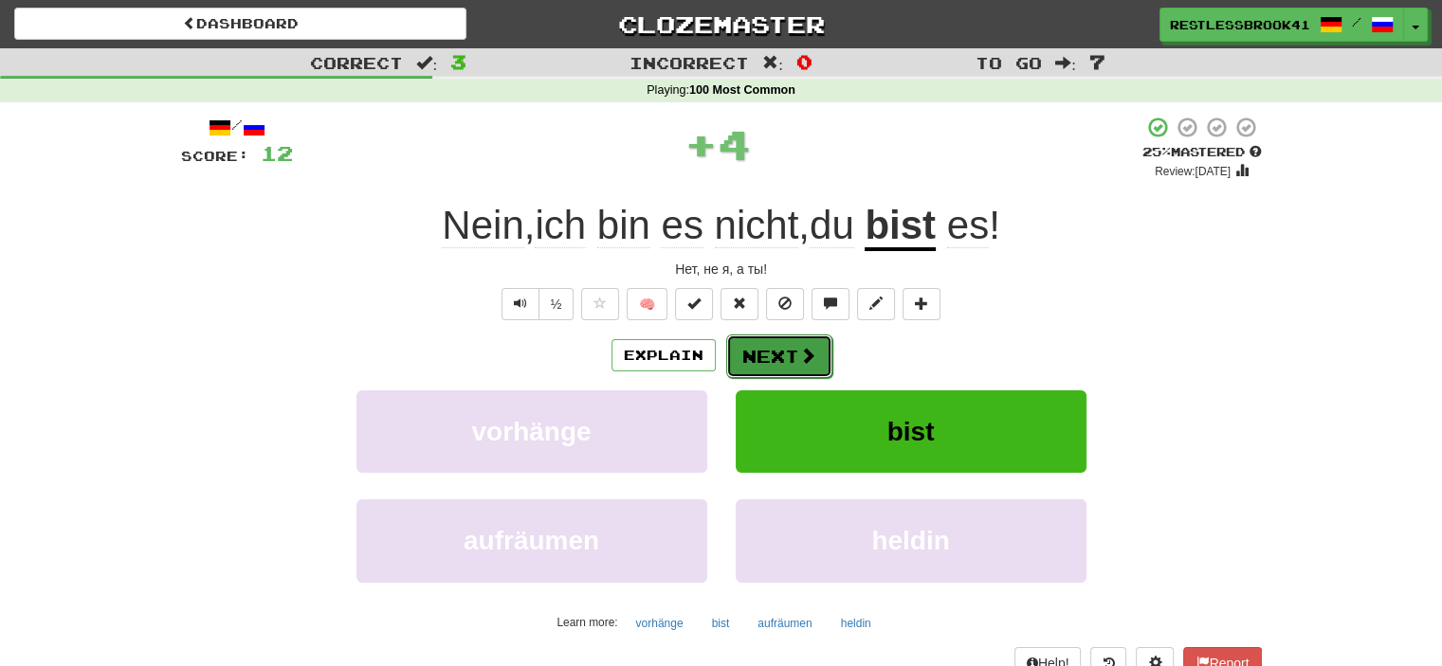
click at [815, 361] on button "Next" at bounding box center [779, 357] width 106 height 44
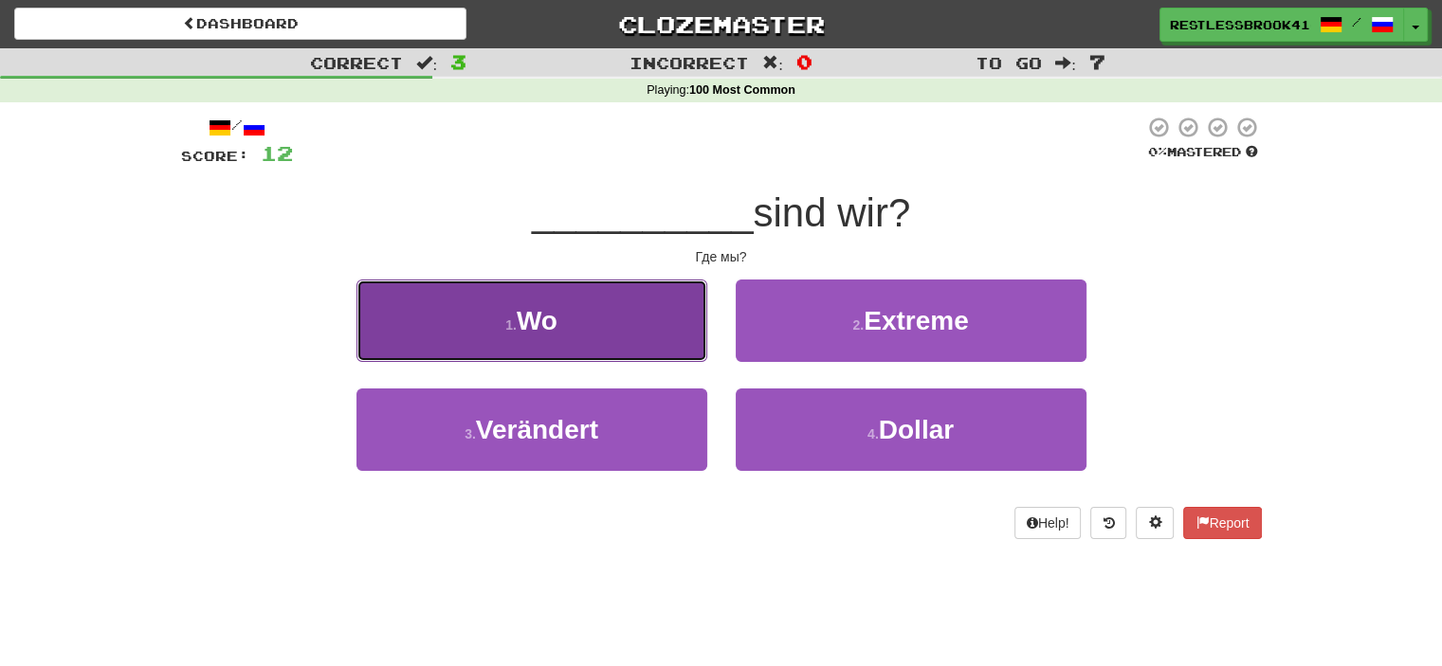
click at [637, 329] on button "1 . Wo" at bounding box center [531, 321] width 351 height 82
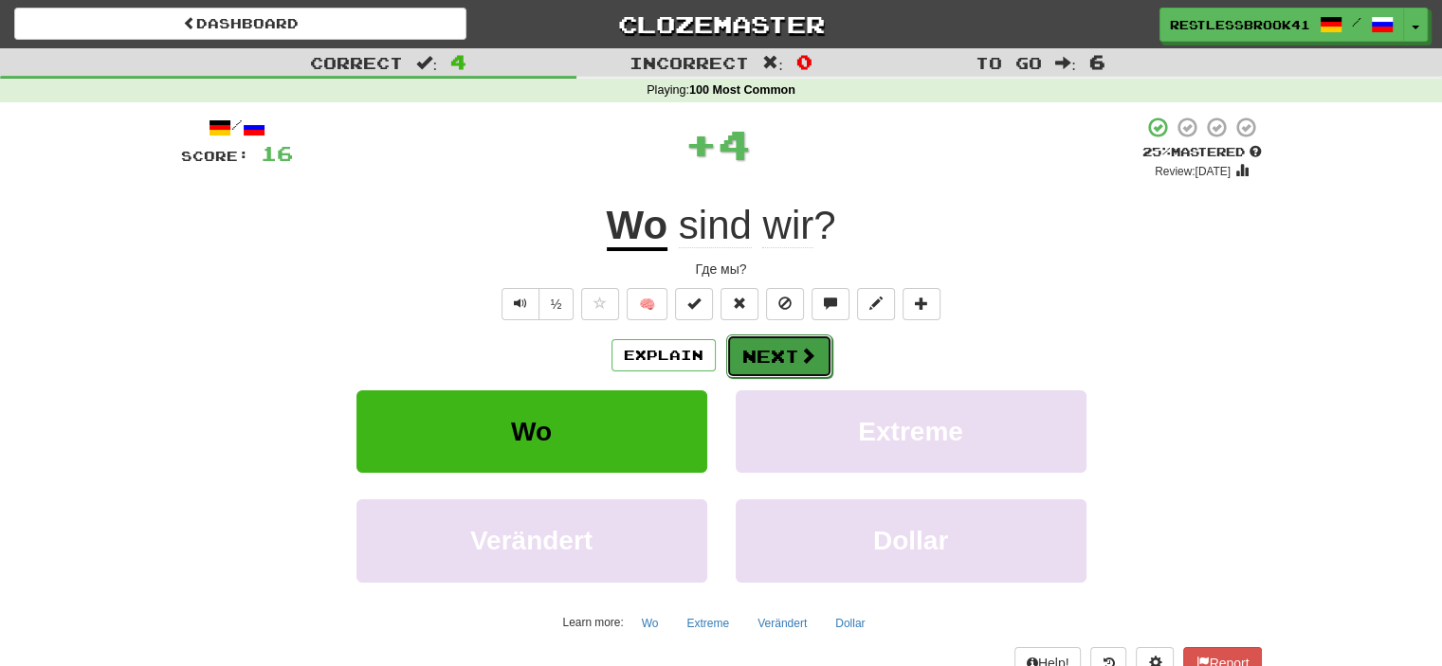
click at [762, 355] on button "Next" at bounding box center [779, 357] width 106 height 44
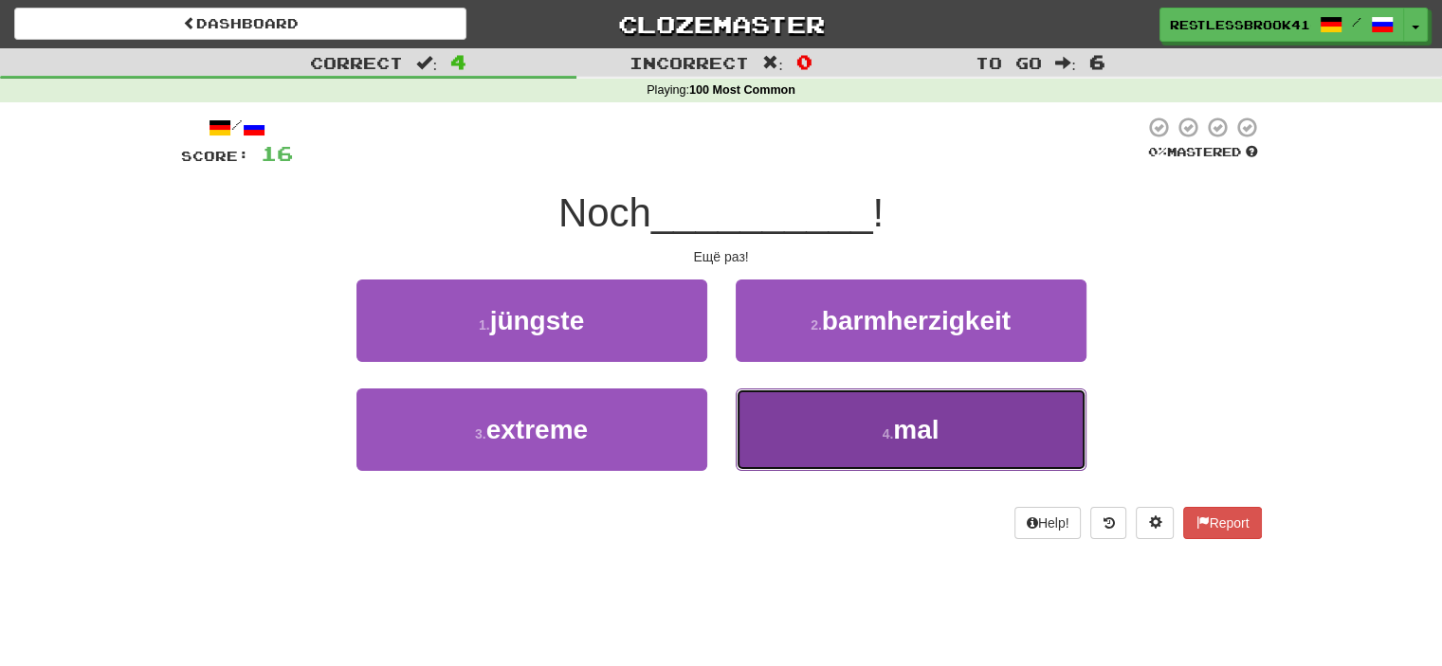
click at [808, 417] on button "4 . mal" at bounding box center [911, 430] width 351 height 82
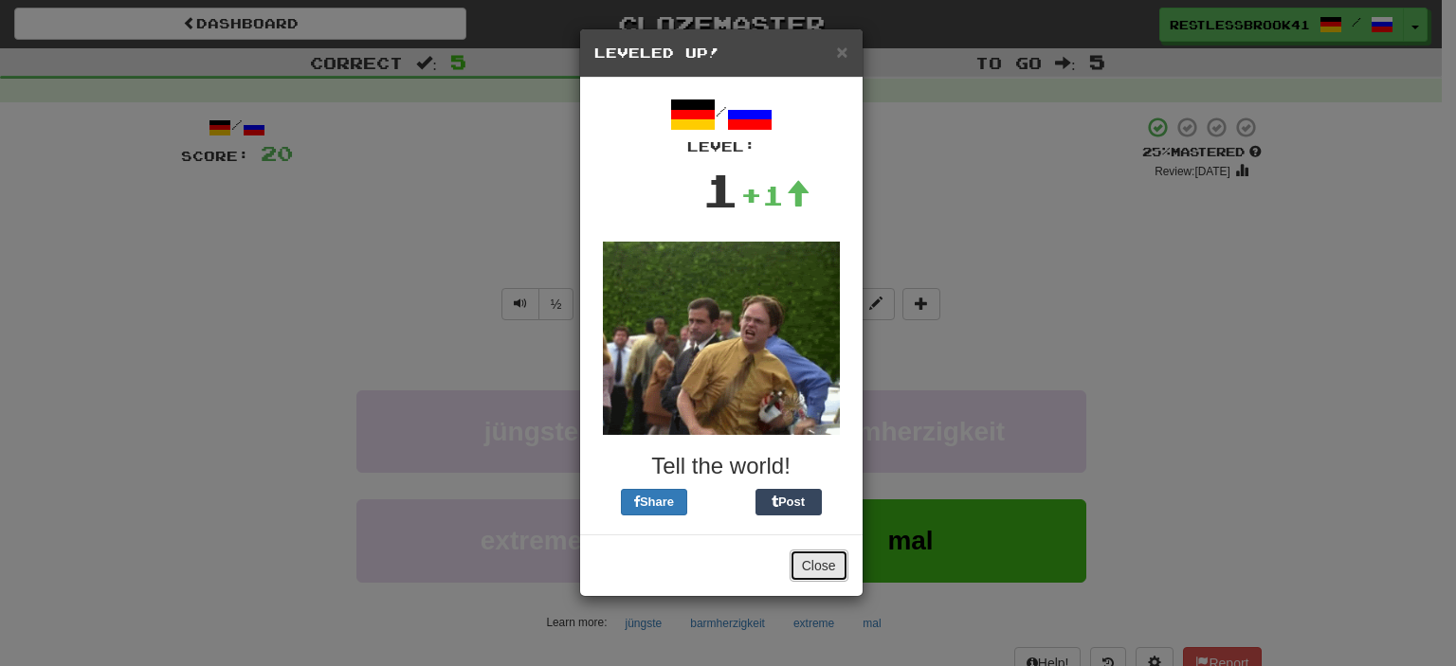
click at [832, 572] on button "Close" at bounding box center [819, 566] width 59 height 32
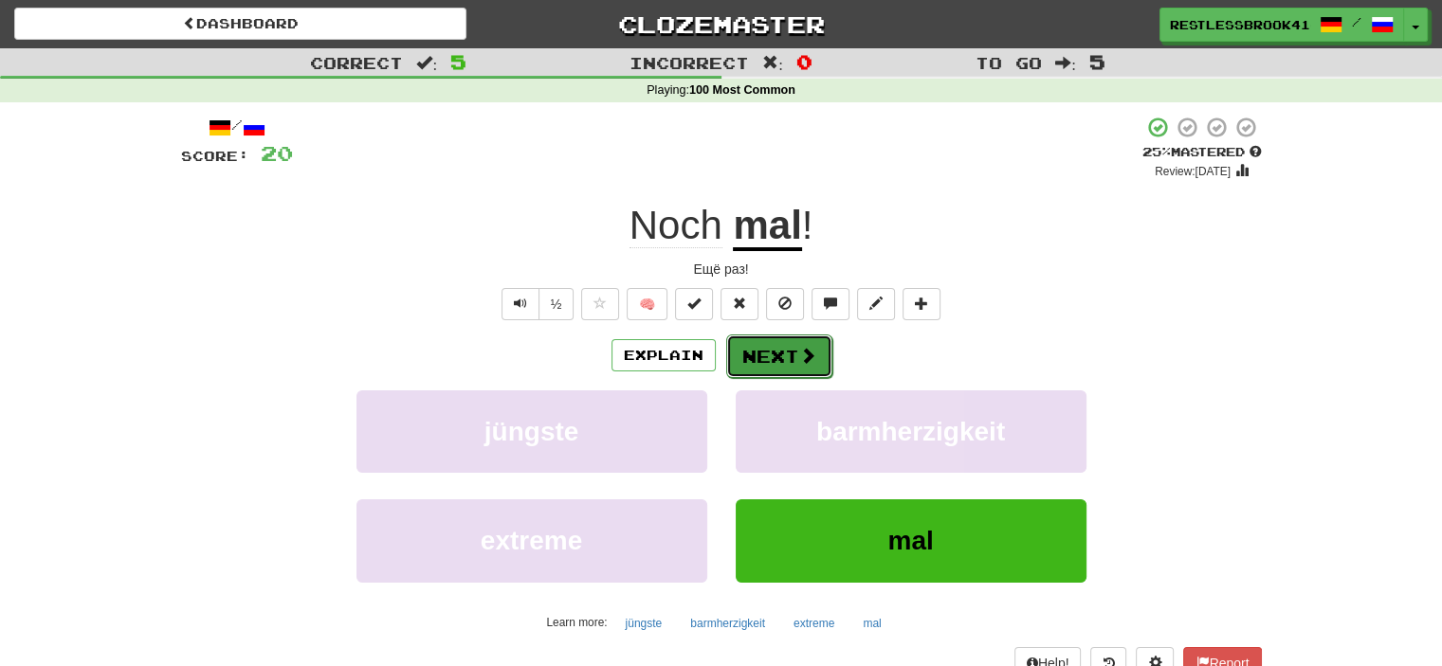
click at [799, 355] on span at bounding box center [807, 355] width 17 height 17
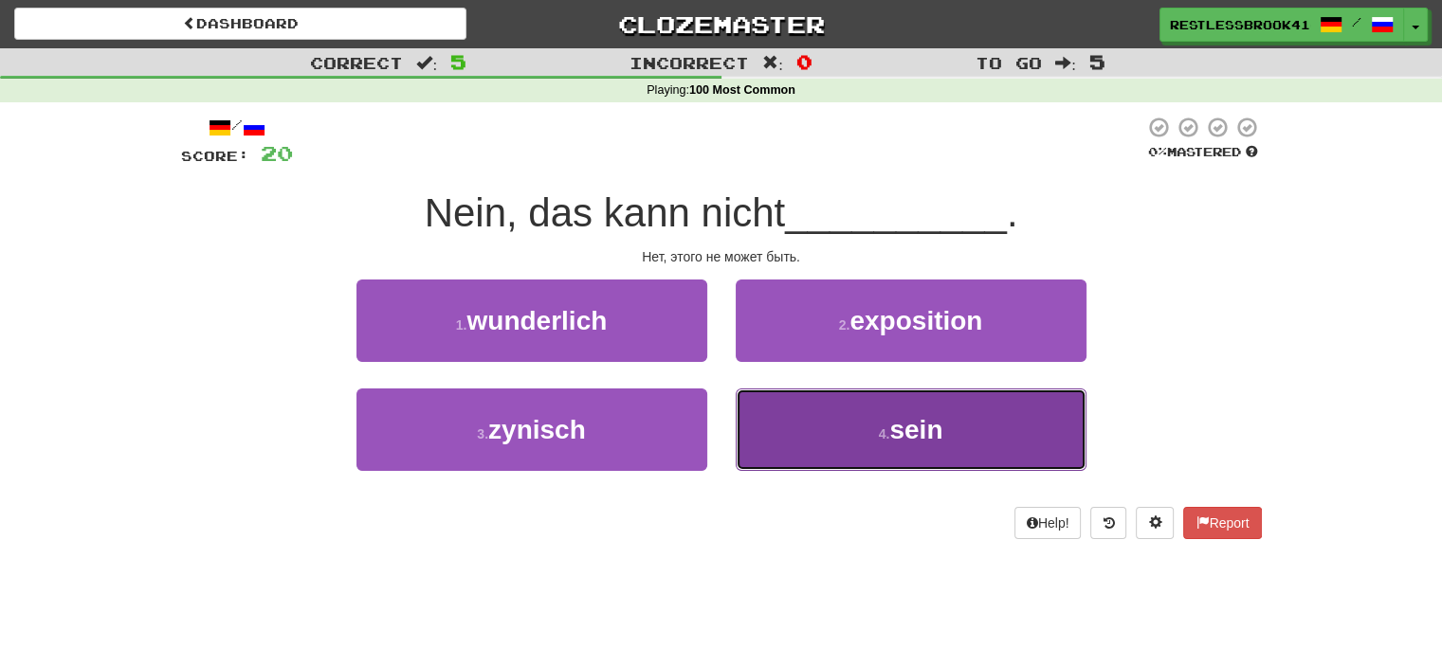
click at [799, 414] on button "4 . sein" at bounding box center [911, 430] width 351 height 82
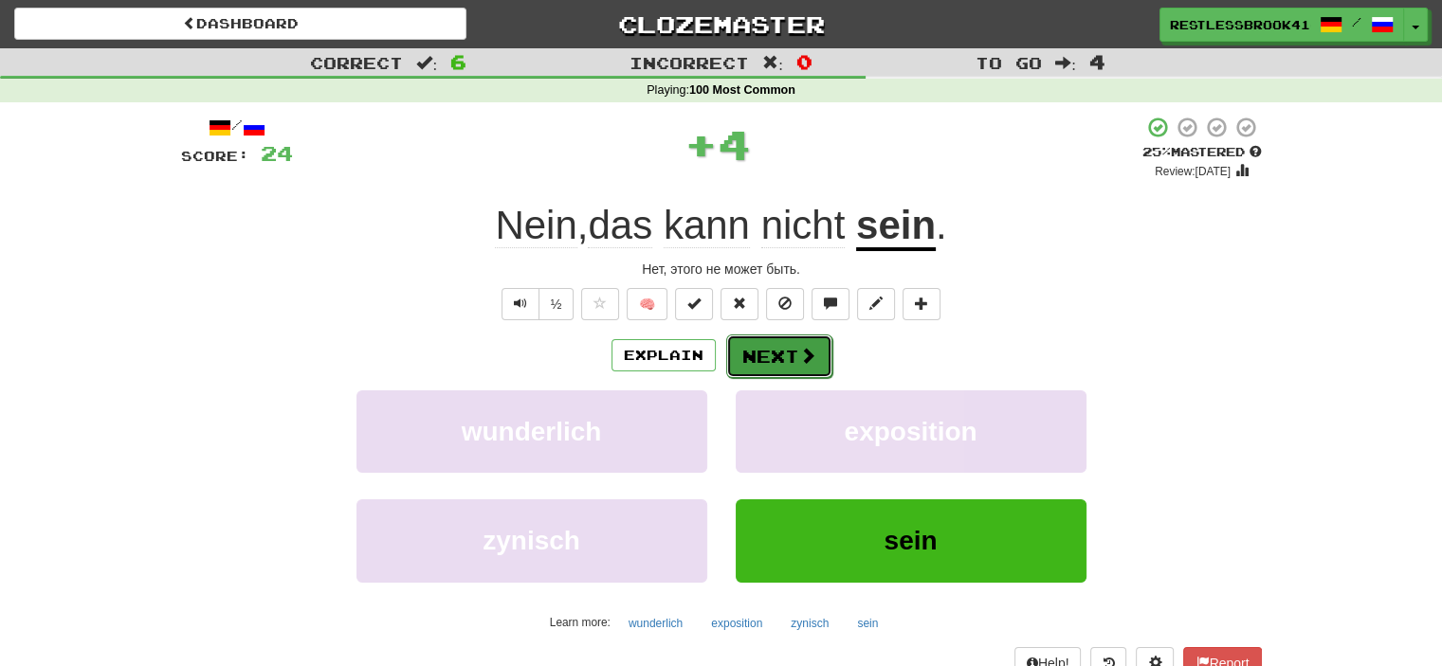
click at [804, 344] on button "Next" at bounding box center [779, 357] width 106 height 44
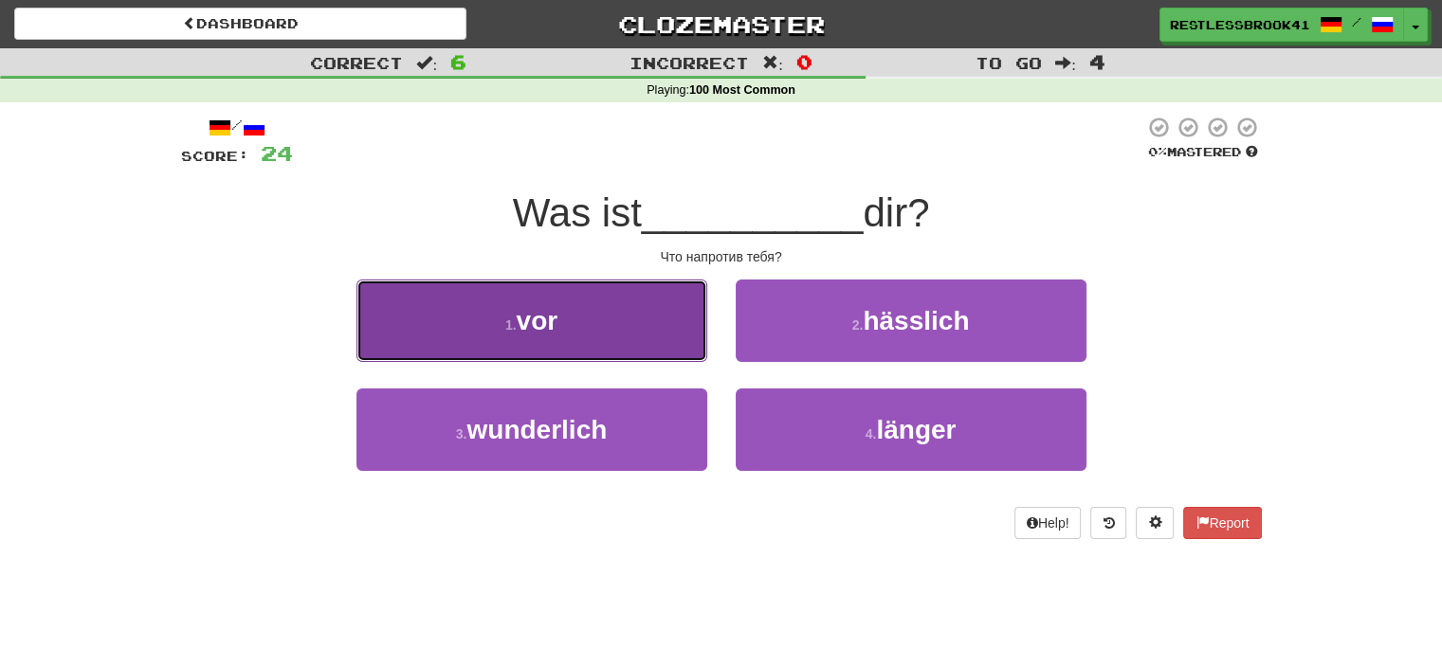
click at [608, 301] on button "1 . vor" at bounding box center [531, 321] width 351 height 82
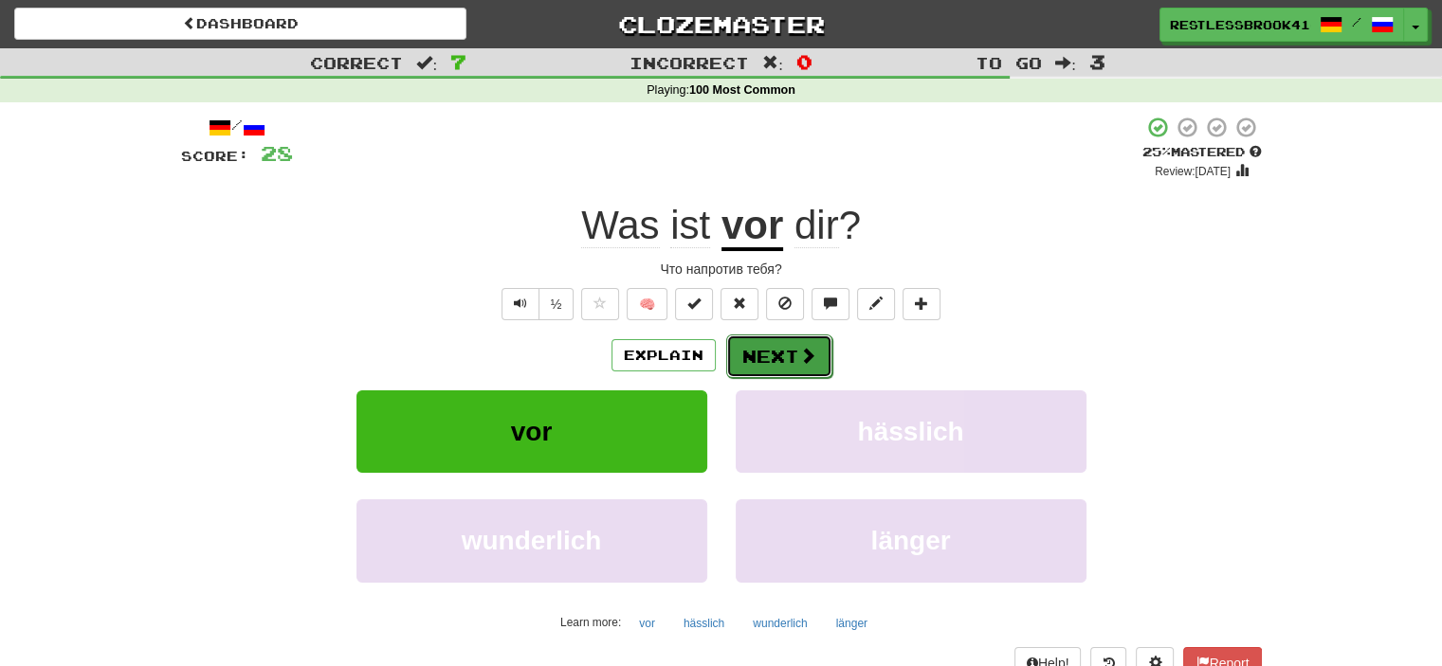
click at [801, 353] on span at bounding box center [807, 355] width 17 height 17
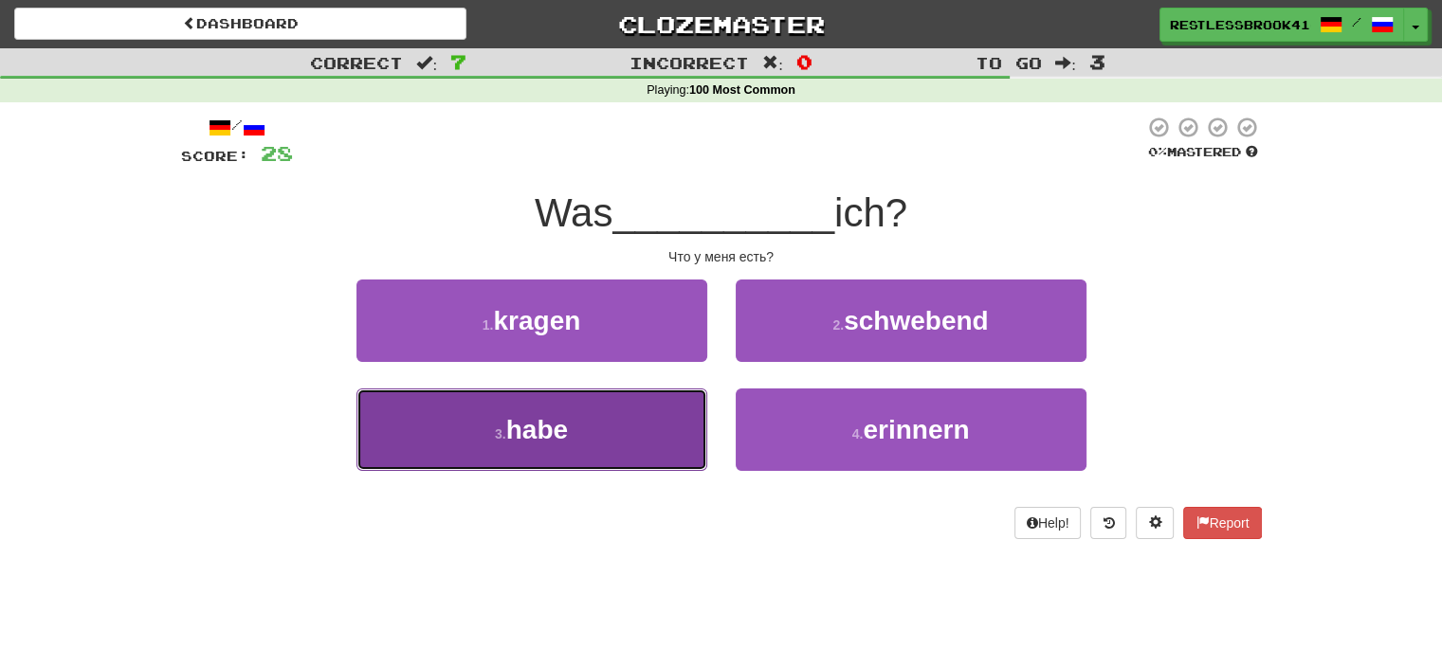
click at [573, 429] on button "3 . habe" at bounding box center [531, 430] width 351 height 82
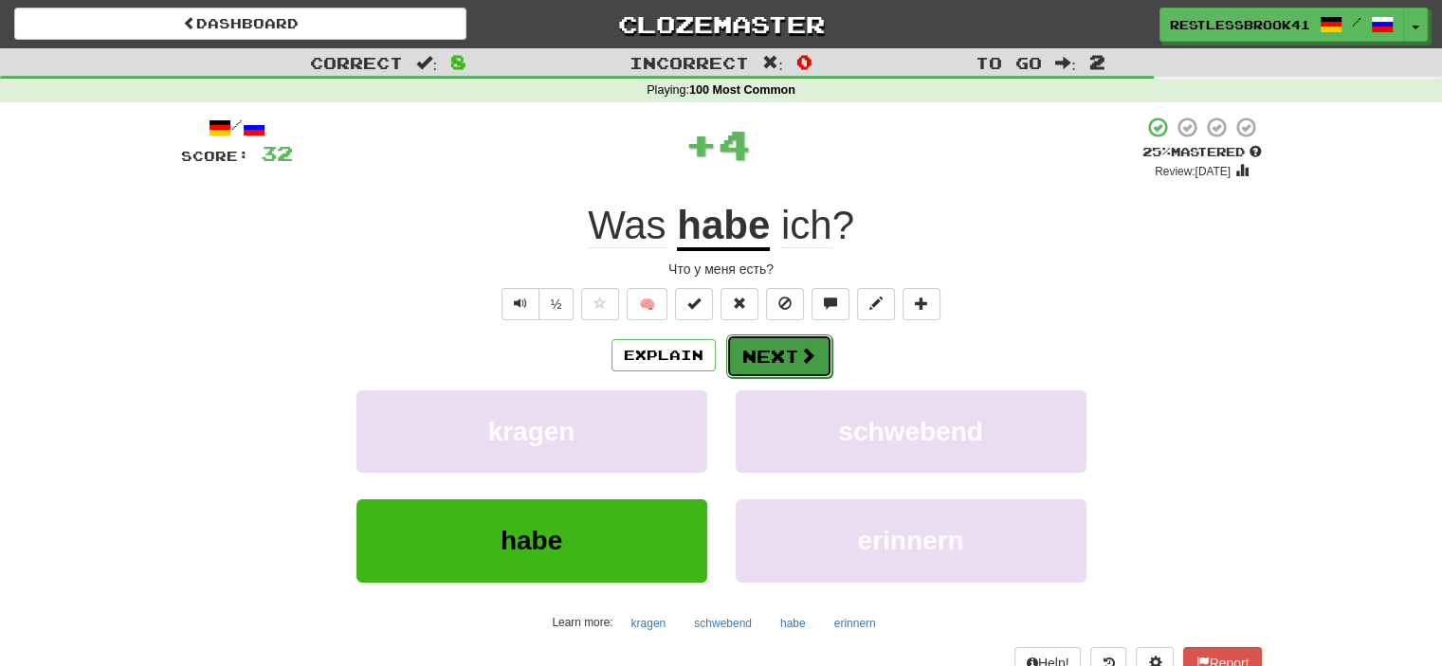
click at [798, 365] on button "Next" at bounding box center [779, 357] width 106 height 44
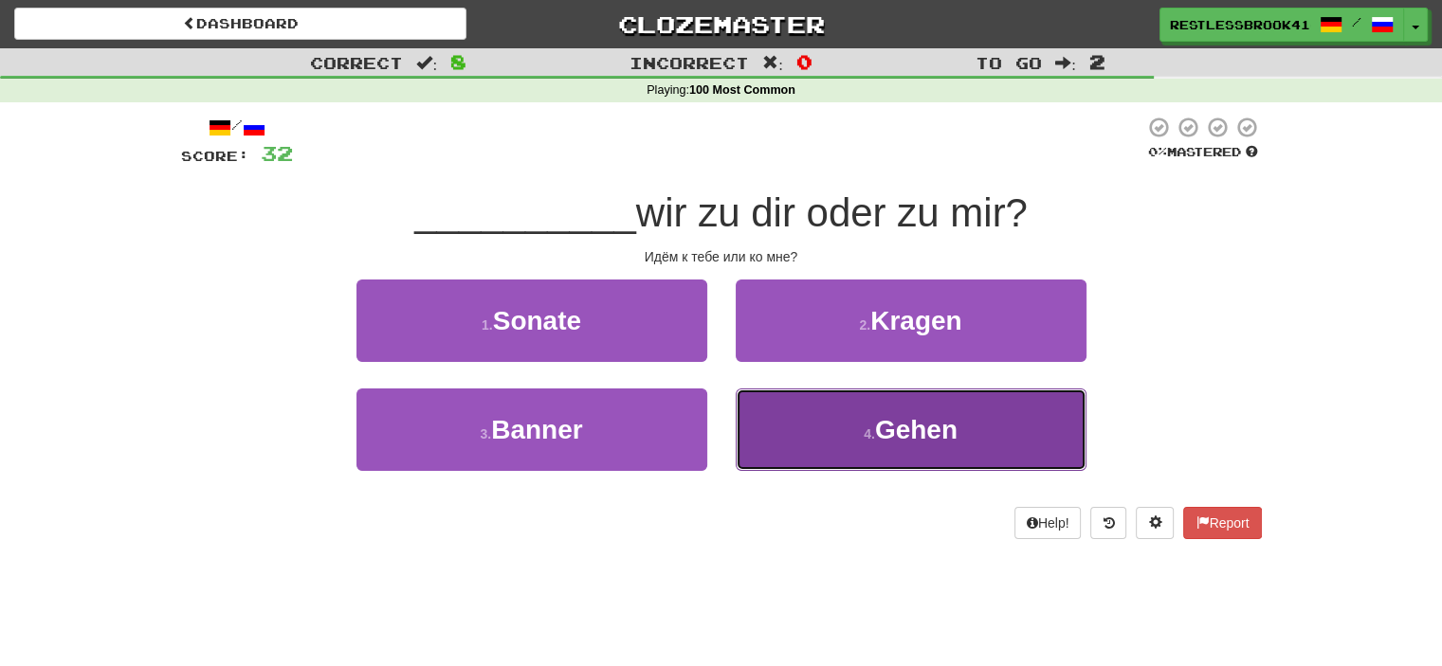
click at [849, 436] on button "4 . Gehen" at bounding box center [911, 430] width 351 height 82
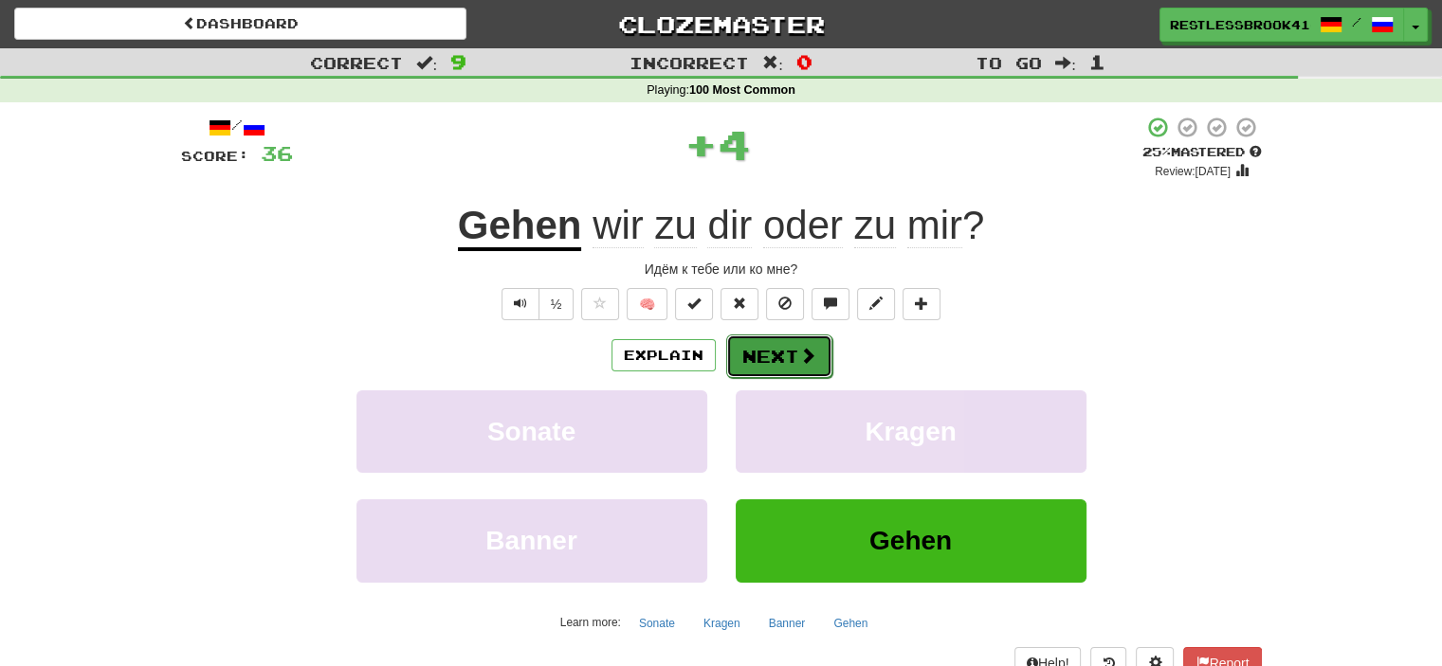
click at [774, 344] on button "Next" at bounding box center [779, 357] width 106 height 44
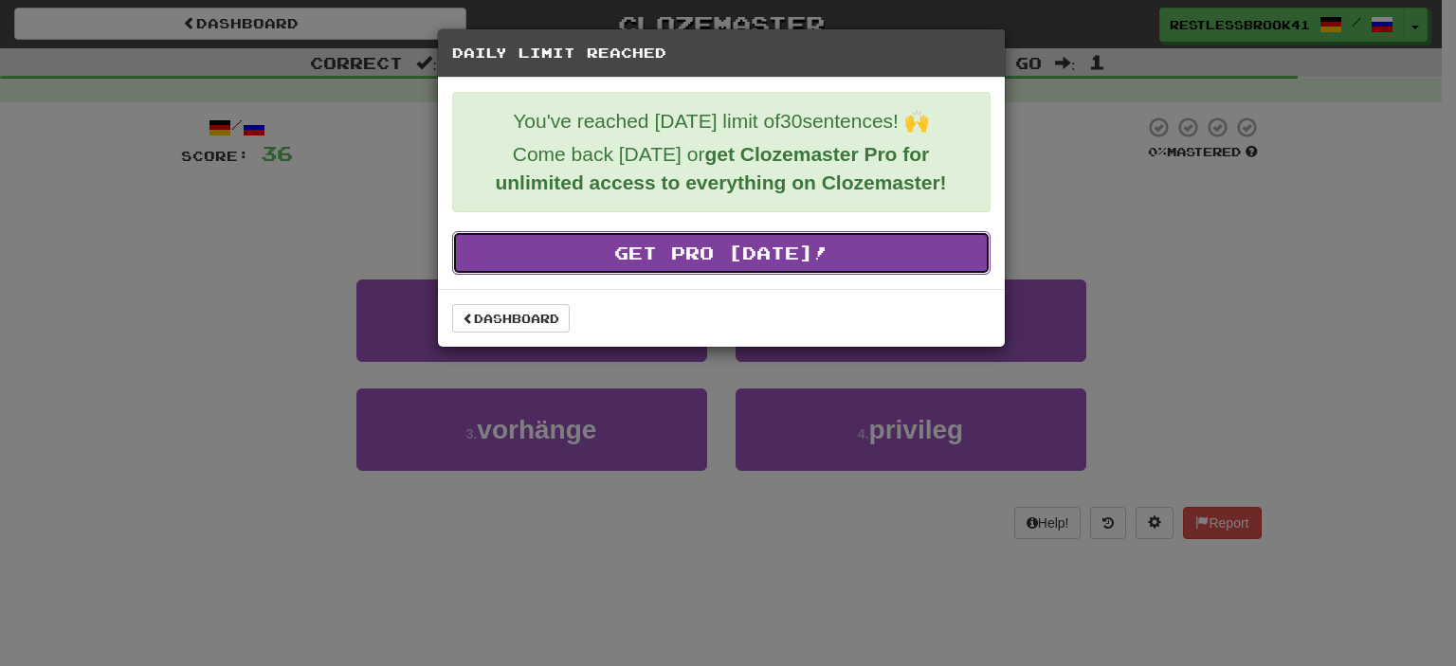
click at [736, 239] on link "Get Pro [DATE]!" at bounding box center [721, 253] width 538 height 44
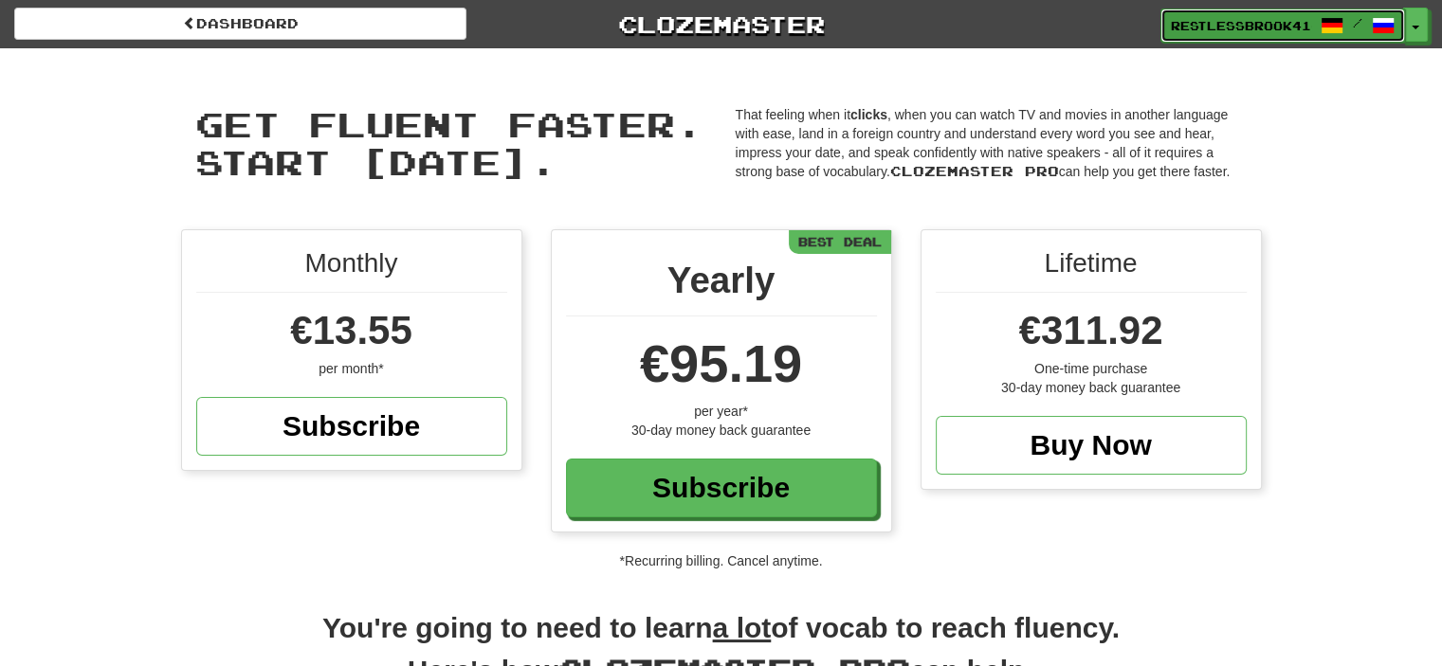
click at [1258, 18] on span "RestlessBrook4142" at bounding box center [1241, 25] width 140 height 17
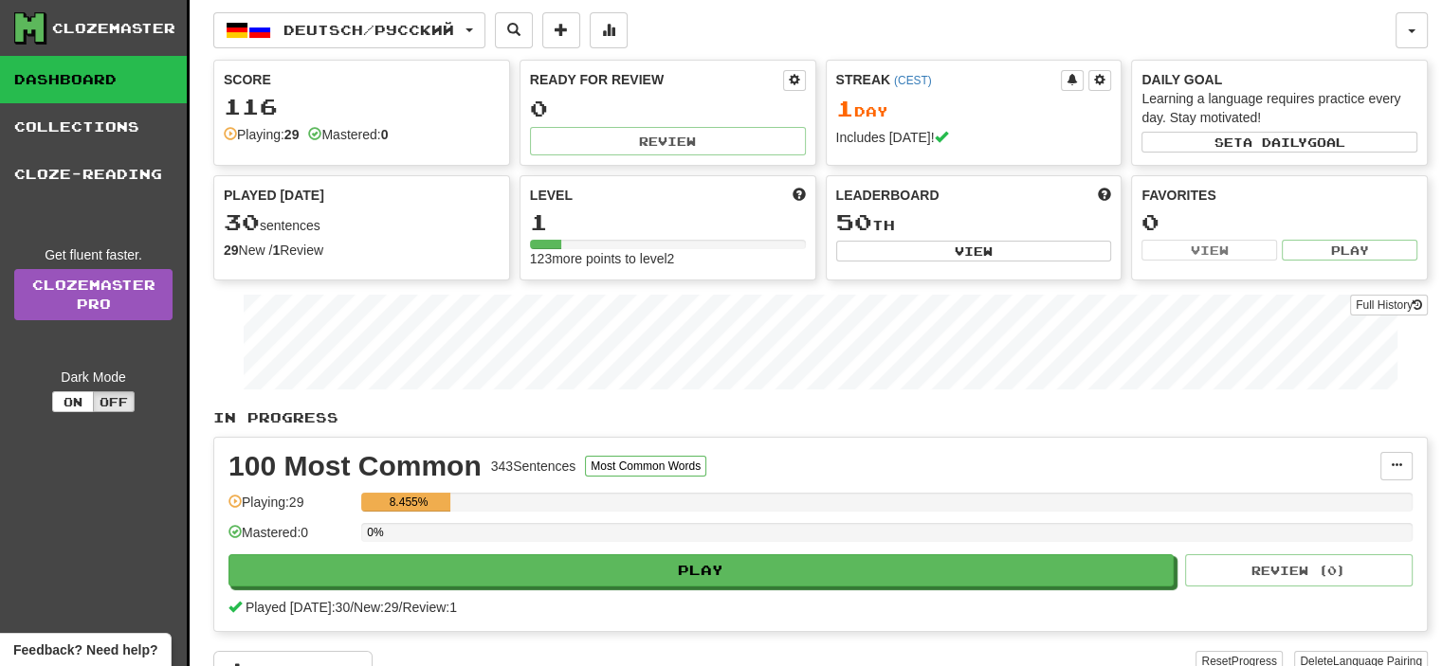
click at [395, 90] on div "Score 116 Playing: 29 Mastered: 0" at bounding box center [361, 107] width 295 height 93
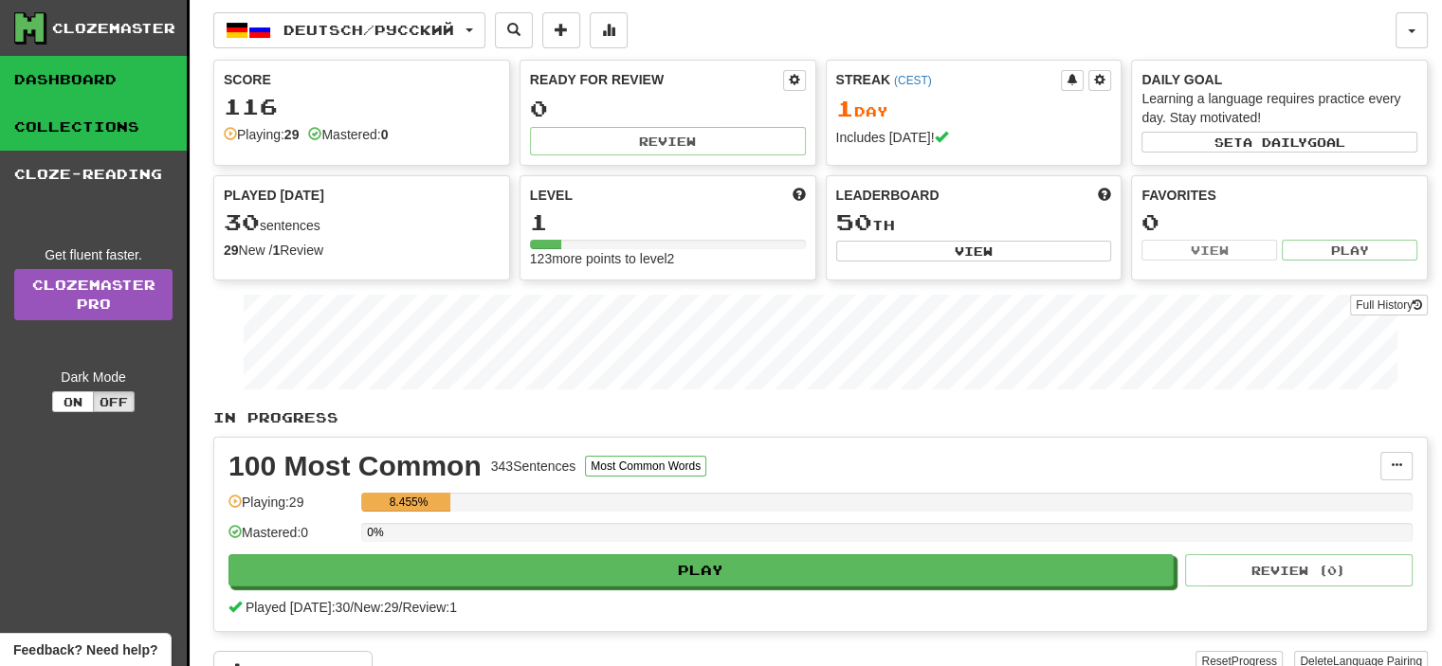
click at [94, 135] on link "Collections" at bounding box center [93, 126] width 187 height 47
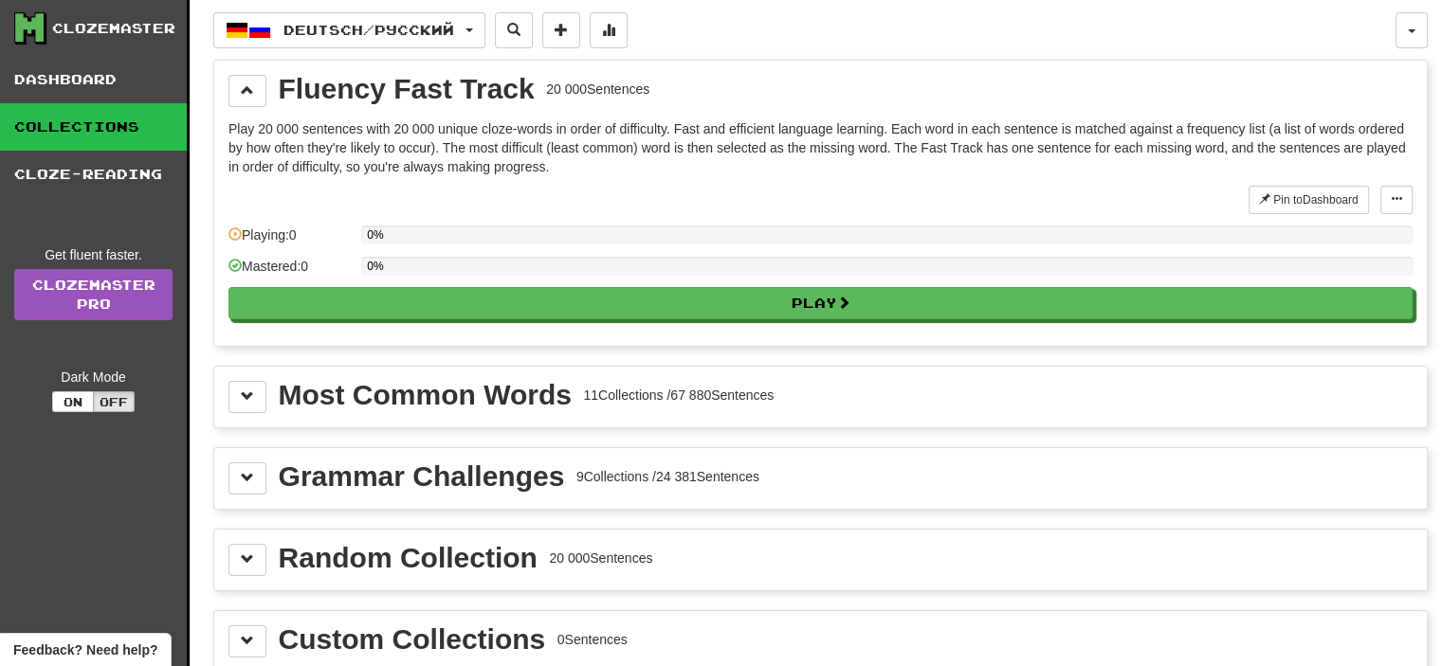
click at [504, 465] on div "Grammar Challenges" at bounding box center [422, 477] width 286 height 28
click at [237, 473] on button at bounding box center [247, 479] width 38 height 32
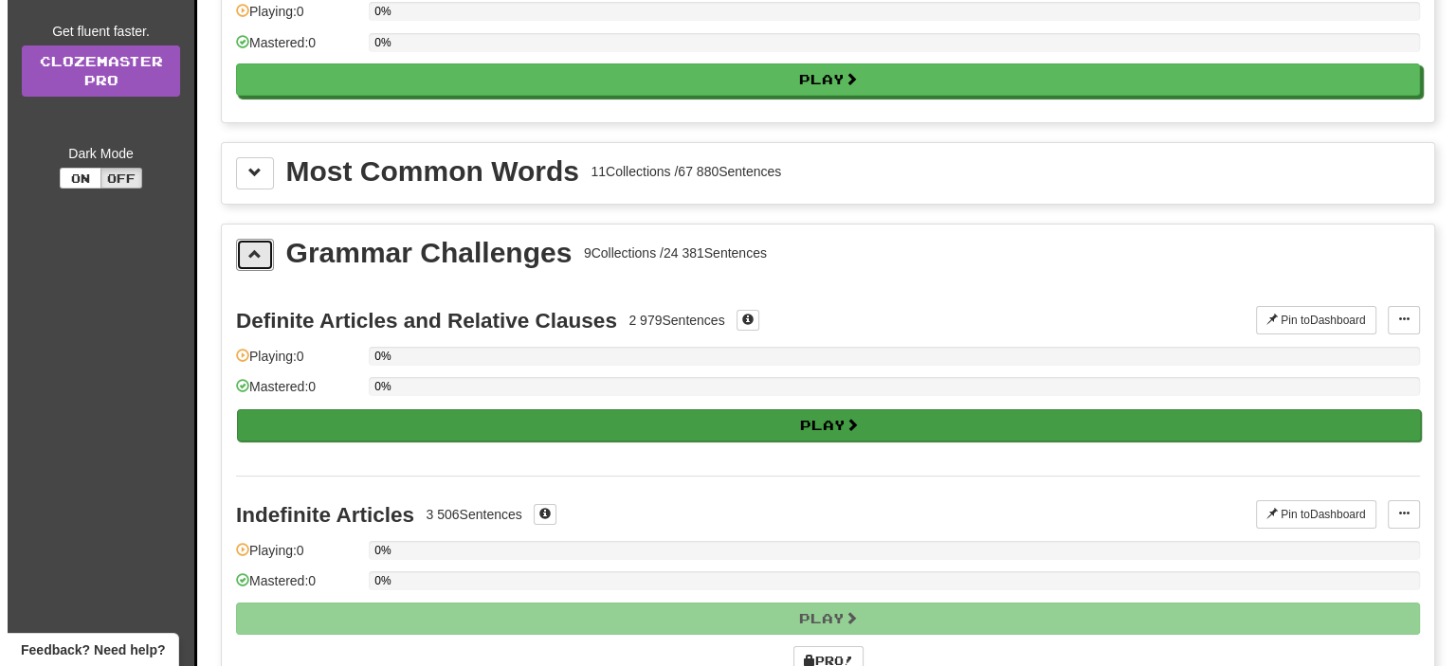
scroll to position [228, 0]
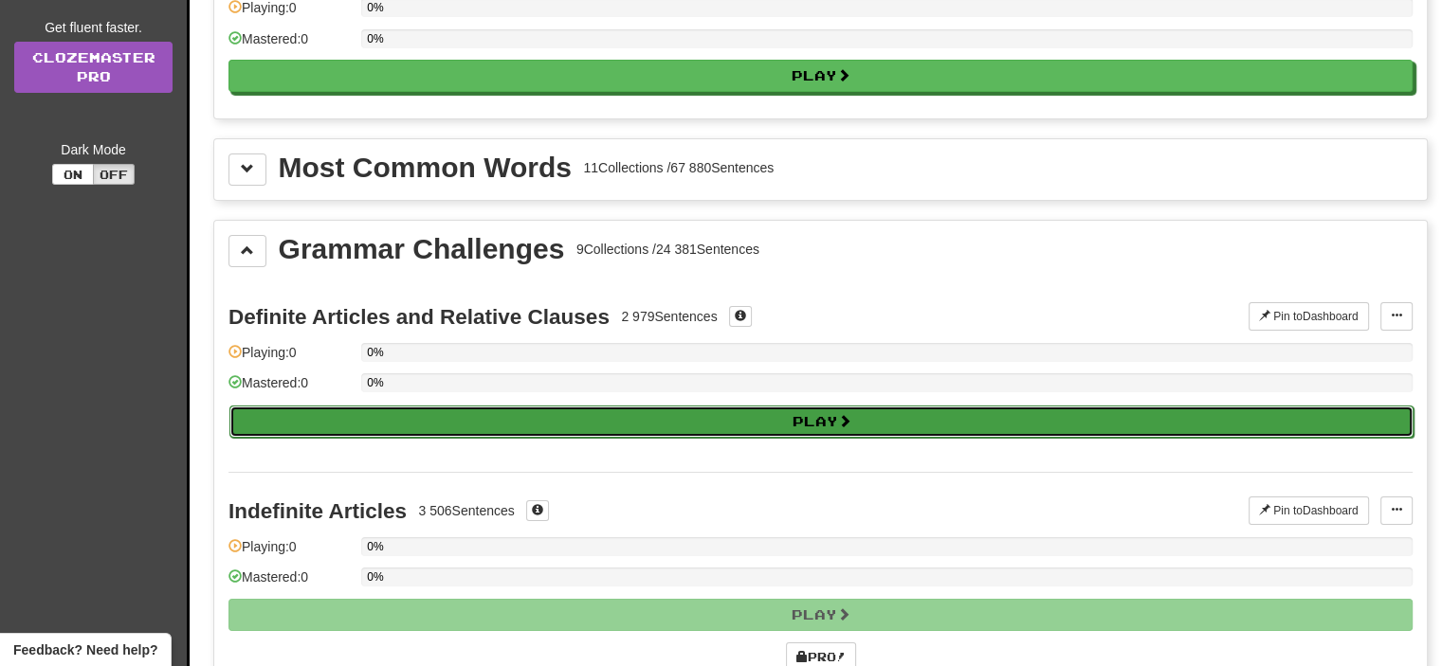
click at [837, 412] on button "Play" at bounding box center [821, 422] width 1184 height 32
select select "**"
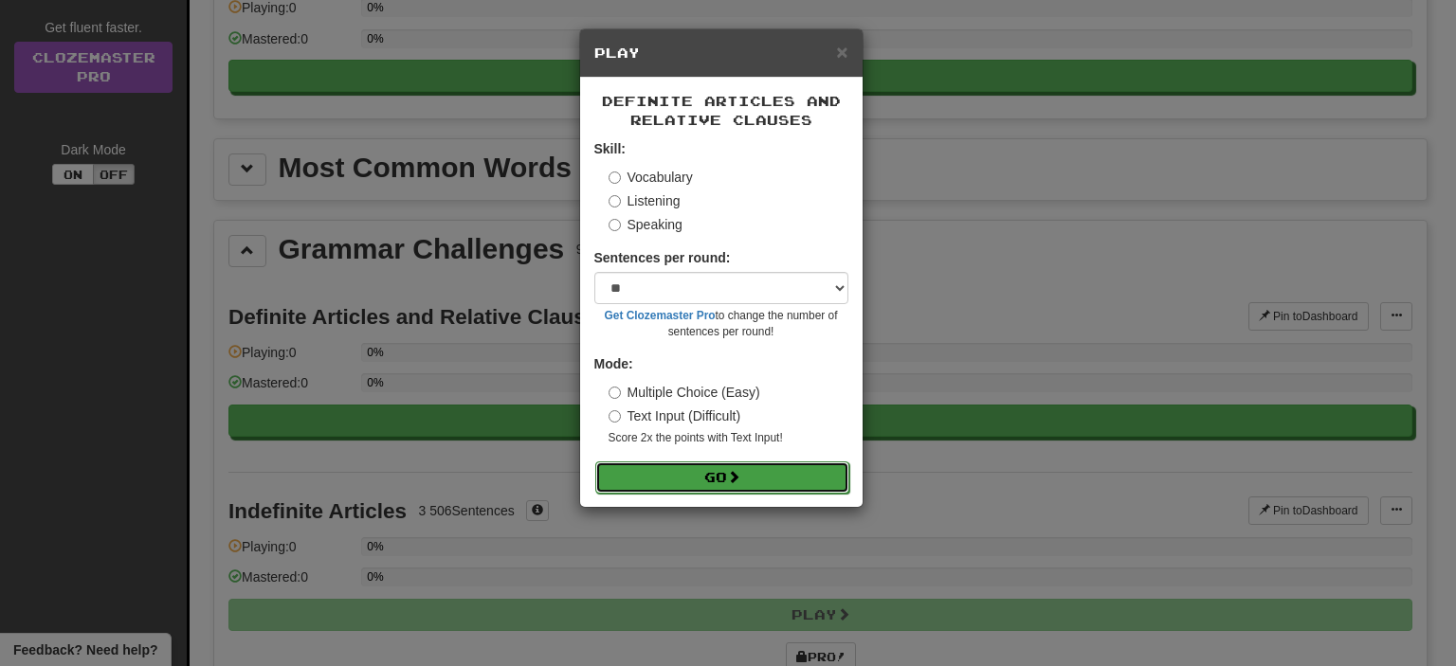
click at [731, 481] on span at bounding box center [733, 476] width 13 height 13
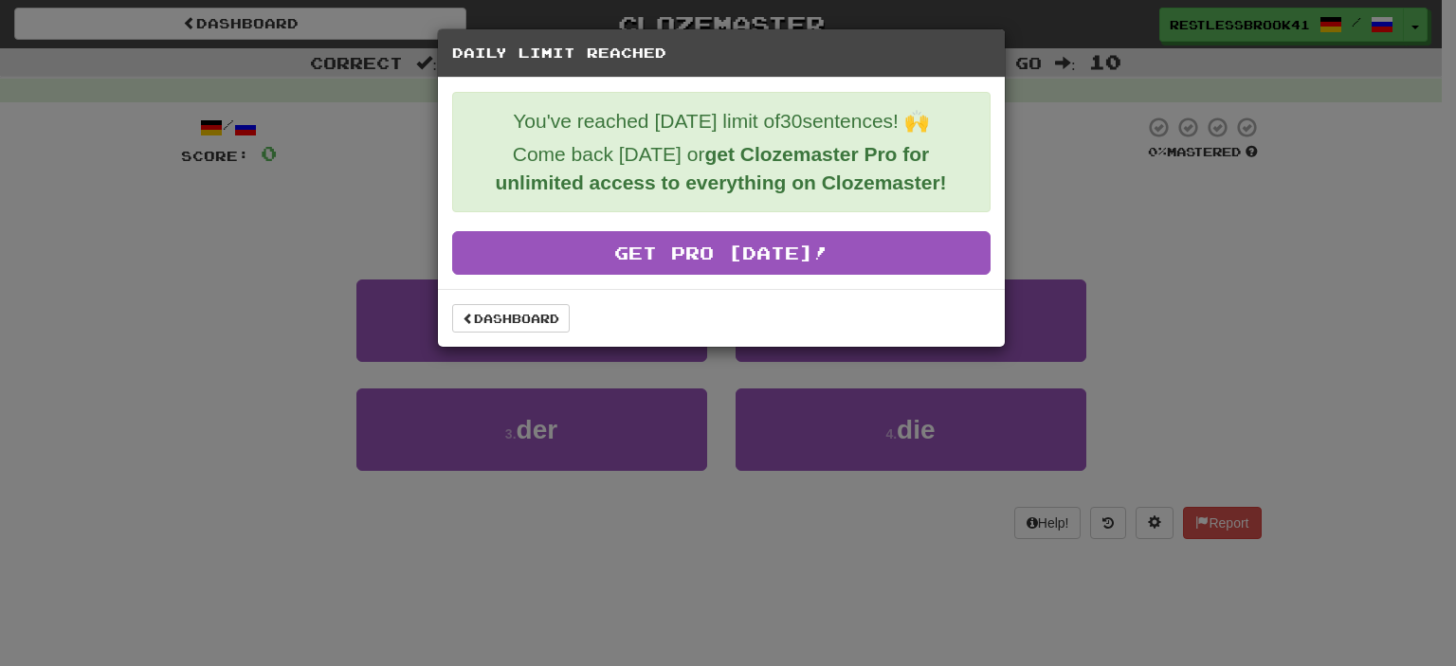
click at [1154, 223] on div "Daily Limit Reached You've reached [DATE] limit of 30 sentences! 🙌 Come back [D…" at bounding box center [728, 333] width 1456 height 666
